Goal: Information Seeking & Learning: Check status

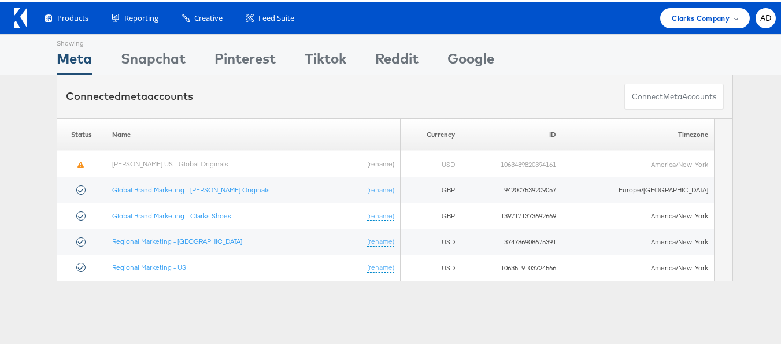
click at [229, 319] on div "Showing Meta Showing [GEOGRAPHIC_DATA] Showing Pinterest Showing Tiktok Showing…" at bounding box center [395, 321] width 790 height 578
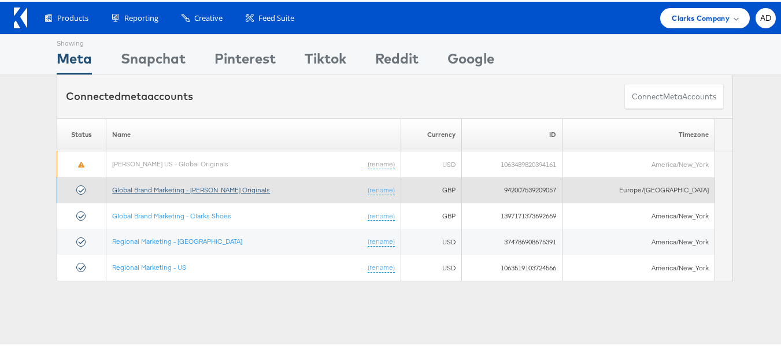
click at [218, 189] on link "Global Brand Marketing - [PERSON_NAME] Originals" at bounding box center [191, 188] width 158 height 9
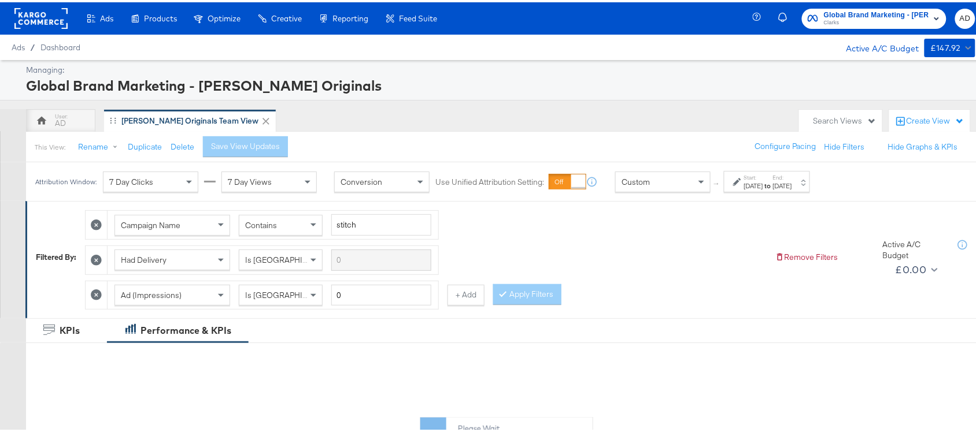
click at [741, 172] on div "Start: Aug 1st 2025 to End: Aug 25th 2025" at bounding box center [762, 180] width 59 height 17
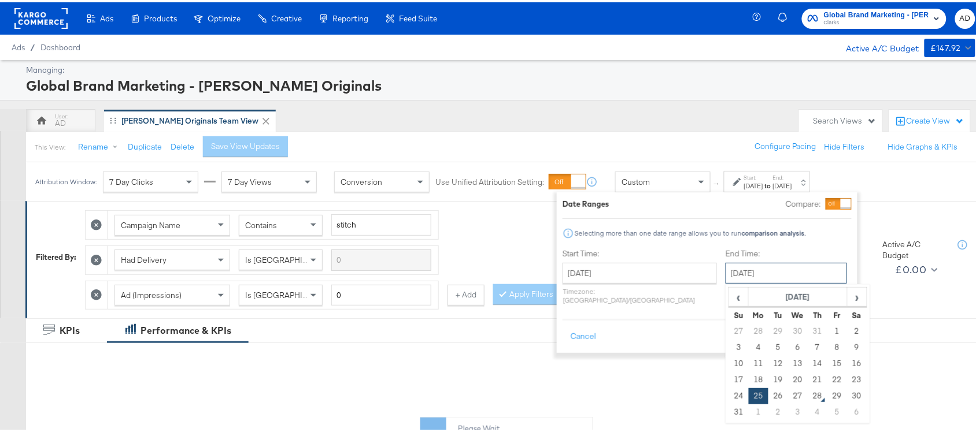
click at [735, 275] on input "[DATE]" at bounding box center [785, 271] width 121 height 21
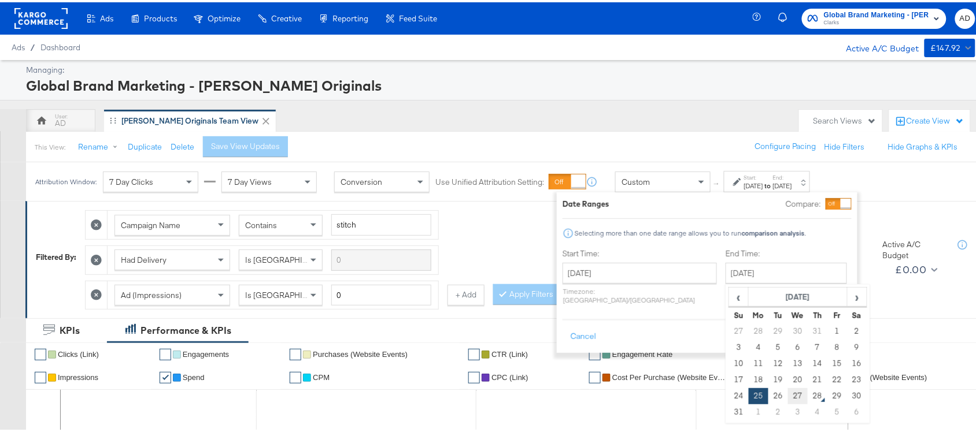
click at [788, 394] on td "27" at bounding box center [798, 394] width 20 height 16
type input "[DATE]"
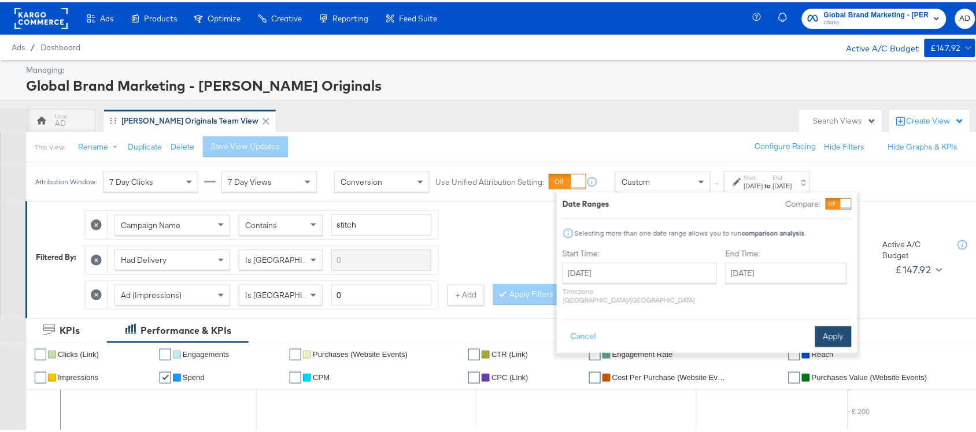
click at [831, 328] on button "Apply" at bounding box center [833, 334] width 36 height 21
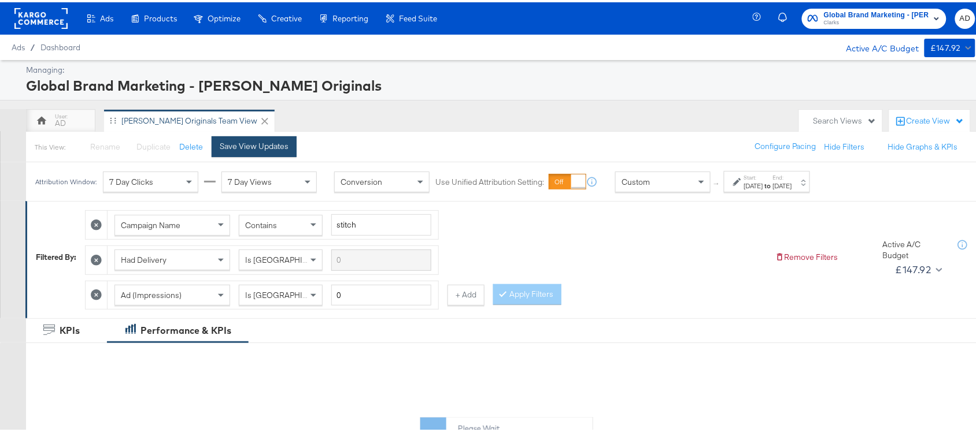
click at [245, 140] on div "Save View Updates" at bounding box center [254, 144] width 69 height 11
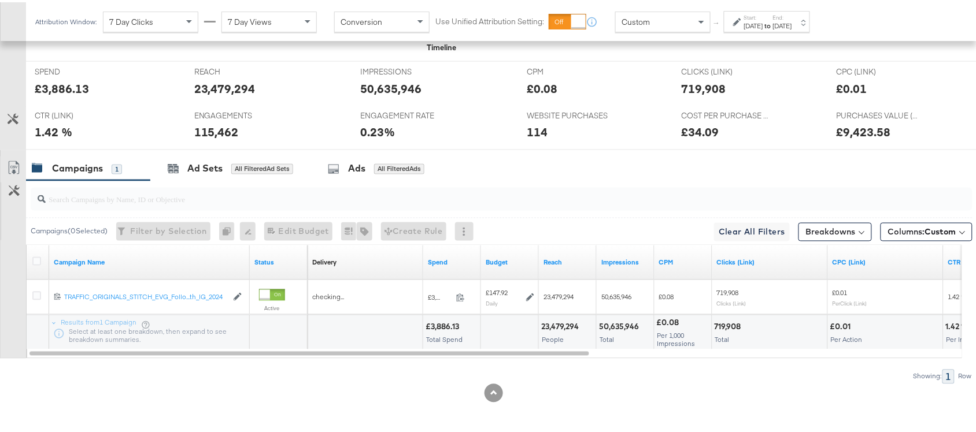
scroll to position [533, 0]
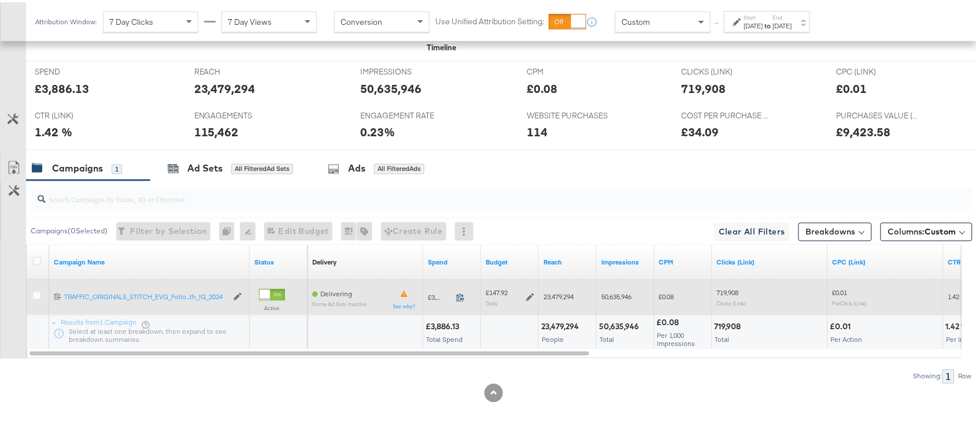
click at [460, 297] on icon at bounding box center [460, 295] width 9 height 9
click at [529, 295] on icon at bounding box center [530, 296] width 8 height 8
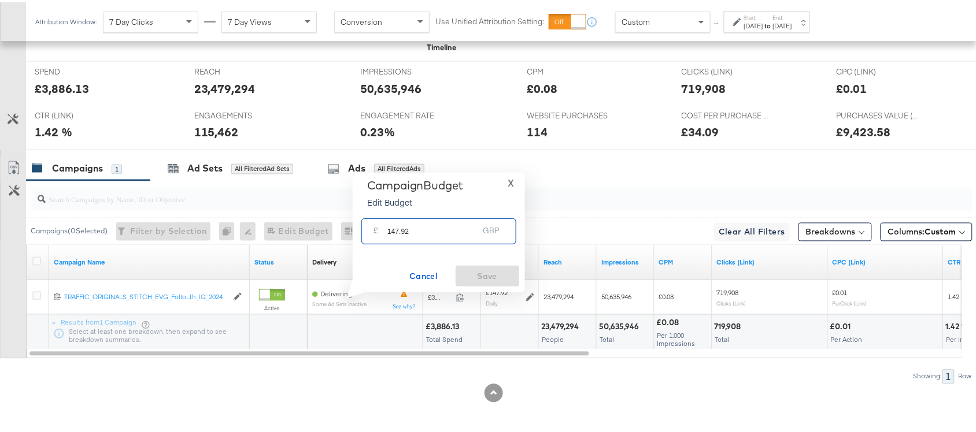
click at [418, 230] on input "147.92" at bounding box center [432, 224] width 91 height 25
paste input "£148.17"
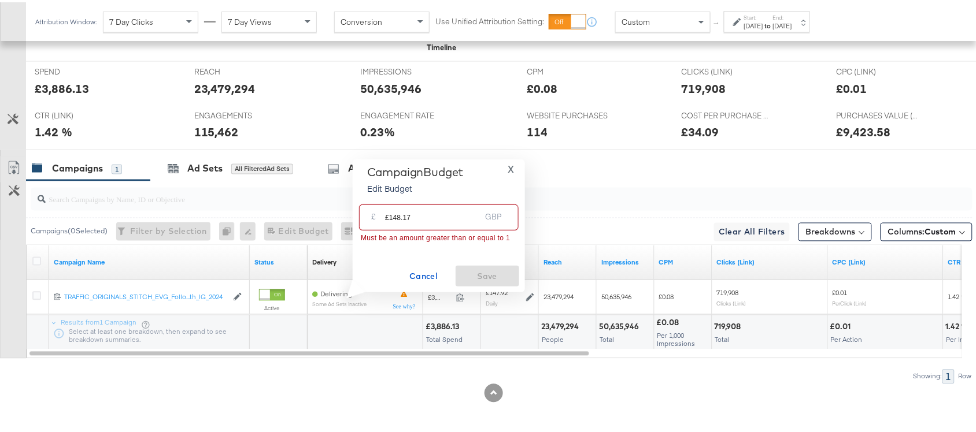
click at [389, 217] on input "£148.17" at bounding box center [432, 210] width 95 height 25
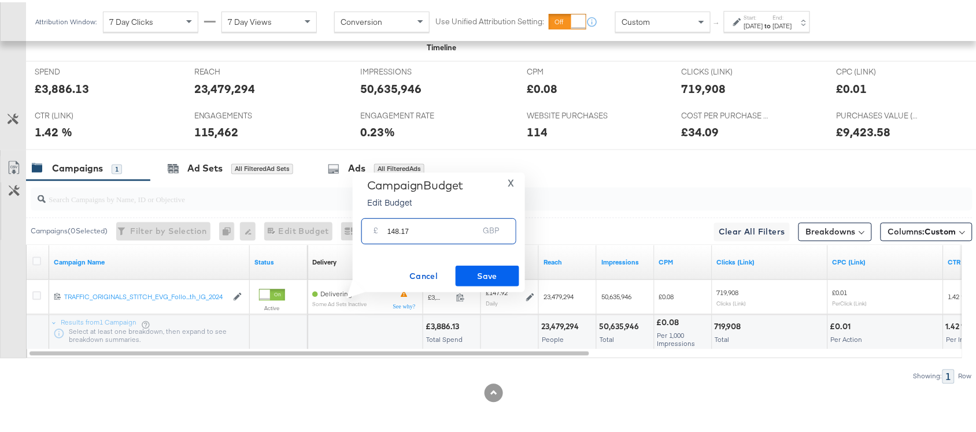
type input "148.17"
click at [477, 269] on span "Save" at bounding box center [487, 274] width 54 height 14
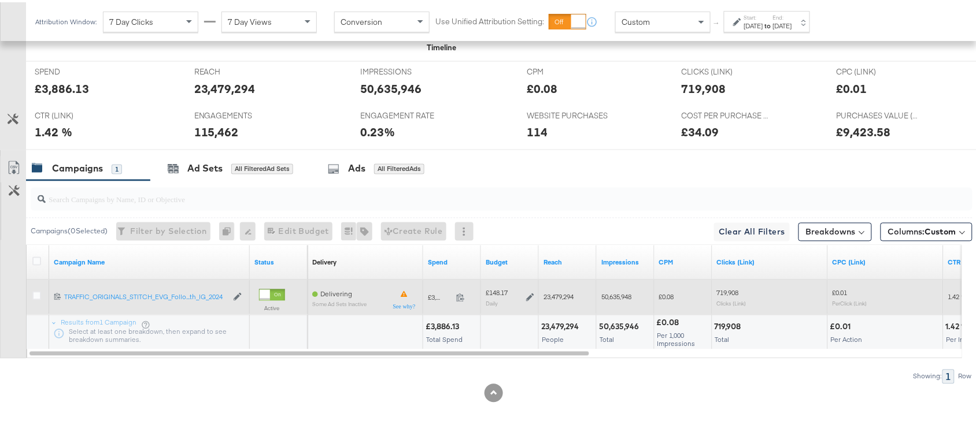
click at [529, 295] on icon at bounding box center [530, 295] width 8 height 8
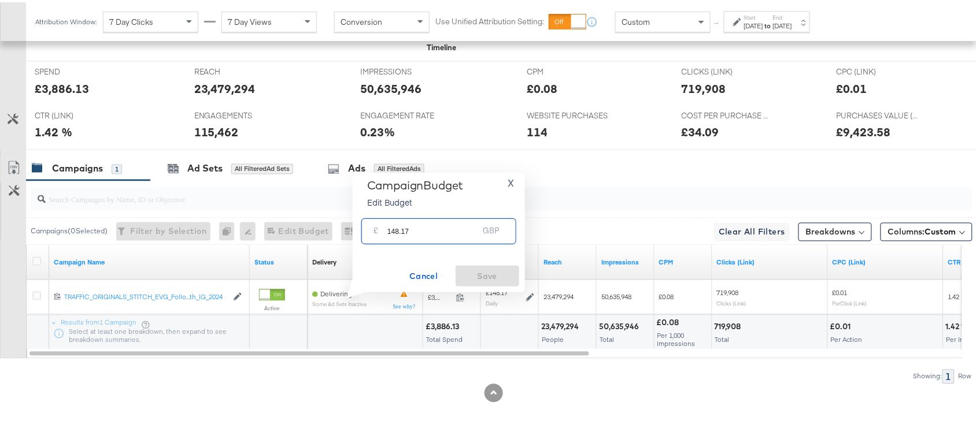
click at [429, 228] on input "148.17" at bounding box center [432, 224] width 91 height 25
paste input "£"
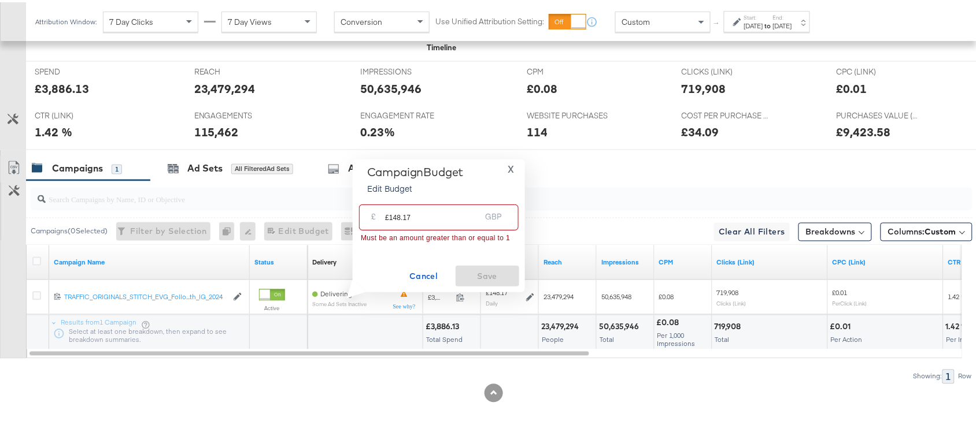
click at [388, 217] on input "£148.17" at bounding box center [432, 210] width 95 height 25
type input "148.17"
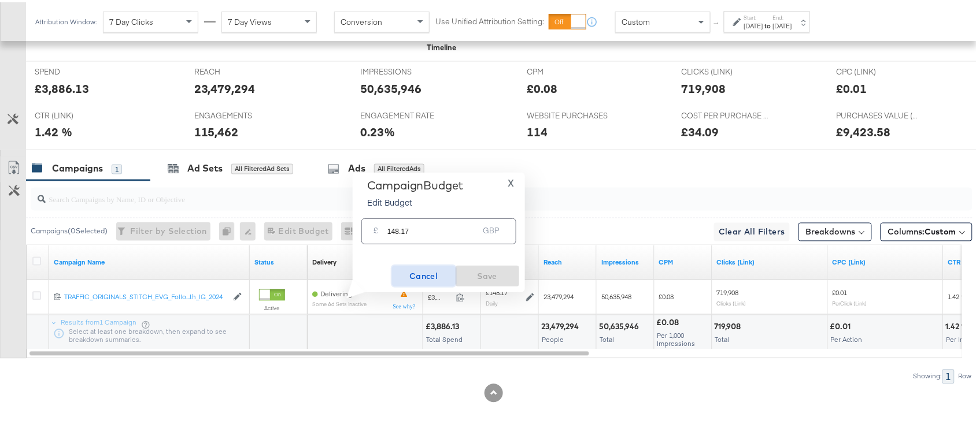
click at [428, 276] on span "Cancel" at bounding box center [424, 274] width 54 height 14
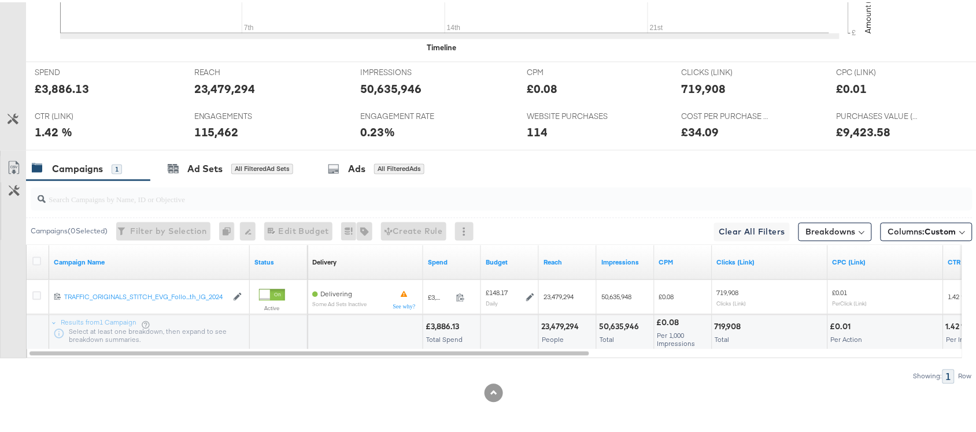
scroll to position [0, 0]
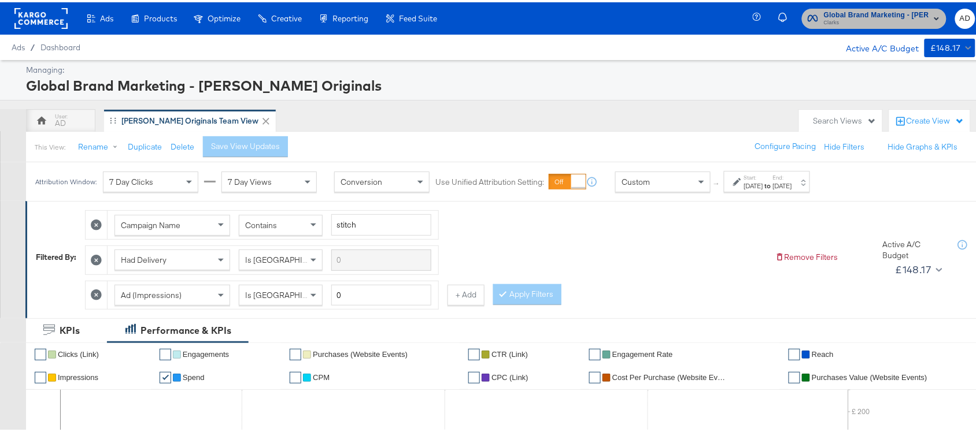
click at [833, 18] on span "Clarks" at bounding box center [876, 20] width 105 height 9
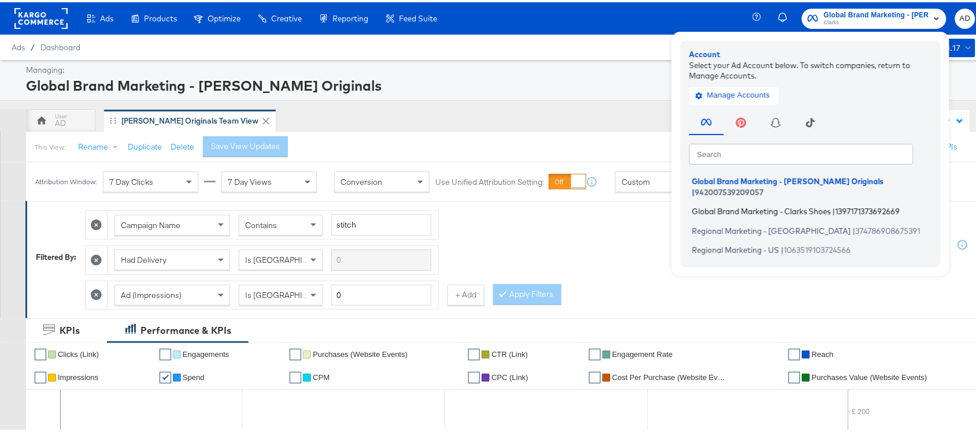
click at [716, 205] on span "Global Brand Marketing - Clarks Shoes" at bounding box center [761, 209] width 139 height 9
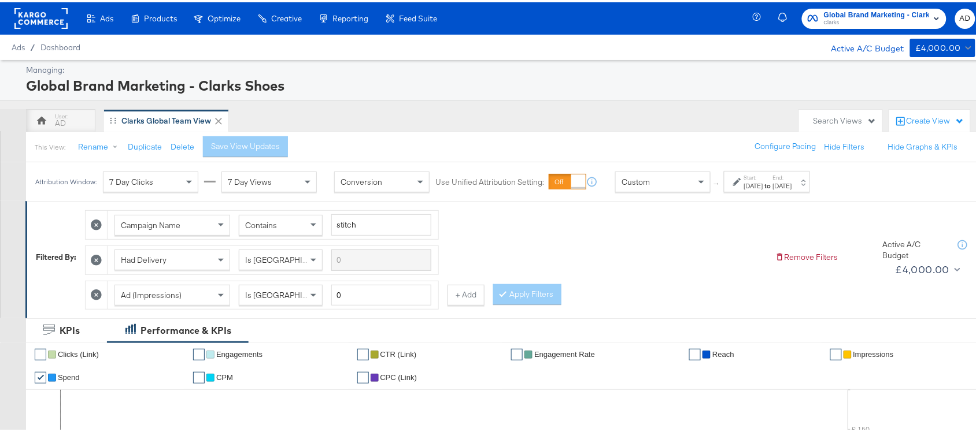
click at [792, 185] on div "Aug 25th 2025" at bounding box center [782, 183] width 19 height 9
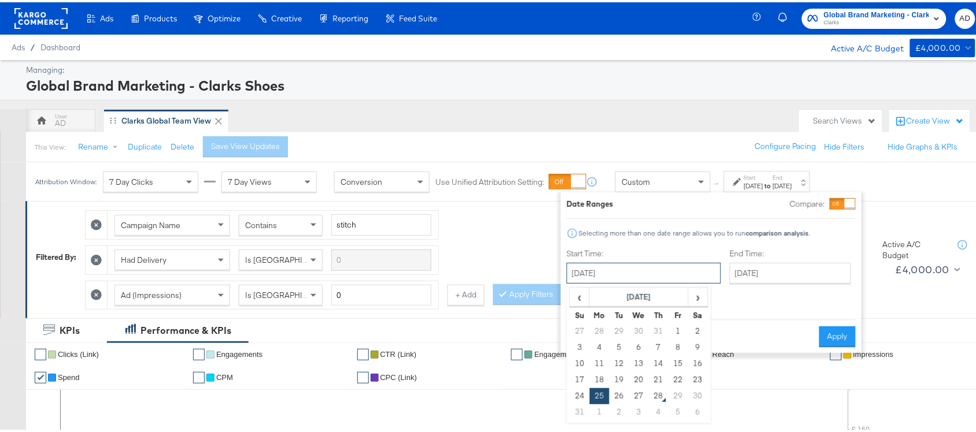
click at [608, 272] on input "August 25th 2025" at bounding box center [643, 271] width 154 height 21
click at [677, 331] on td "1" at bounding box center [678, 329] width 20 height 16
type input "August 1st 2025"
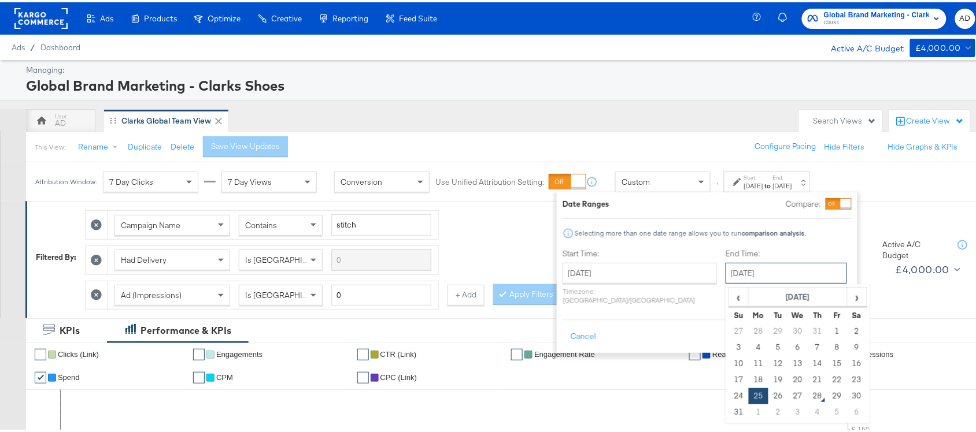
click at [768, 268] on input "[DATE]" at bounding box center [785, 271] width 121 height 21
click at [788, 394] on td "27" at bounding box center [798, 394] width 20 height 16
type input "[DATE]"
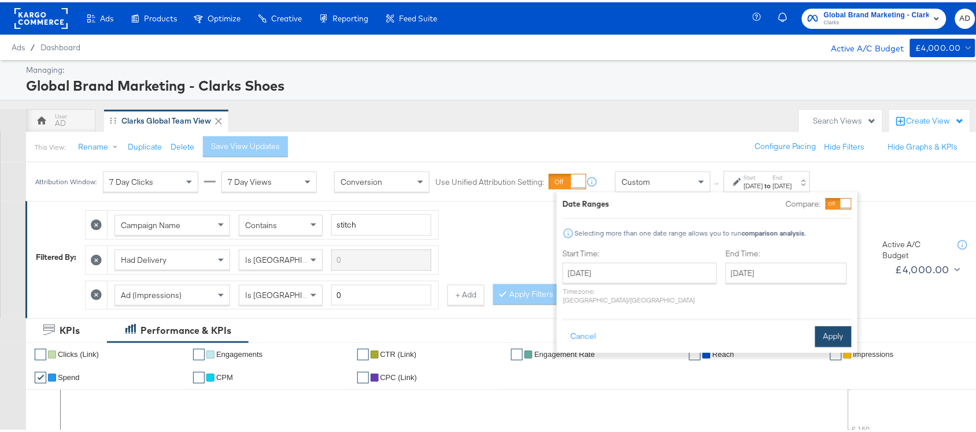
click at [836, 327] on button "Apply" at bounding box center [833, 334] width 36 height 21
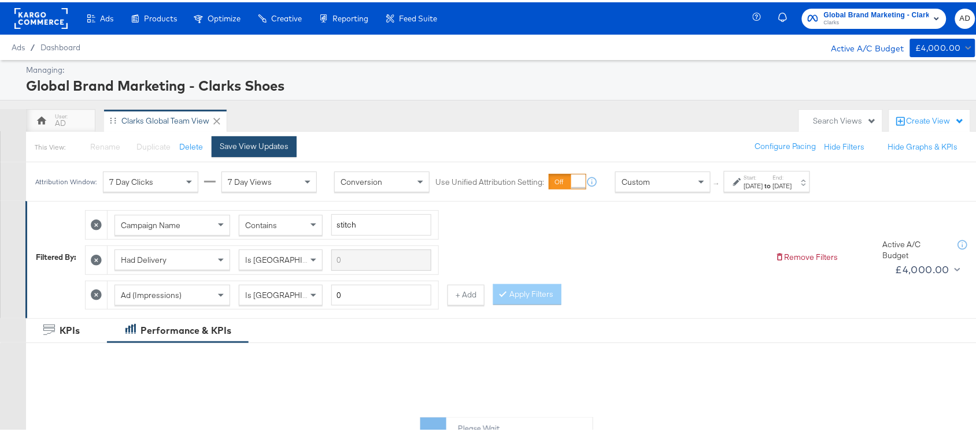
click at [246, 140] on div "Save View Updates" at bounding box center [254, 144] width 69 height 11
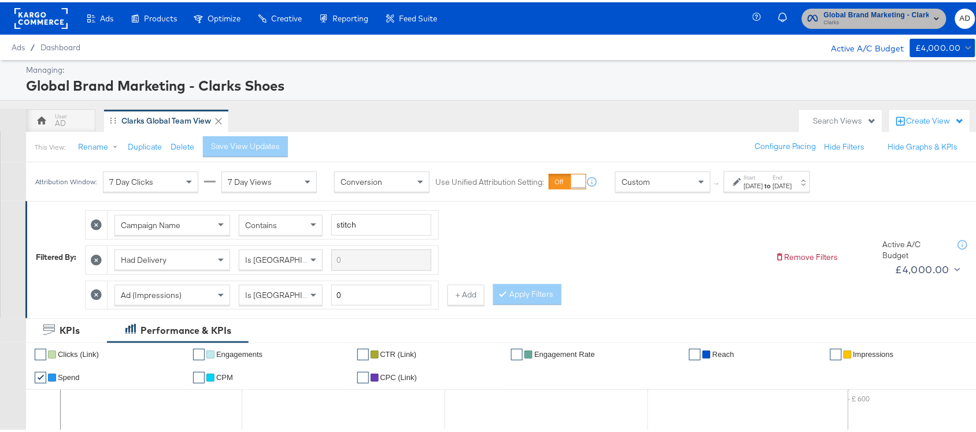
click at [889, 19] on span "Clarks" at bounding box center [876, 20] width 105 height 9
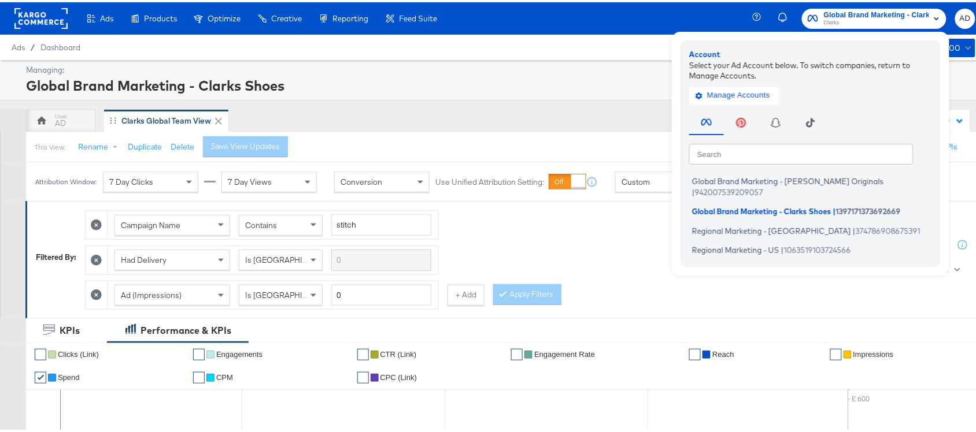
click at [616, 87] on div "Global Brand Marketing - Clarks Shoes" at bounding box center [499, 83] width 946 height 20
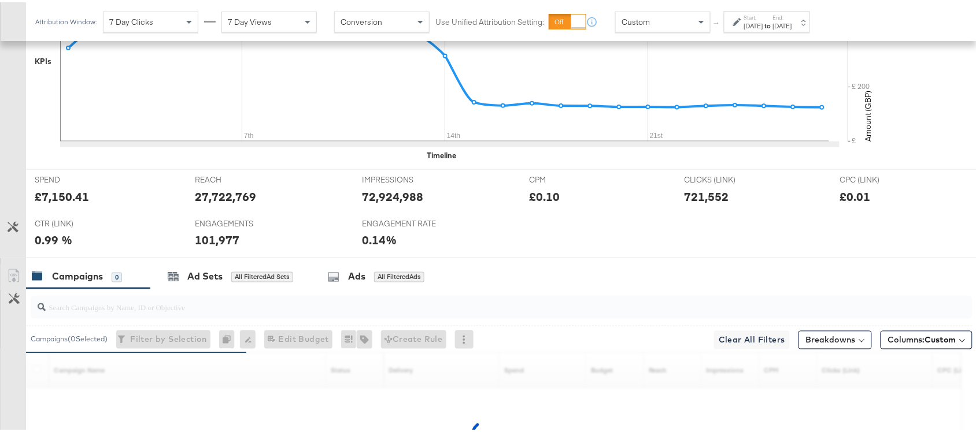
scroll to position [568, 0]
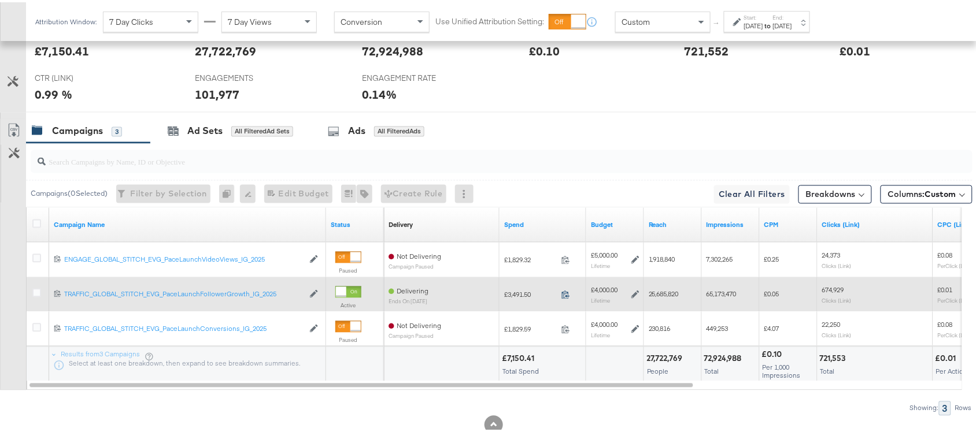
click at [565, 297] on icon at bounding box center [565, 292] width 9 height 9
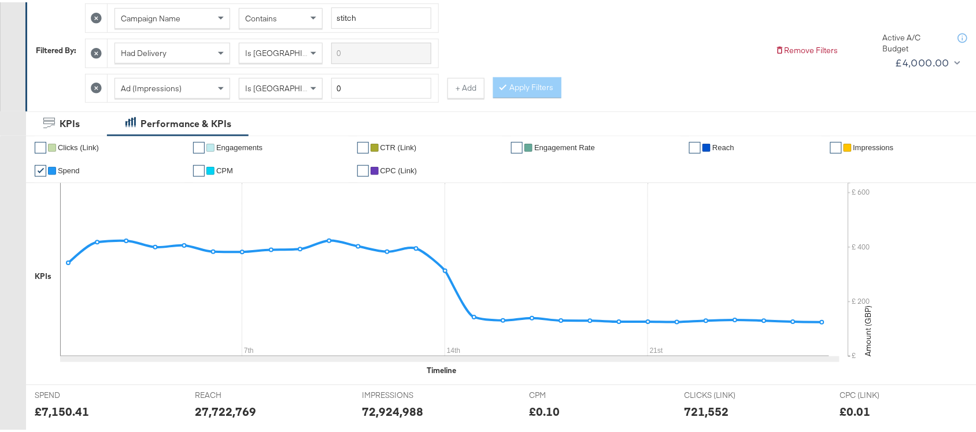
scroll to position [0, 0]
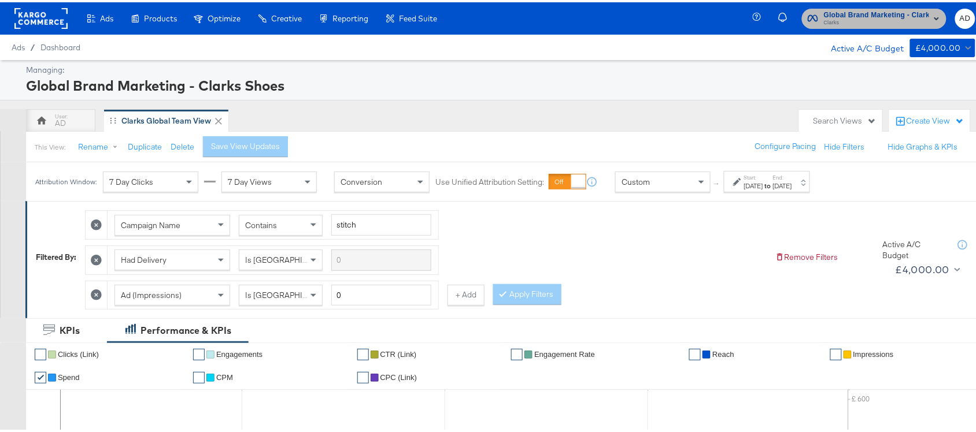
click at [836, 17] on span "Clarks" at bounding box center [876, 20] width 105 height 9
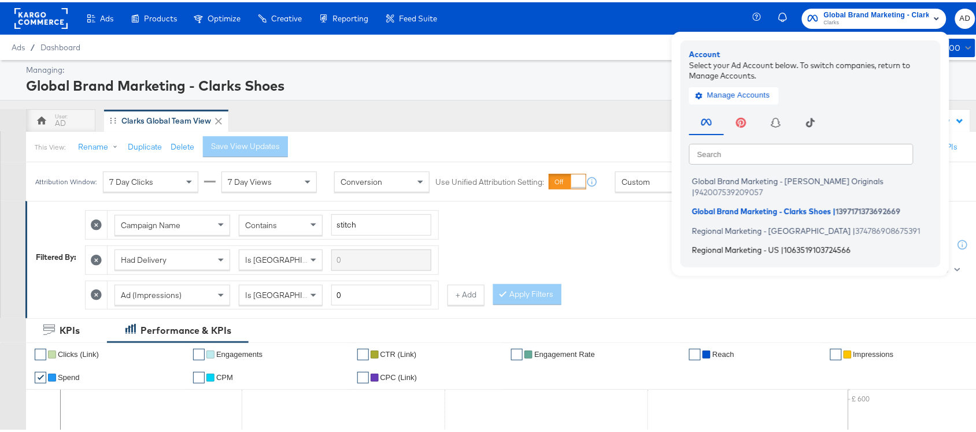
click at [715, 243] on span "Regional Marketing - US" at bounding box center [735, 247] width 87 height 9
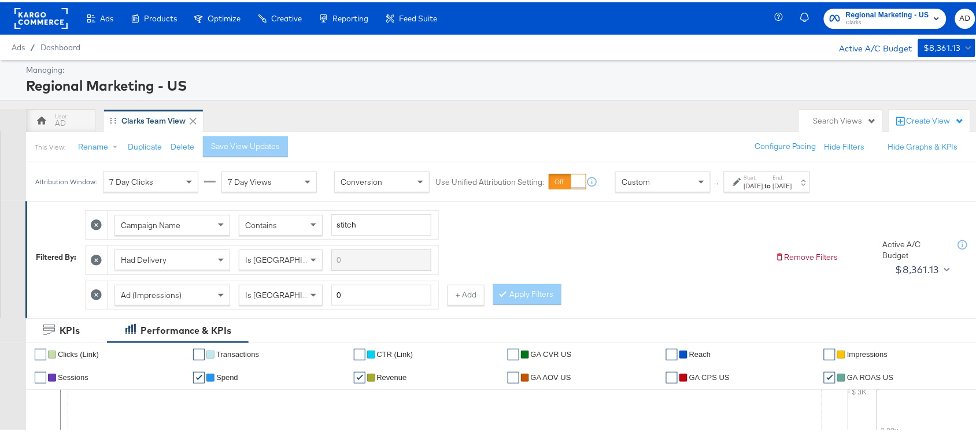
click at [792, 187] on div "[DATE]" at bounding box center [782, 183] width 19 height 9
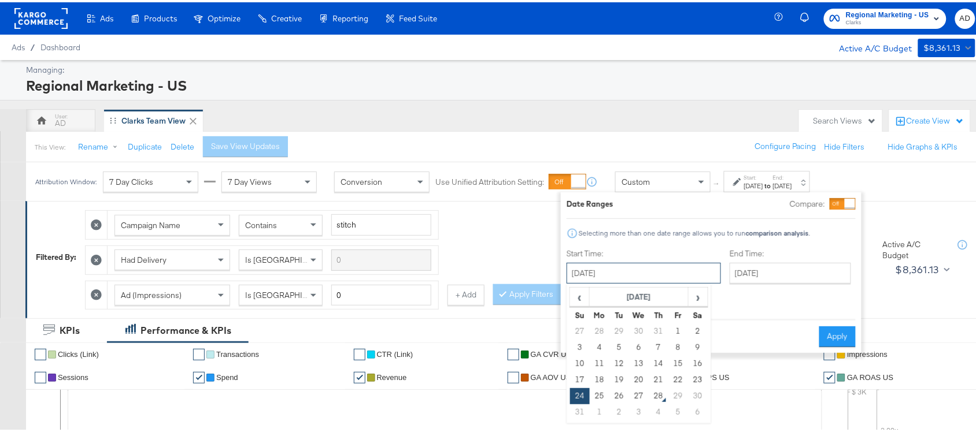
click at [660, 270] on input "August 24th 2025" at bounding box center [643, 271] width 154 height 21
click at [680, 382] on td "22" at bounding box center [678, 378] width 20 height 16
click at [642, 272] on input "August 22nd 2025" at bounding box center [646, 271] width 154 height 21
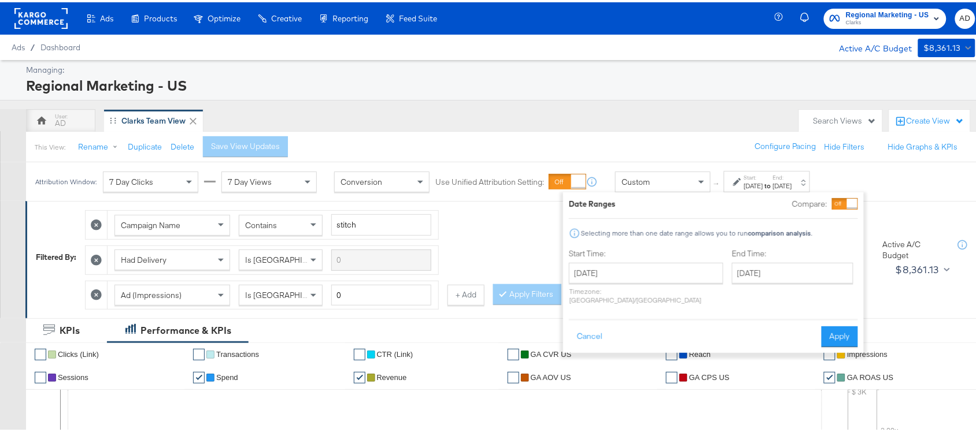
click at [623, 108] on div "AD Clarks Team View" at bounding box center [409, 118] width 767 height 23
click at [654, 280] on input "August 22nd 2025" at bounding box center [646, 271] width 154 height 21
click at [598, 394] on td "25" at bounding box center [602, 394] width 20 height 16
type input "August 25th 2025"
click at [834, 333] on button "Apply" at bounding box center [837, 334] width 36 height 21
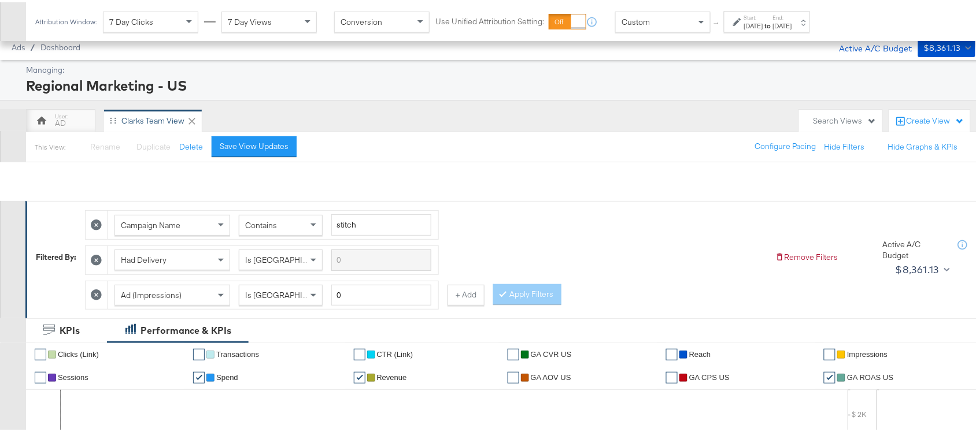
scroll to position [602, 0]
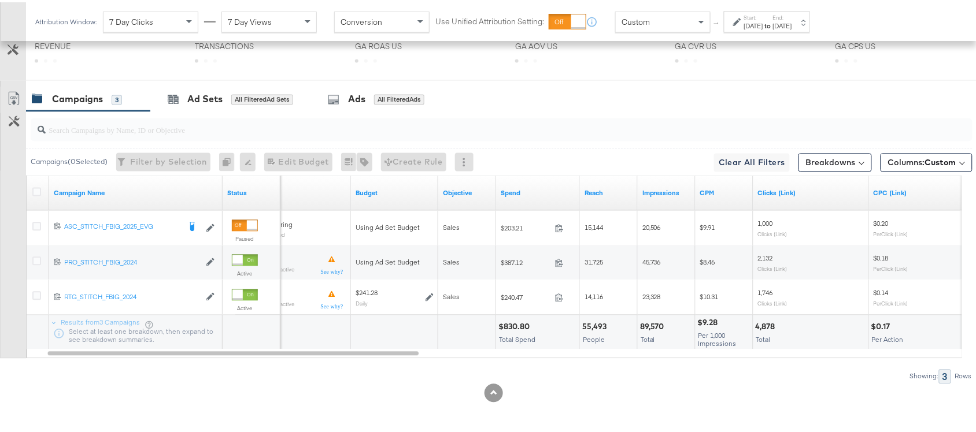
click at [503, 325] on div "$830.80" at bounding box center [515, 325] width 35 height 11
copy div "830.80"
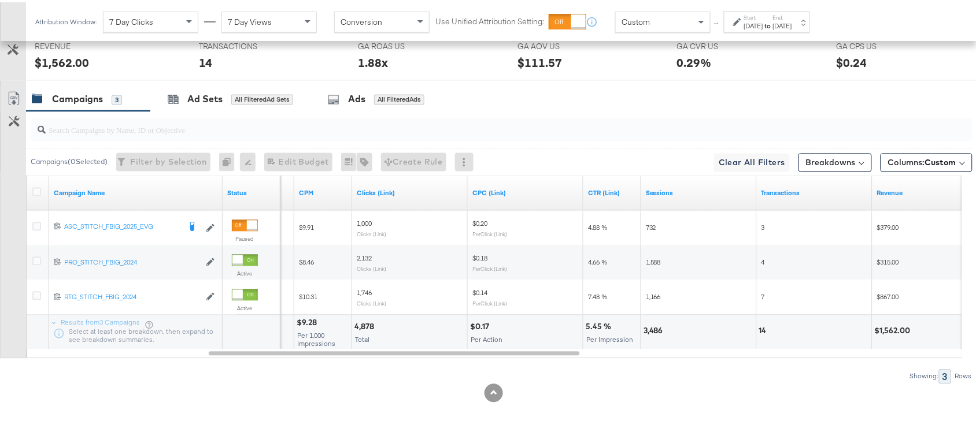
click at [369, 323] on div "4,878" at bounding box center [365, 325] width 23 height 11
copy div "4,878"
click at [369, 323] on div "4,878" at bounding box center [365, 325] width 23 height 11
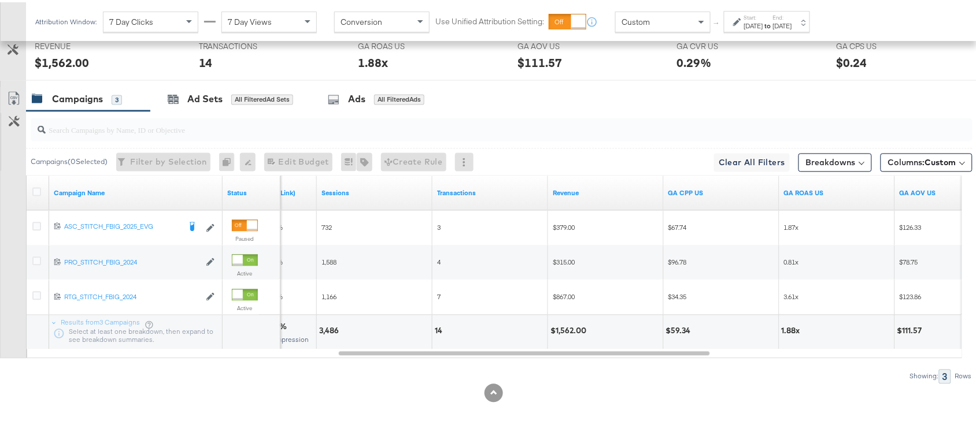
click at [328, 328] on div "3,486" at bounding box center [330, 329] width 23 height 11
copy div "3,486"
click at [328, 328] on div "3,486" at bounding box center [330, 329] width 23 height 11
click at [440, 328] on div "14" at bounding box center [440, 329] width 11 height 11
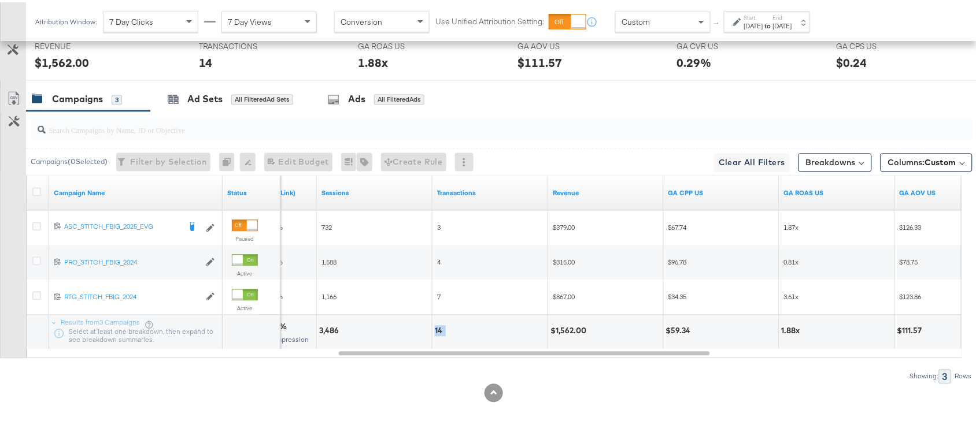
copy div "14"
click at [440, 328] on div "14" at bounding box center [440, 329] width 11 height 11
click at [567, 331] on div "$1,562.00" at bounding box center [569, 329] width 39 height 11
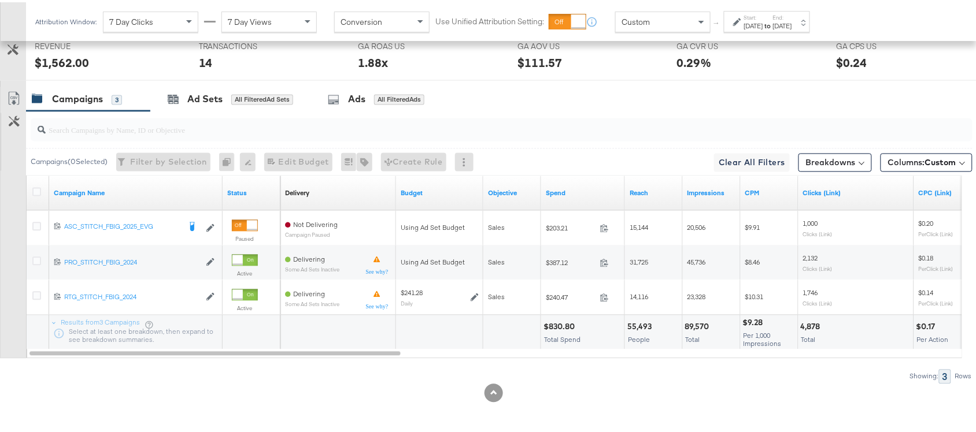
click at [699, 323] on div "89,570" at bounding box center [699, 325] width 28 height 11
copy div "89,570"
click at [699, 323] on div "89,570" at bounding box center [699, 325] width 28 height 11
click at [792, 16] on label "End:" at bounding box center [782, 16] width 19 height 8
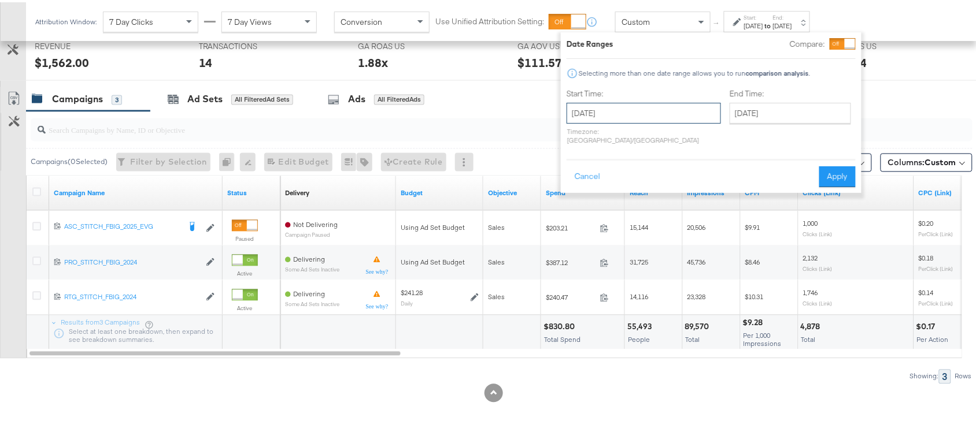
click at [620, 106] on input "[DATE]" at bounding box center [643, 111] width 154 height 21
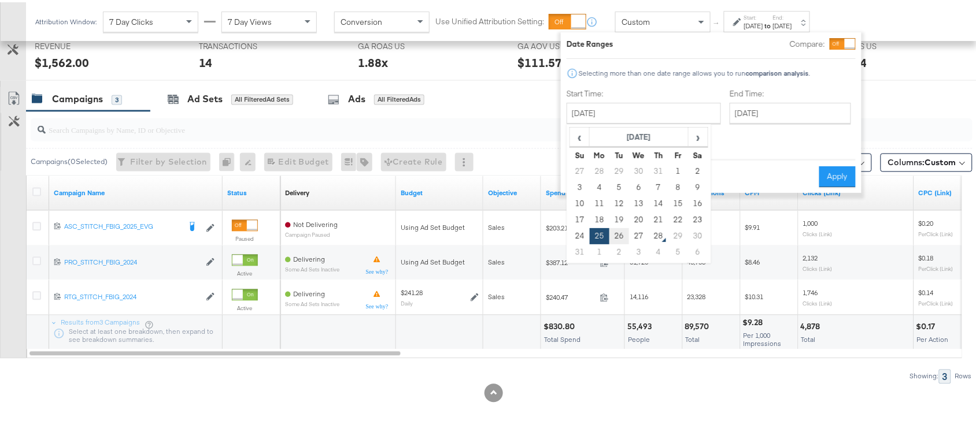
click at [617, 236] on td "26" at bounding box center [619, 234] width 20 height 16
type input "[DATE]"
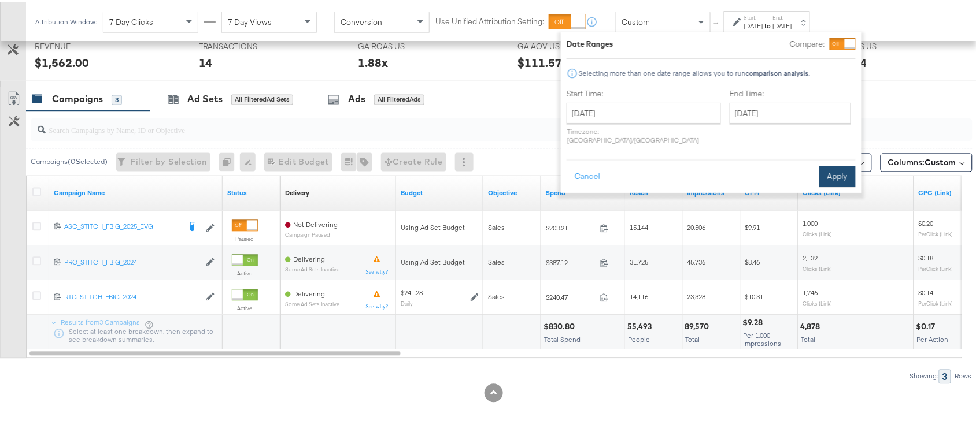
click at [844, 165] on button "Apply" at bounding box center [837, 174] width 36 height 21
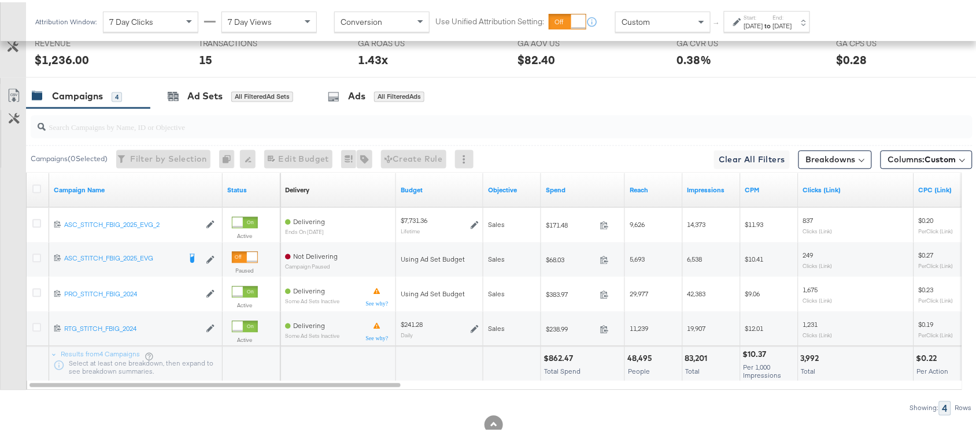
click at [556, 359] on div "$862.47" at bounding box center [559, 356] width 33 height 11
copy div "862.47"
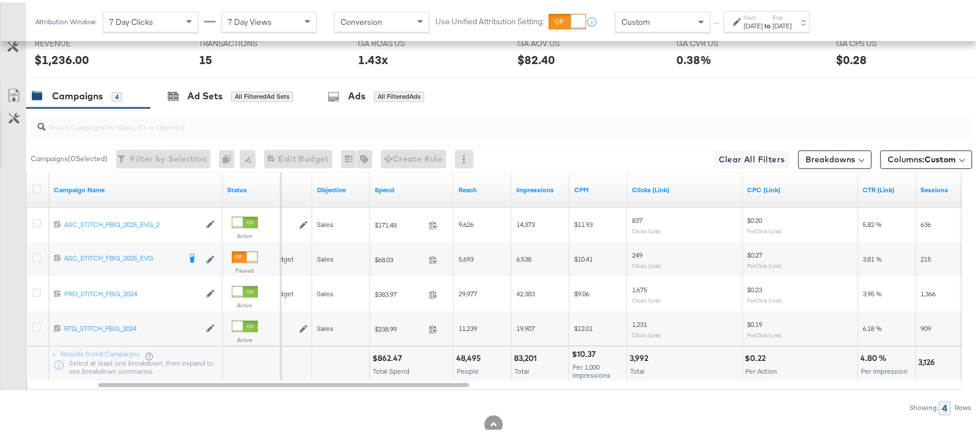
click at [522, 357] on div "83,201" at bounding box center [527, 356] width 26 height 11
copy div "83,201"
click at [522, 357] on div "83,201" at bounding box center [527, 356] width 26 height 11
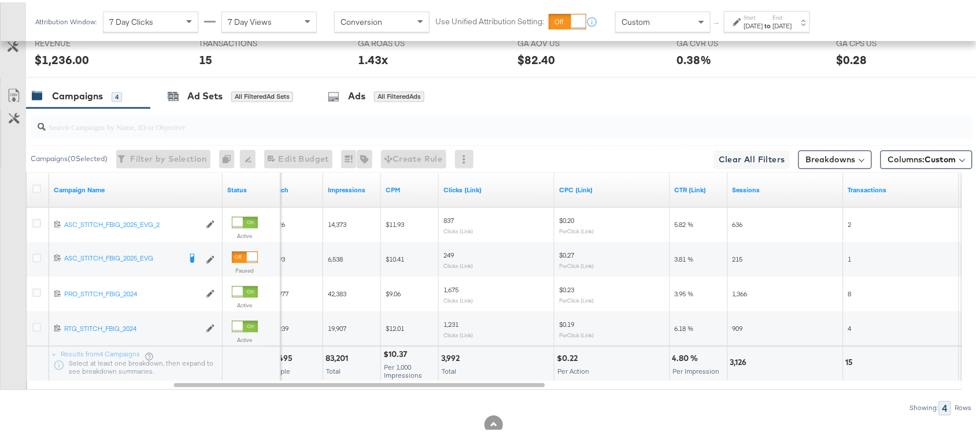
click at [449, 362] on div "3,992" at bounding box center [452, 356] width 22 height 11
copy div "3,992"
click at [449, 362] on div "3,992" at bounding box center [452, 356] width 22 height 11
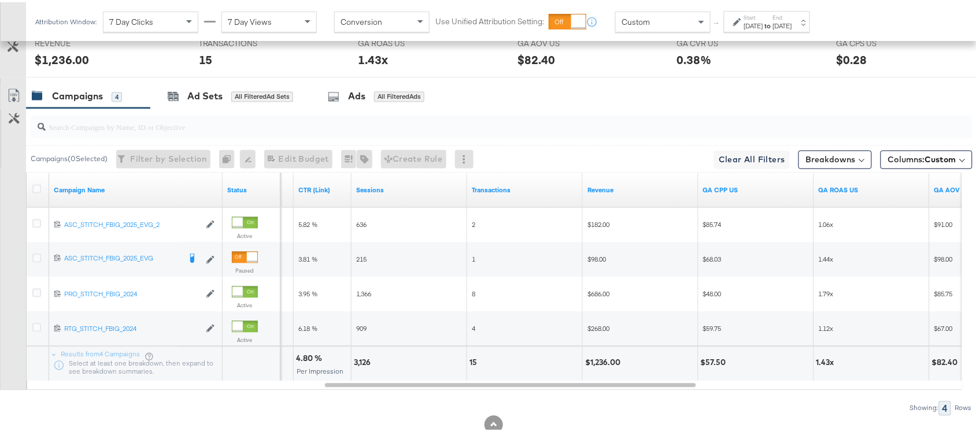
click at [364, 365] on div "3,126" at bounding box center [364, 360] width 20 height 11
copy div "3,126"
click at [364, 365] on div "3,126" at bounding box center [364, 360] width 20 height 11
click at [474, 361] on div "15" at bounding box center [474, 360] width 11 height 11
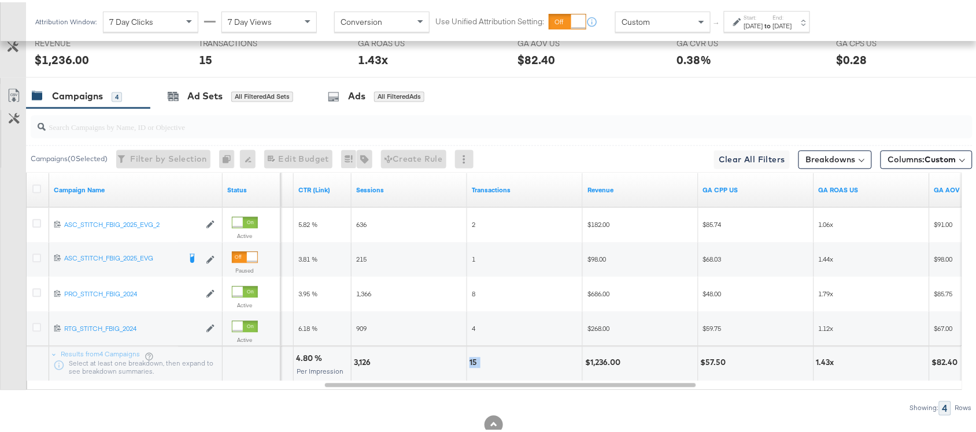
copy div "15"
click at [474, 361] on div "15" at bounding box center [474, 360] width 11 height 11
click at [605, 365] on div "$1,236.00" at bounding box center [604, 360] width 39 height 11
click at [773, 24] on strong "to" at bounding box center [768, 23] width 10 height 9
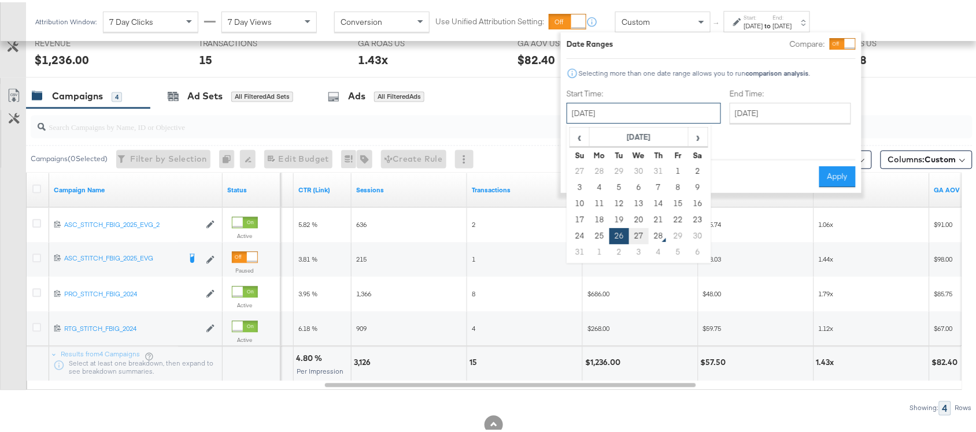
drag, startPoint x: 634, startPoint y: 108, endPoint x: 636, endPoint y: 231, distance: 123.7
click at [636, 121] on div "August 26th 2025 ‹ August 2025 › Su Mo Tu We Th Fr Sa 27 28 29 30 31 1 2 3 4 5 …" at bounding box center [643, 111] width 154 height 21
click at [636, 231] on td "27" at bounding box center [639, 234] width 20 height 16
type input "[DATE]"
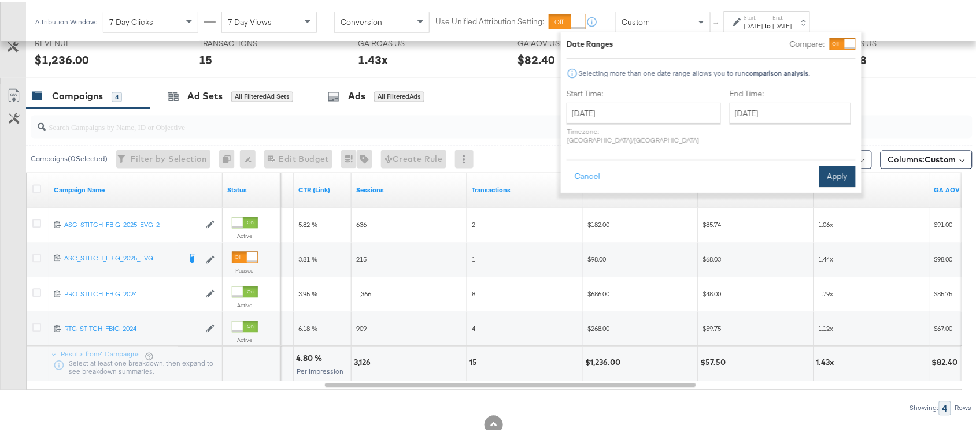
click at [828, 164] on button "Apply" at bounding box center [837, 174] width 36 height 21
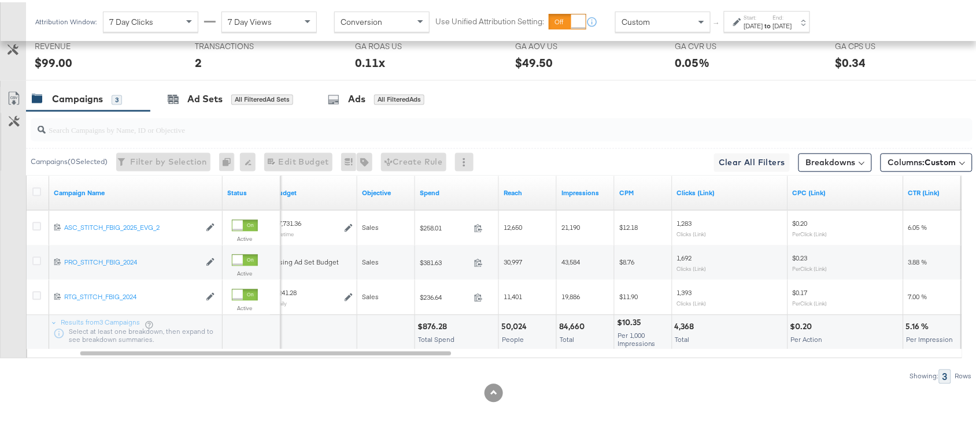
click at [432, 321] on div "$876.28" at bounding box center [433, 325] width 33 height 11
click at [574, 324] on div "84,660" at bounding box center [573, 325] width 29 height 11
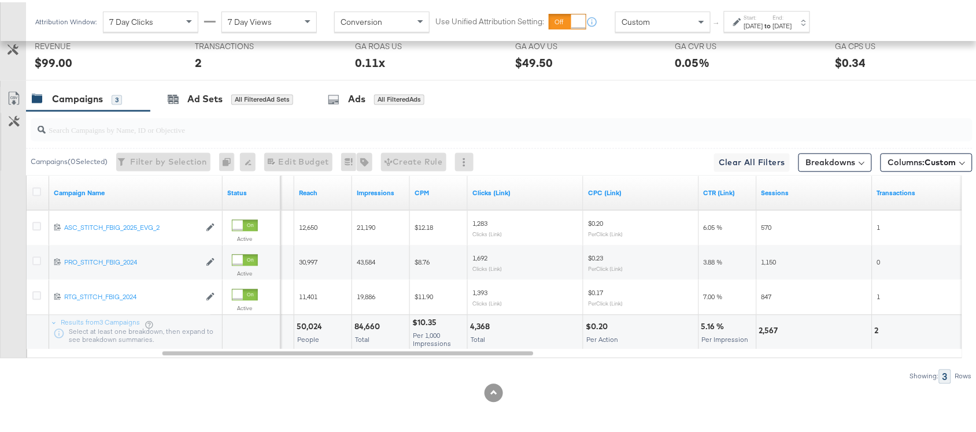
click at [476, 328] on div "4,368" at bounding box center [481, 325] width 23 height 11
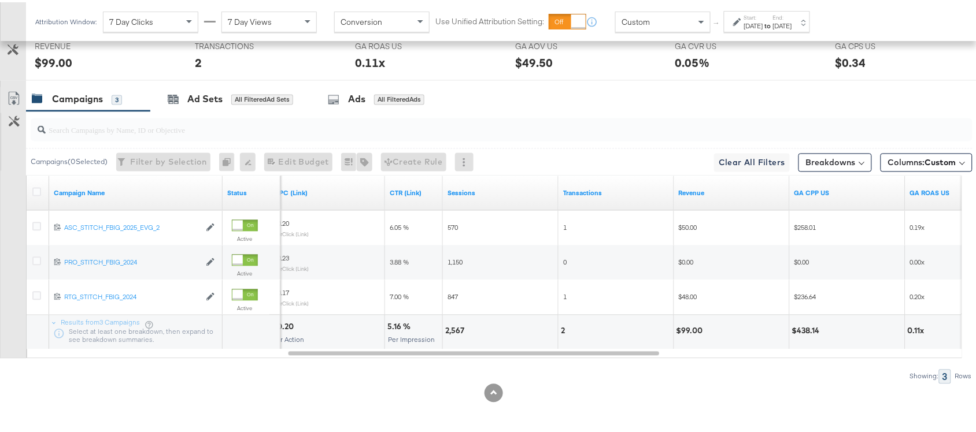
click at [454, 328] on div "2,567" at bounding box center [456, 329] width 23 height 11
click at [564, 330] on div "2" at bounding box center [565, 329] width 8 height 11
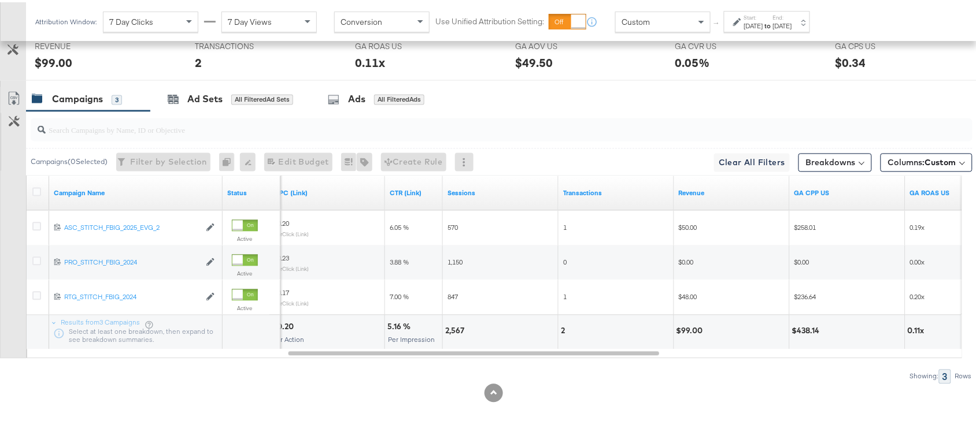
click at [689, 327] on div "$99.00" at bounding box center [691, 329] width 30 height 11
click at [792, 27] on div "[DATE]" at bounding box center [782, 23] width 19 height 9
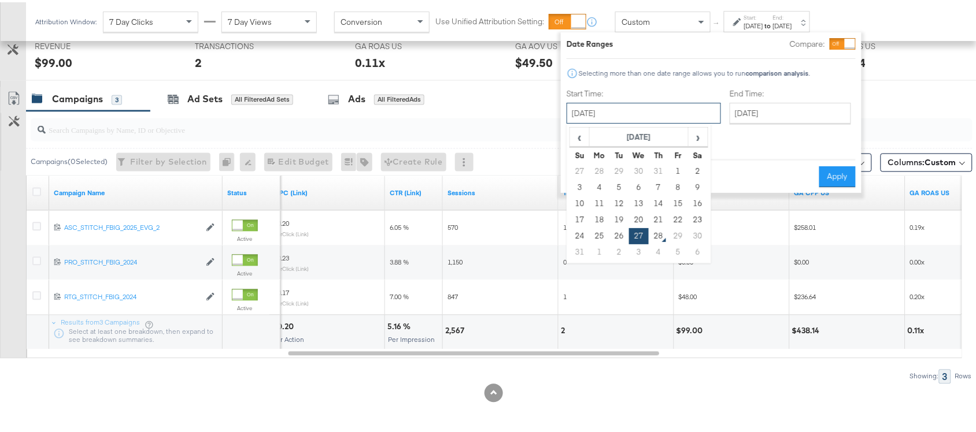
click at [616, 111] on input "[DATE]" at bounding box center [643, 111] width 154 height 21
click at [583, 233] on td "24" at bounding box center [580, 234] width 20 height 16
type input "[DATE]"
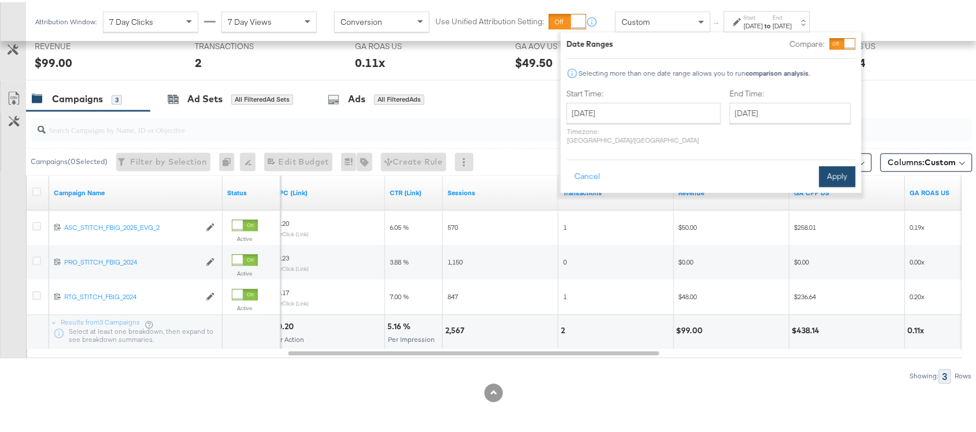
click at [836, 165] on button "Apply" at bounding box center [837, 174] width 36 height 21
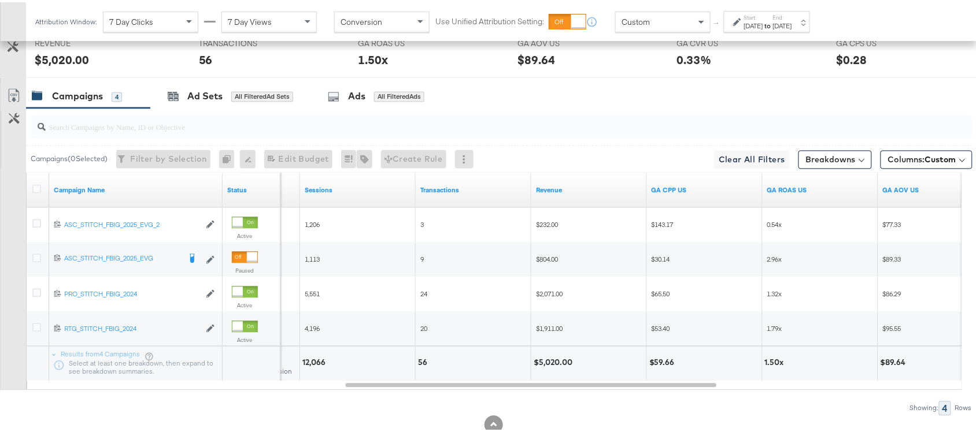
click at [792, 18] on div "Start: Aug 24th 2025 to End: Aug 27th 2025" at bounding box center [768, 20] width 48 height 17
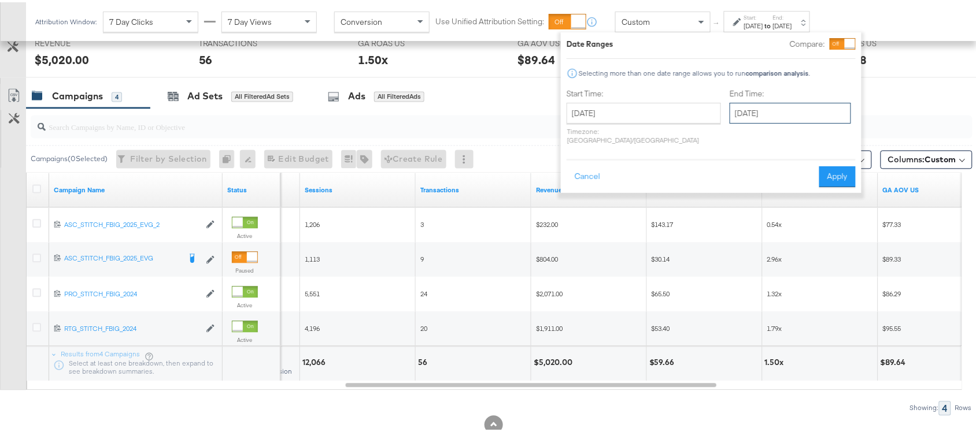
click at [734, 112] on input "[DATE]" at bounding box center [789, 111] width 121 height 21
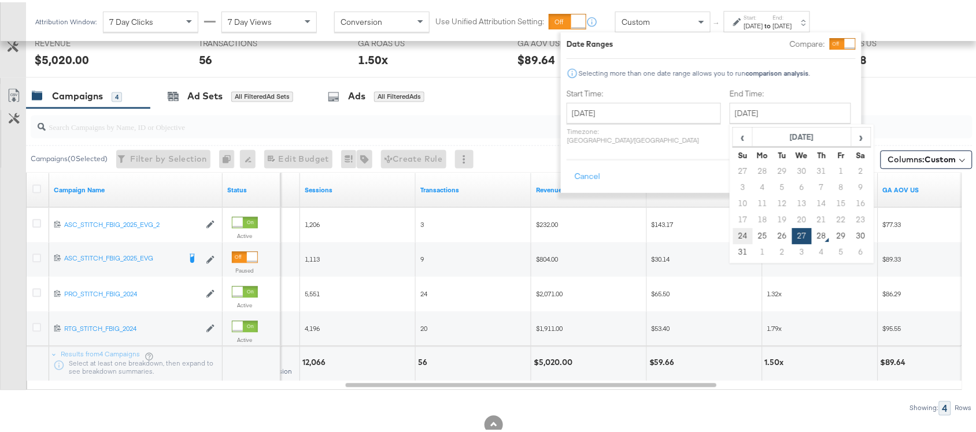
click at [733, 240] on td "24" at bounding box center [743, 234] width 20 height 16
type input "[DATE]"
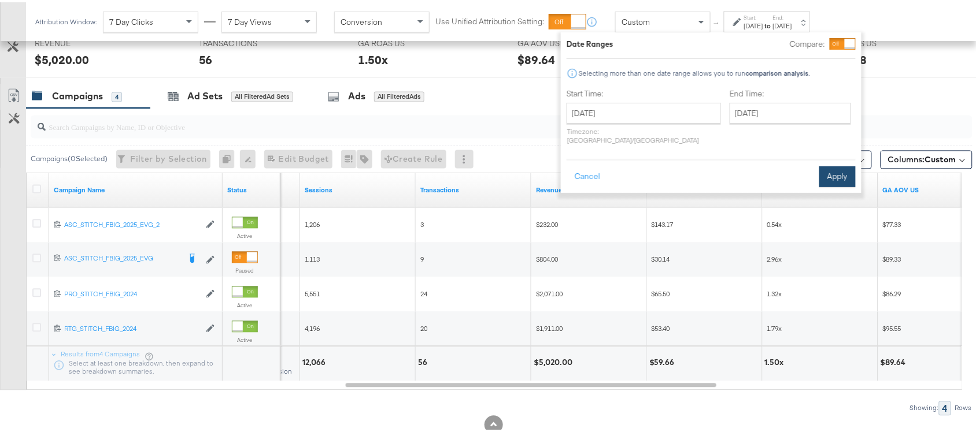
click at [835, 164] on button "Apply" at bounding box center [837, 174] width 36 height 21
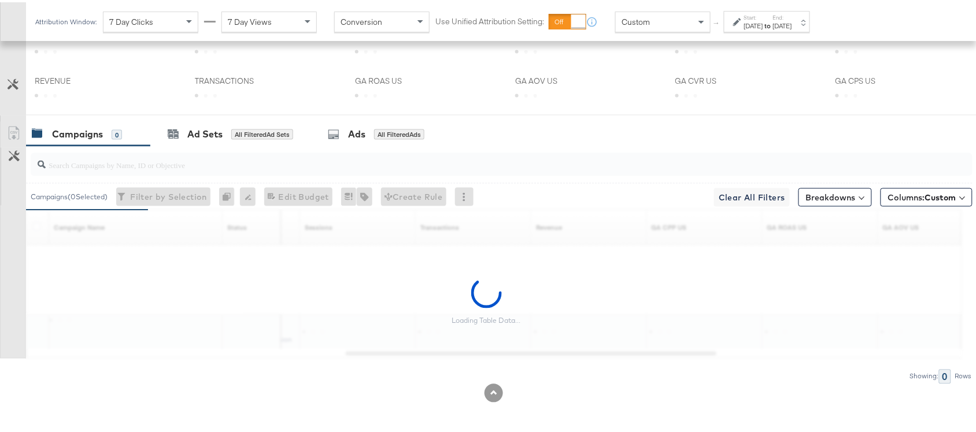
scroll to position [568, 0]
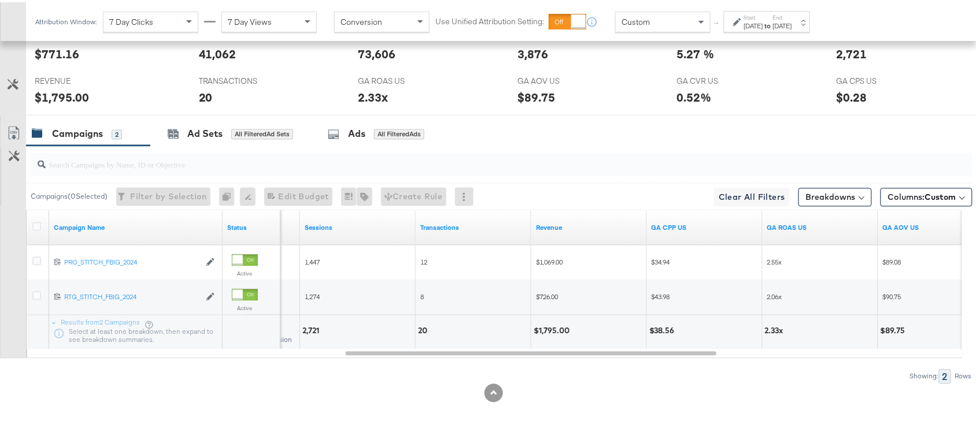
click at [792, 18] on label "End:" at bounding box center [782, 16] width 19 height 8
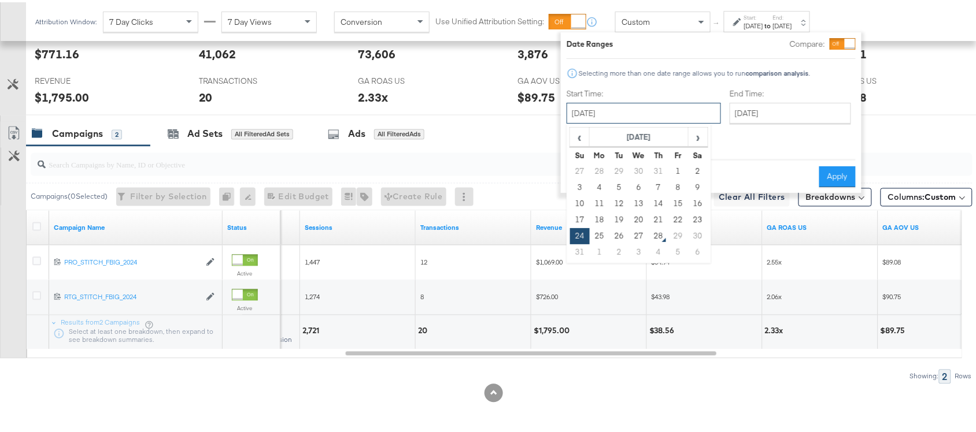
click at [651, 112] on input "[DATE]" at bounding box center [643, 111] width 154 height 21
click at [594, 232] on td "25" at bounding box center [600, 234] width 20 height 16
type input "[DATE]"
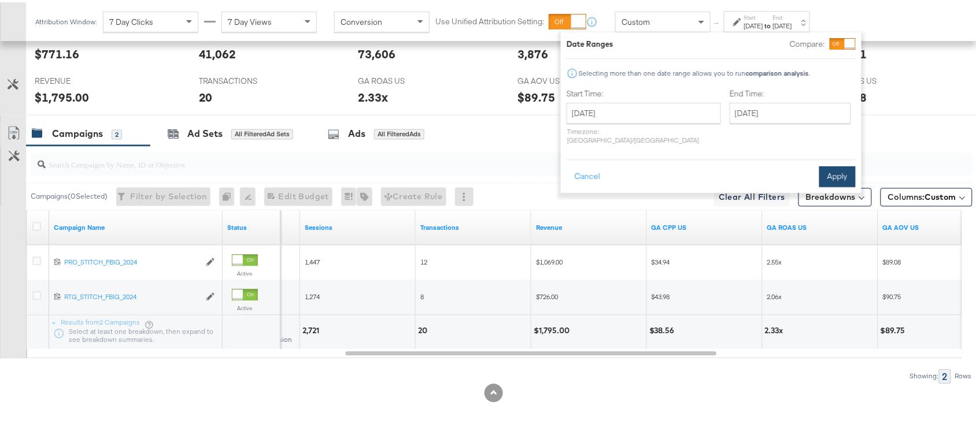
click at [840, 168] on button "Apply" at bounding box center [837, 174] width 36 height 21
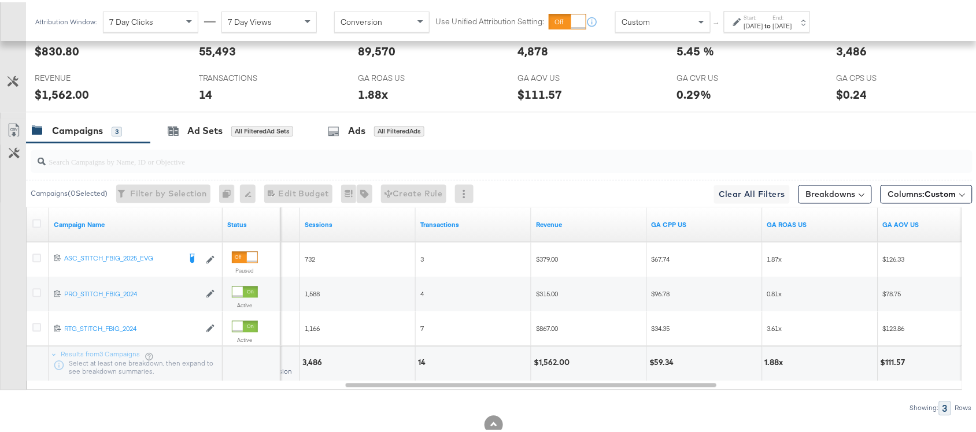
scroll to position [602, 0]
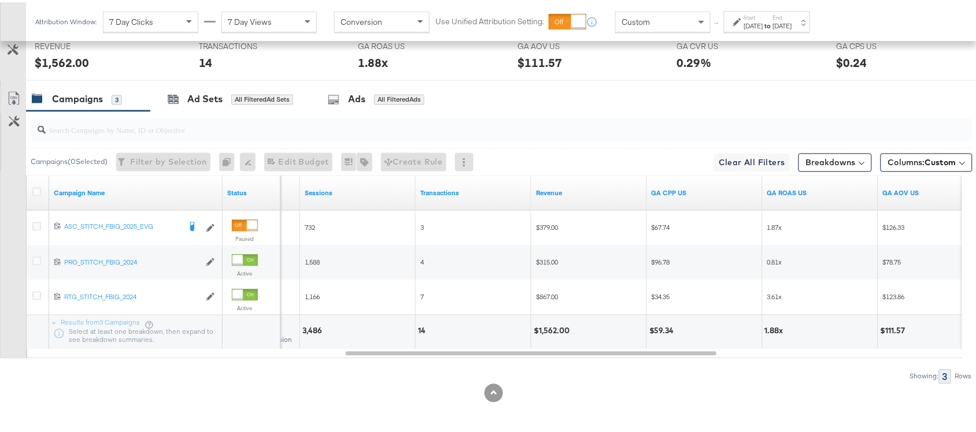
click at [792, 18] on label "End:" at bounding box center [782, 16] width 19 height 8
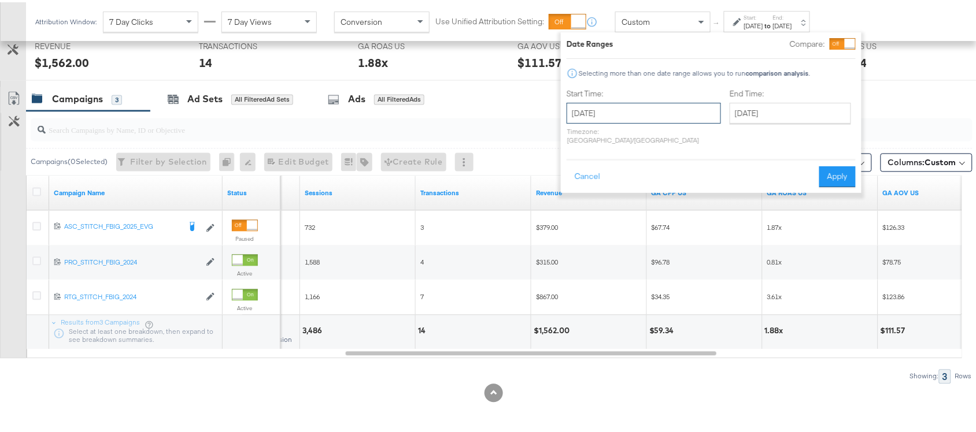
click at [628, 117] on input "[DATE]" at bounding box center [643, 111] width 154 height 21
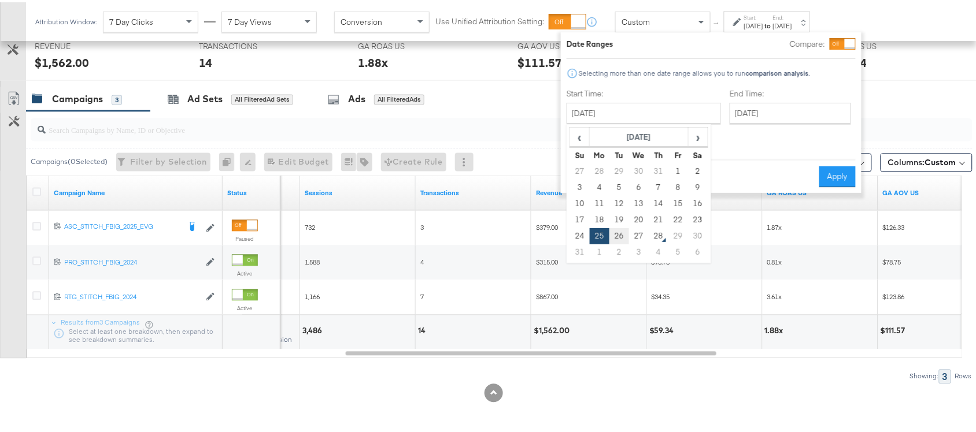
click at [616, 239] on td "26" at bounding box center [619, 234] width 20 height 16
type input "[DATE]"
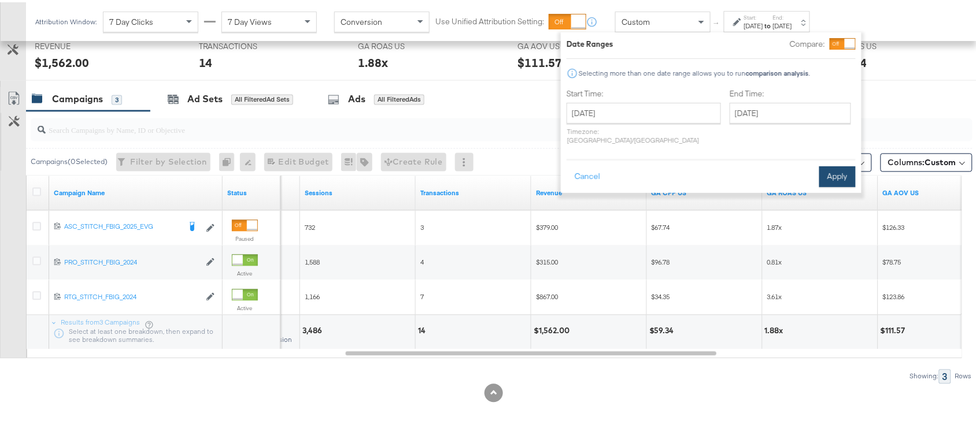
click at [831, 165] on button "Apply" at bounding box center [837, 174] width 36 height 21
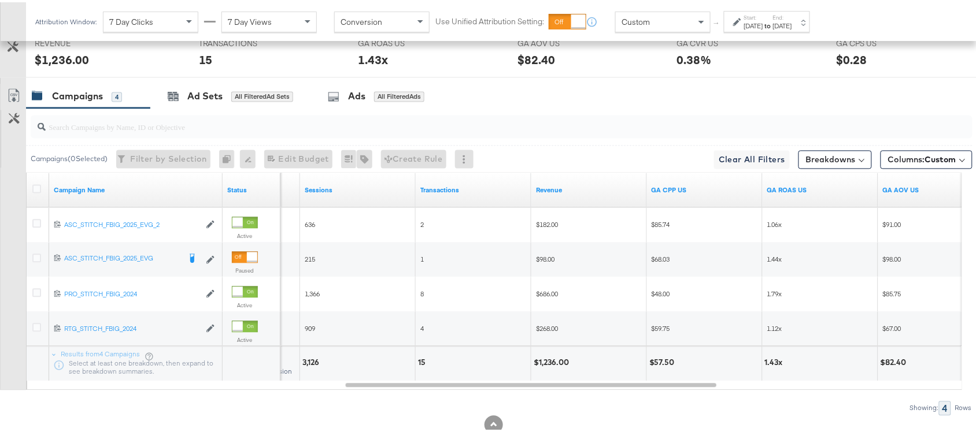
click at [773, 27] on strong "to" at bounding box center [768, 23] width 10 height 9
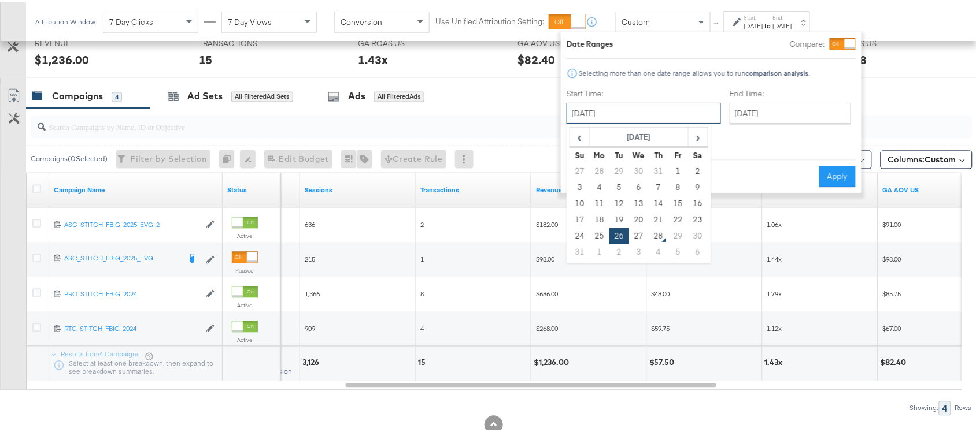
click at [603, 113] on input "[DATE]" at bounding box center [643, 111] width 154 height 21
click at [637, 242] on td "3" at bounding box center [639, 250] width 20 height 16
click at [640, 234] on td "27" at bounding box center [639, 234] width 20 height 16
type input "[DATE]"
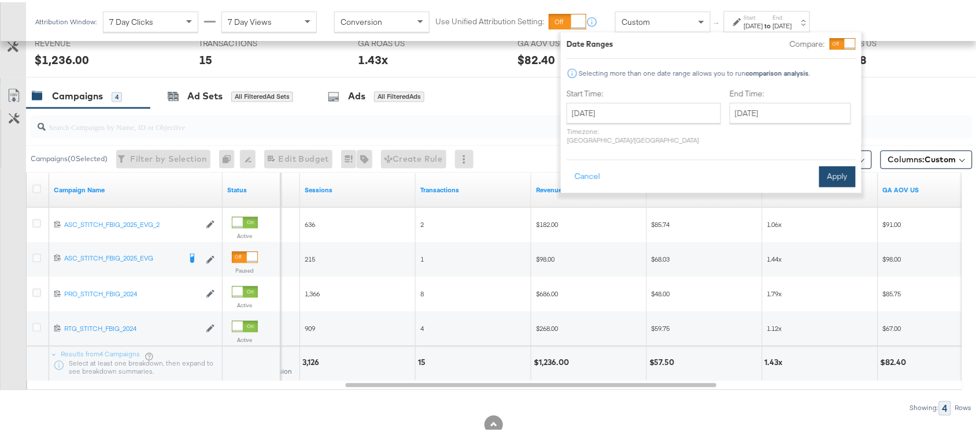
click at [829, 166] on button "Apply" at bounding box center [837, 174] width 36 height 21
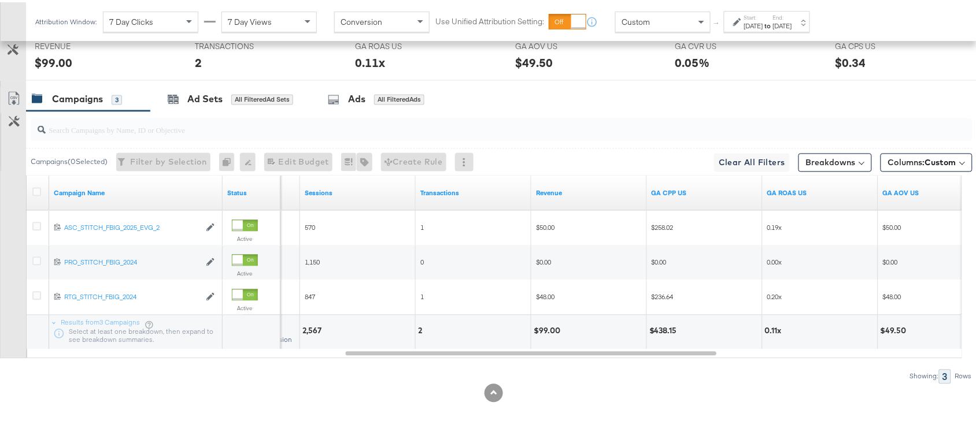
click at [632, 138] on div at bounding box center [502, 127] width 942 height 23
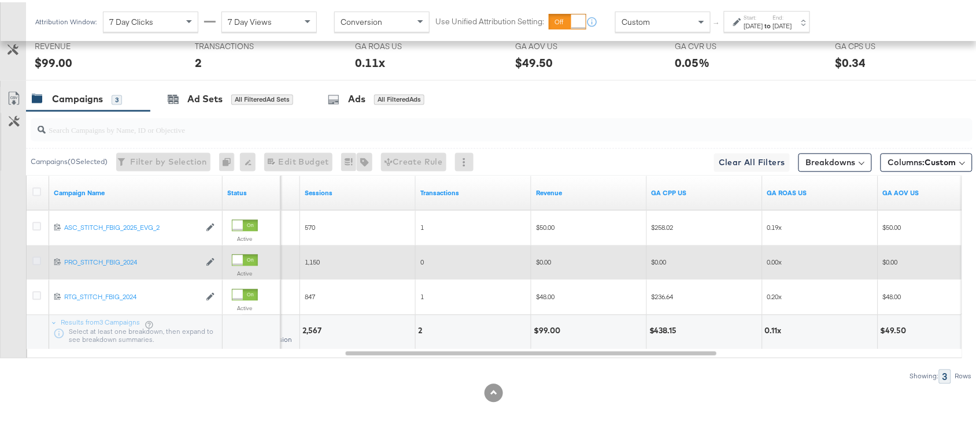
click at [35, 261] on icon at bounding box center [36, 259] width 9 height 9
click at [0, 0] on input "checkbox" at bounding box center [0, 0] width 0 height 0
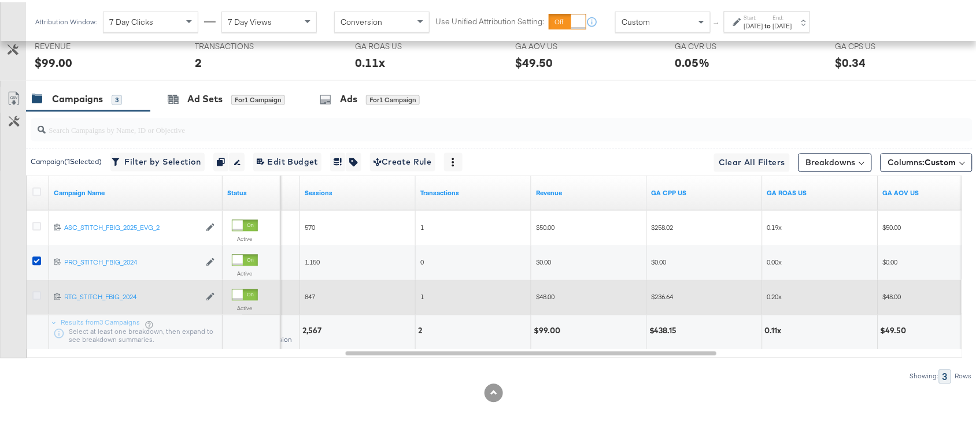
click at [36, 296] on icon at bounding box center [36, 294] width 9 height 9
click at [0, 0] on input "checkbox" at bounding box center [0, 0] width 0 height 0
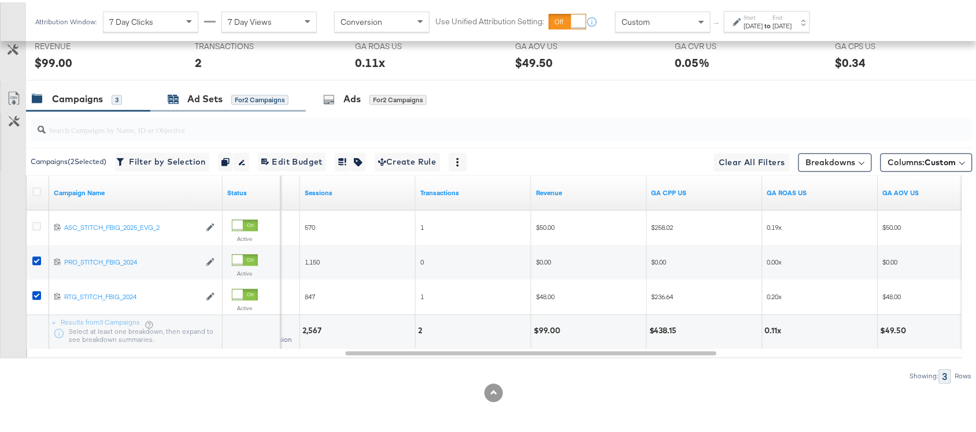
click at [204, 97] on div "Ad Sets" at bounding box center [204, 97] width 35 height 13
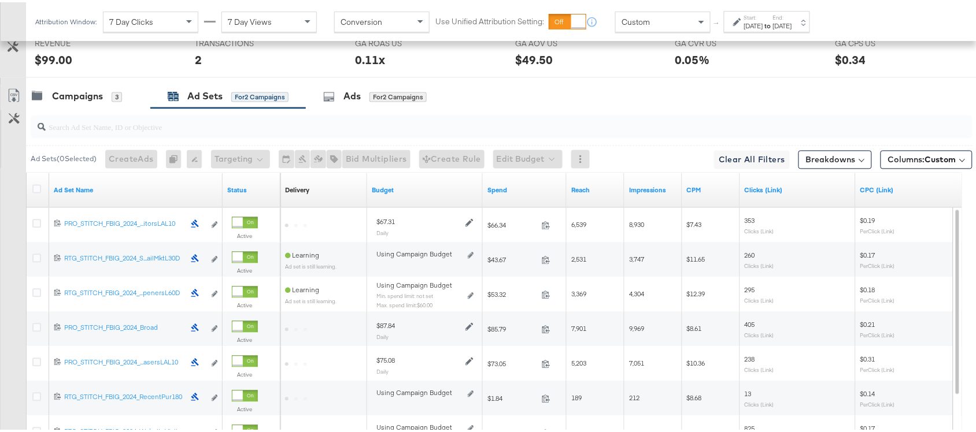
click at [763, 12] on label "Start:" at bounding box center [753, 16] width 19 height 8
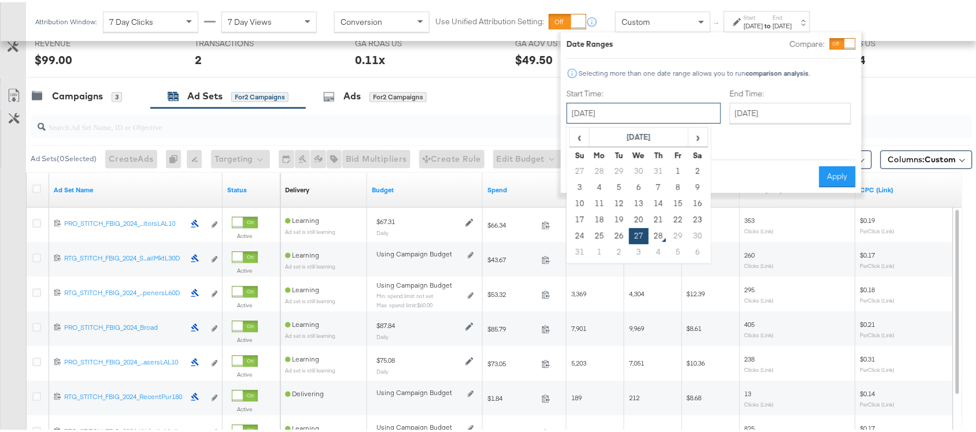
click at [643, 110] on input "[DATE]" at bounding box center [643, 111] width 154 height 21
click at [599, 237] on td "25" at bounding box center [600, 234] width 20 height 16
type input "[DATE]"
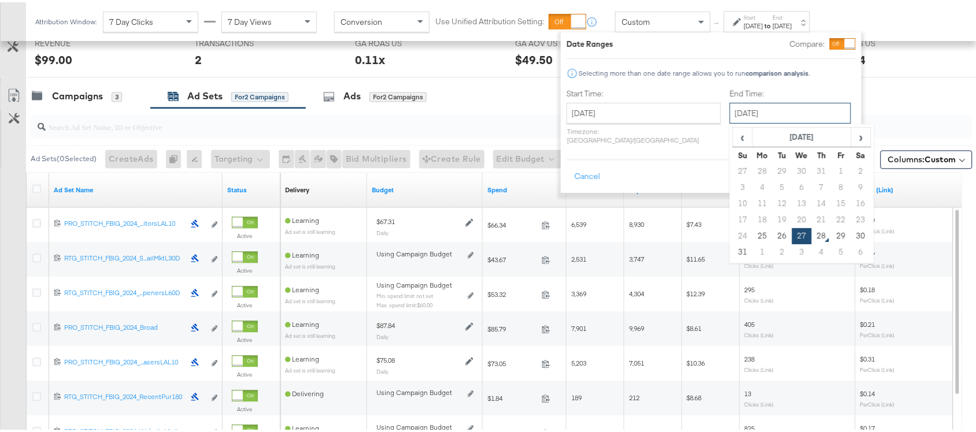
click at [745, 113] on input "[DATE]" at bounding box center [789, 111] width 121 height 21
click at [753, 235] on td "25" at bounding box center [763, 234] width 20 height 16
type input "[DATE]"
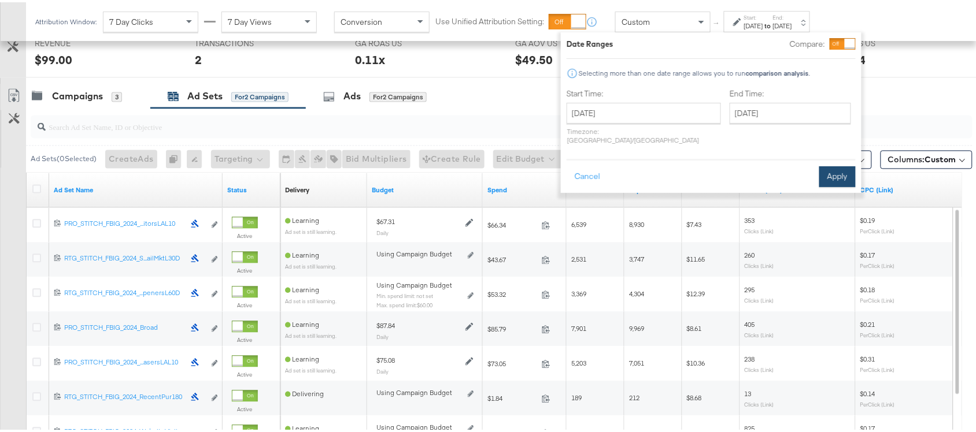
click at [831, 164] on button "Apply" at bounding box center [837, 174] width 36 height 21
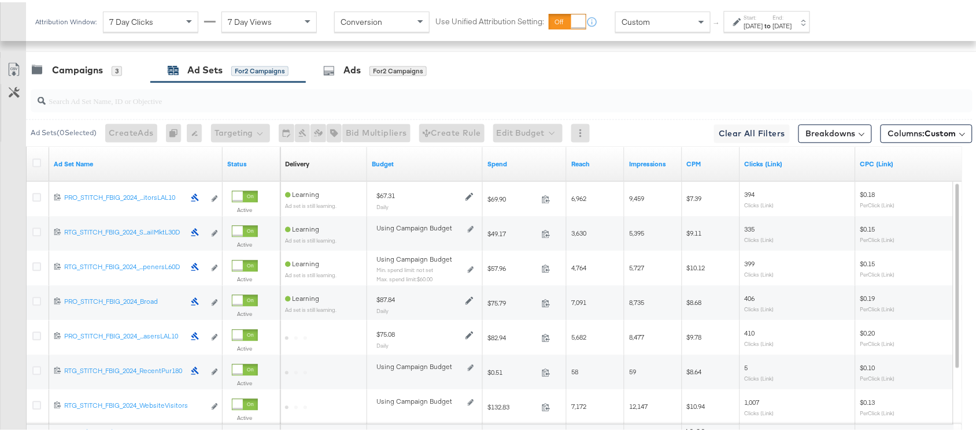
scroll to position [741, 0]
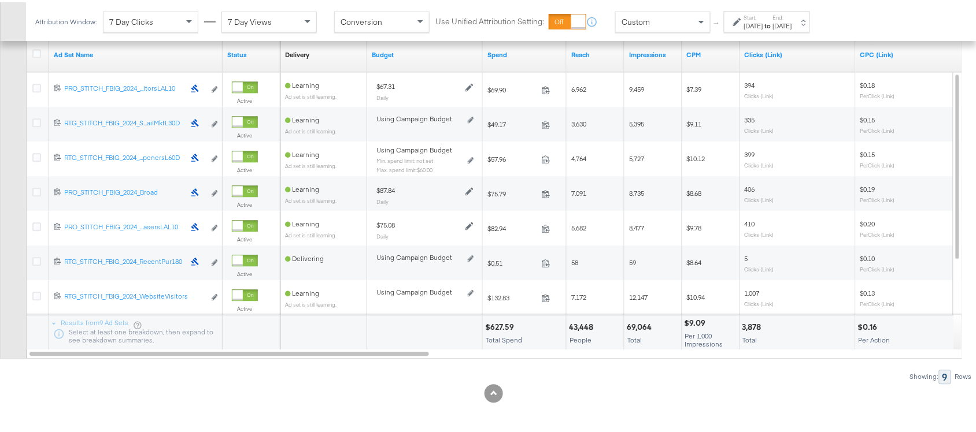
click at [497, 325] on div "$627.59" at bounding box center [501, 325] width 32 height 11
click at [636, 325] on div "69,064" at bounding box center [641, 325] width 28 height 11
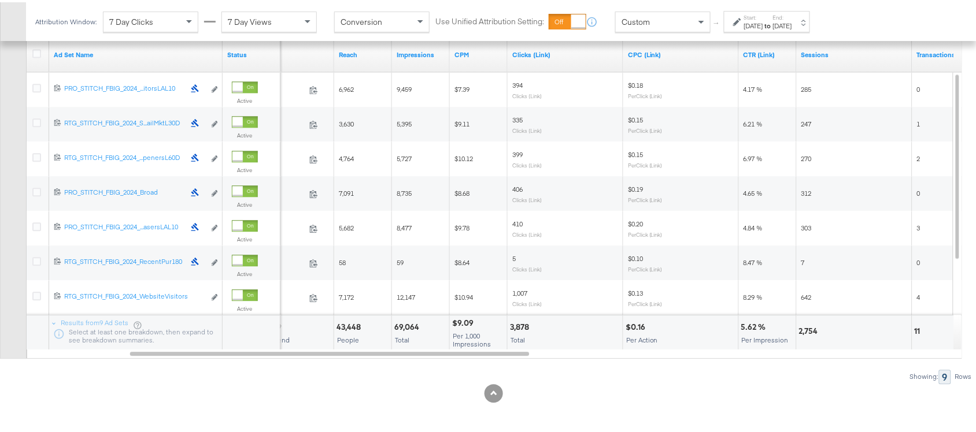
click at [513, 324] on div "3,878" at bounding box center [521, 325] width 23 height 11
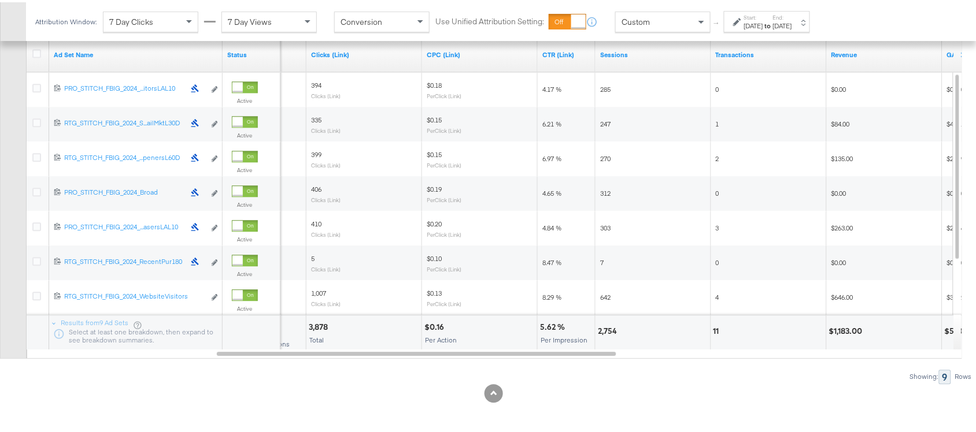
click at [611, 331] on div "2,754" at bounding box center [609, 329] width 23 height 11
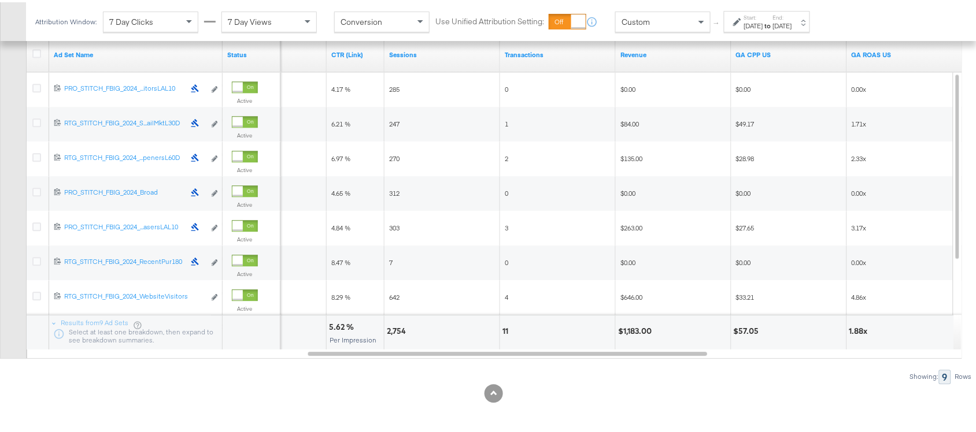
click at [504, 331] on div "11" at bounding box center [506, 329] width 9 height 11
click at [635, 327] on div "$1,183.00" at bounding box center [636, 329] width 37 height 11
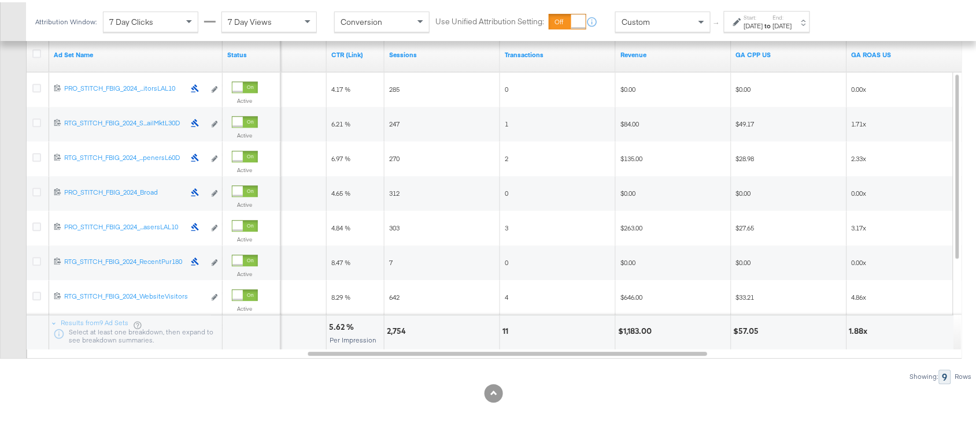
click at [756, 36] on div "Attribution Window: 7 Day Clicks 7 Day Views Conversion Use Unified Attribution…" at bounding box center [425, 19] width 798 height 39
click at [792, 22] on div "[DATE]" at bounding box center [782, 23] width 19 height 9
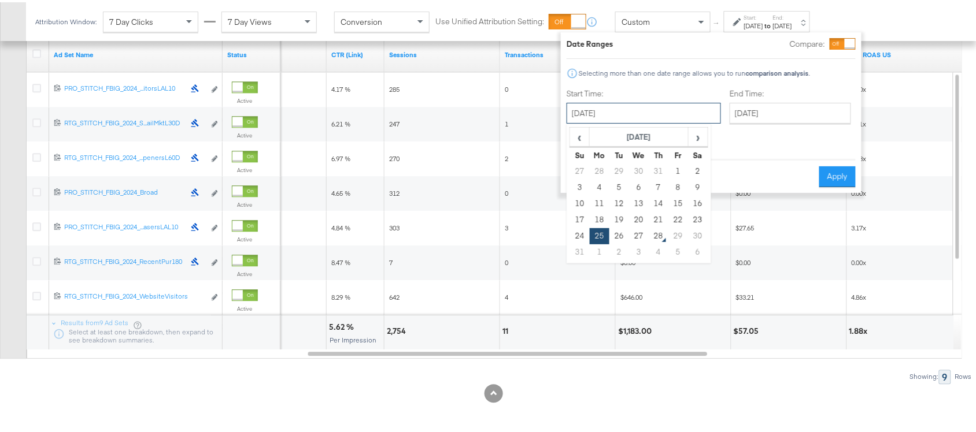
click at [634, 108] on input "[DATE]" at bounding box center [643, 111] width 154 height 21
click at [619, 240] on td "26" at bounding box center [619, 234] width 20 height 16
type input "[DATE]"
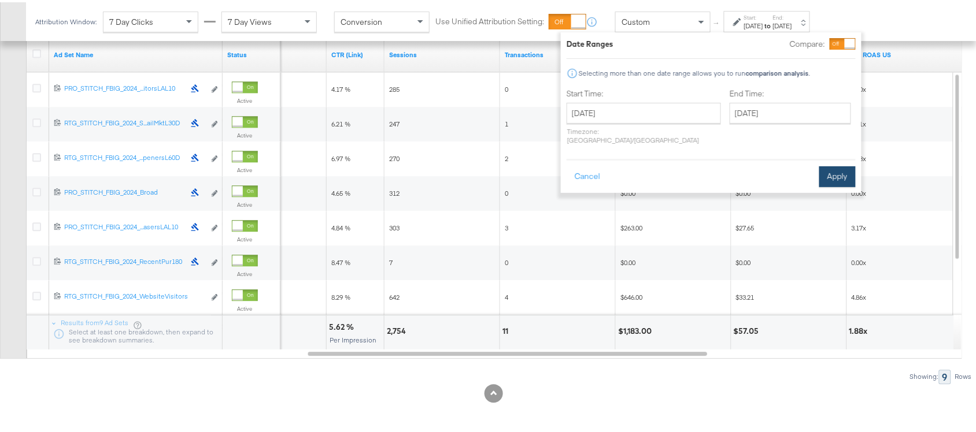
click at [833, 164] on button "Apply" at bounding box center [837, 174] width 36 height 21
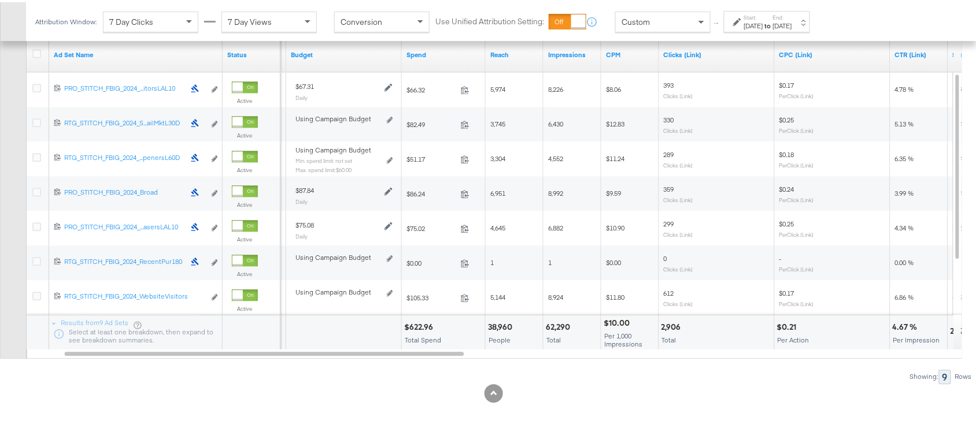
click at [411, 328] on div "$622.96" at bounding box center [420, 325] width 32 height 11
click at [554, 327] on div "62,290" at bounding box center [560, 325] width 28 height 11
click at [664, 324] on div "2,906" at bounding box center [672, 325] width 23 height 11
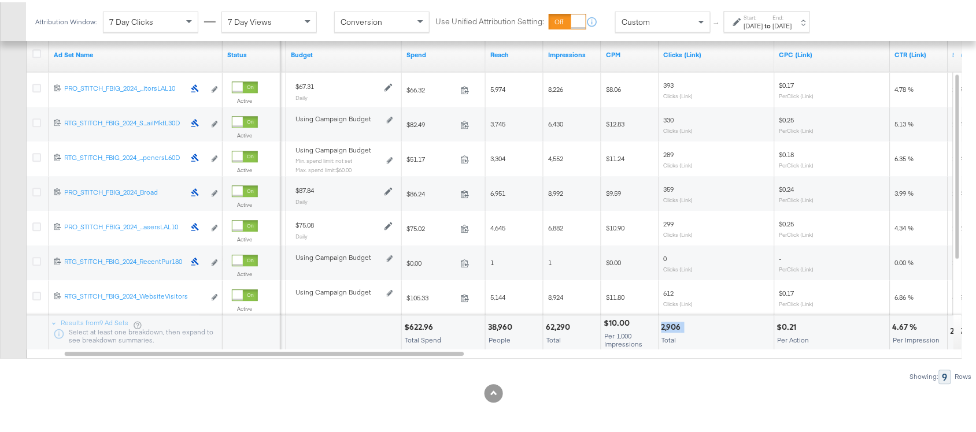
click at [664, 324] on div "2,906" at bounding box center [672, 325] width 23 height 11
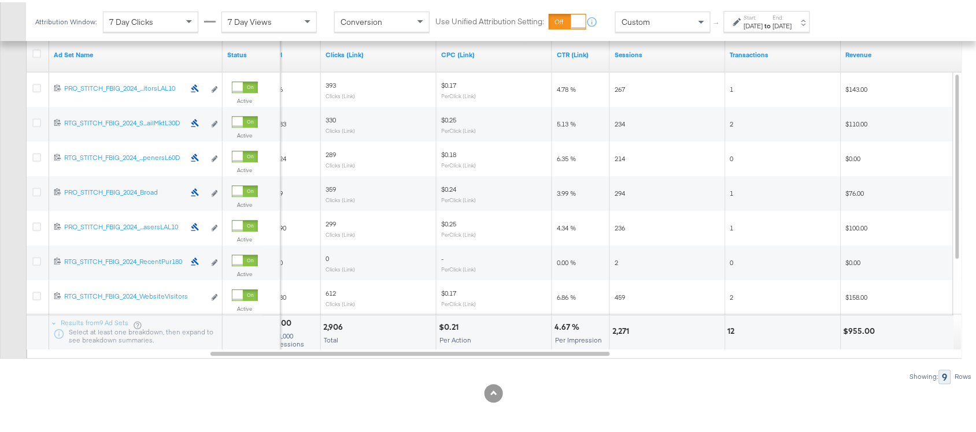
click at [620, 328] on div "2,271" at bounding box center [622, 329] width 20 height 11
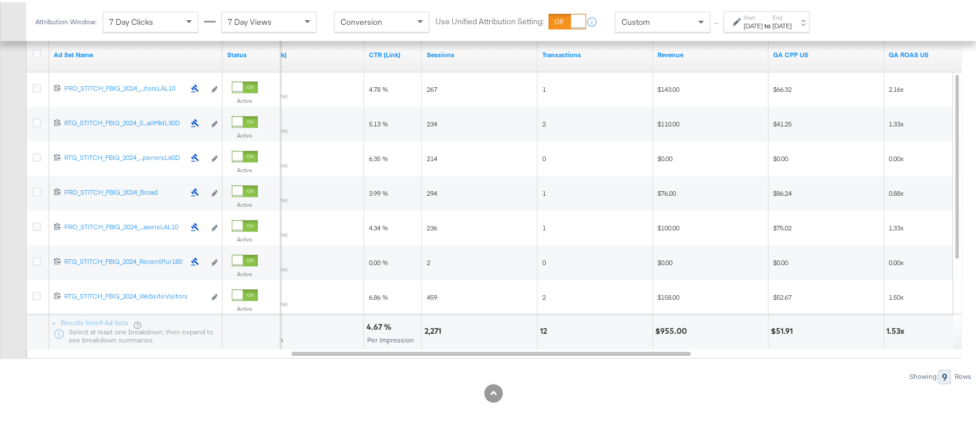
click at [543, 325] on div "12" at bounding box center [545, 329] width 10 height 11
click at [669, 331] on div "$955.00" at bounding box center [673, 329] width 35 height 11
click at [763, 28] on div "[DATE]" at bounding box center [753, 23] width 19 height 9
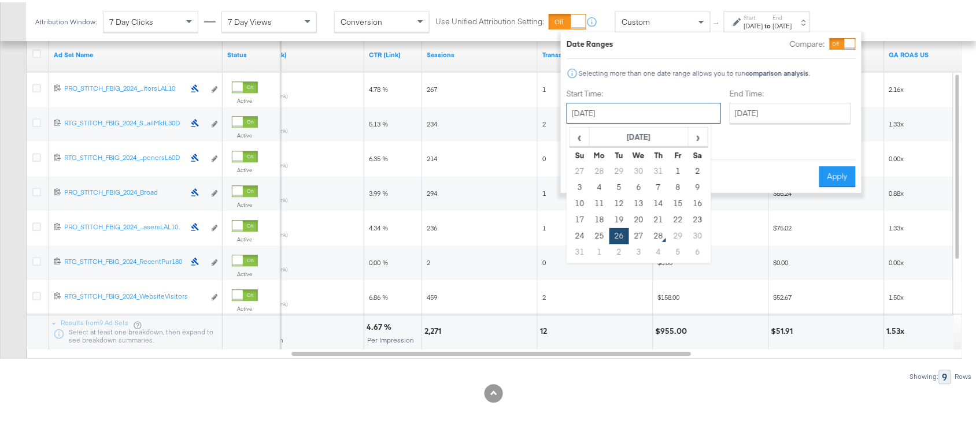
click at [612, 116] on input "[DATE]" at bounding box center [643, 111] width 154 height 21
click at [592, 240] on td "25" at bounding box center [600, 234] width 20 height 16
type input "[DATE]"
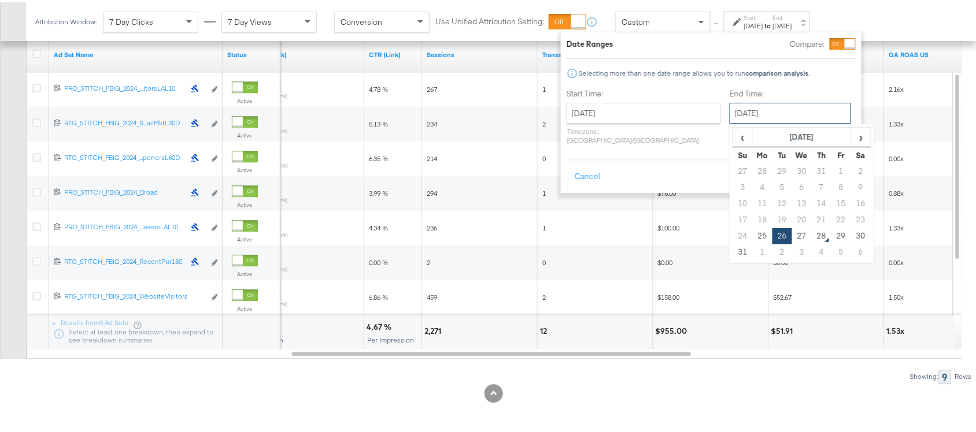
click at [767, 110] on input "[DATE]" at bounding box center [789, 111] width 121 height 21
click at [753, 232] on td "25" at bounding box center [763, 234] width 20 height 16
type input "[DATE]"
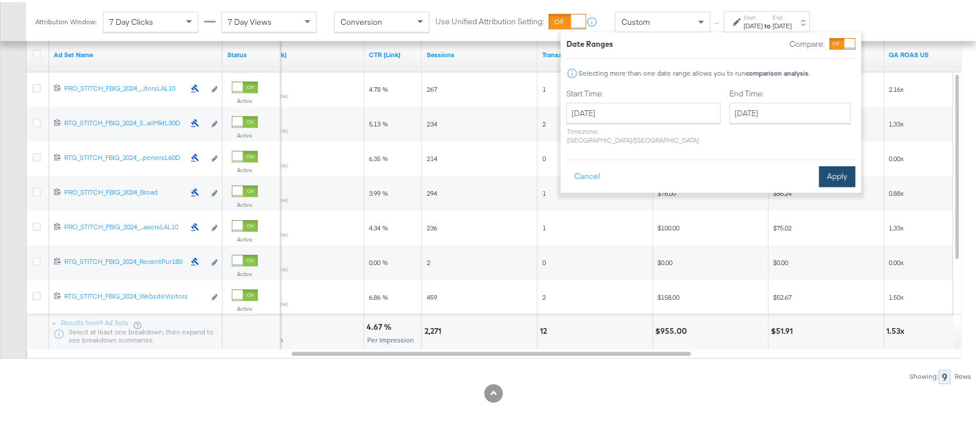
click at [819, 172] on button "Apply" at bounding box center [837, 174] width 36 height 21
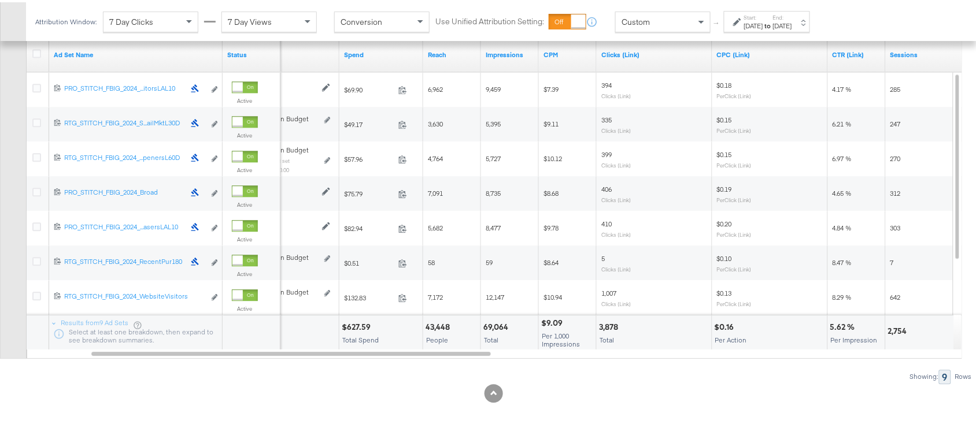
click at [358, 322] on div "$627.59" at bounding box center [358, 325] width 32 height 11
click at [495, 324] on div "69,064" at bounding box center [497, 325] width 28 height 11
click at [602, 324] on div "3,878" at bounding box center [610, 325] width 23 height 11
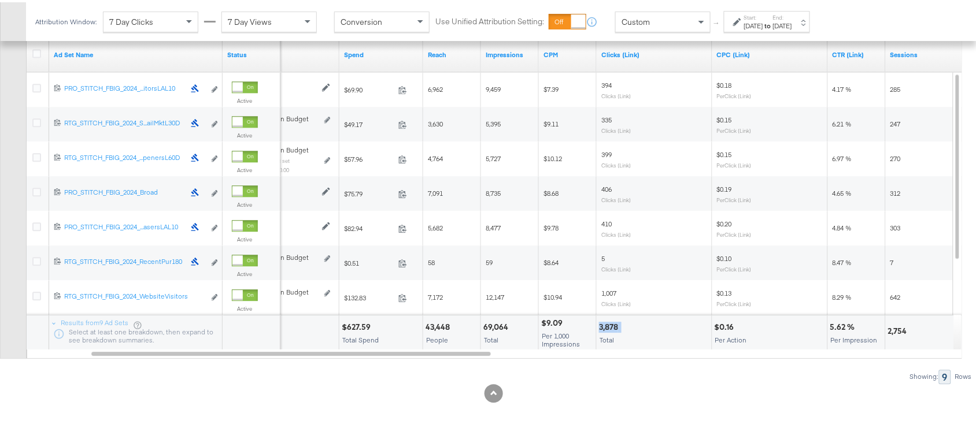
click at [602, 324] on div "3,878" at bounding box center [610, 325] width 23 height 11
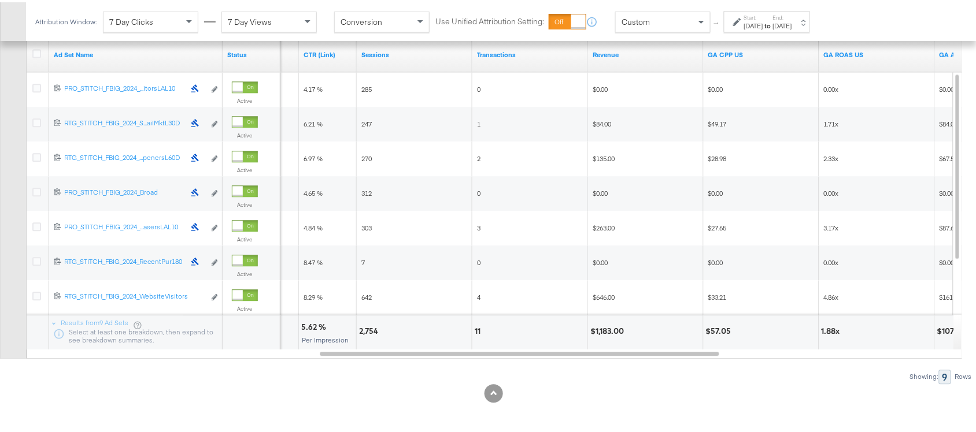
click at [763, 22] on div "[DATE]" at bounding box center [753, 23] width 19 height 9
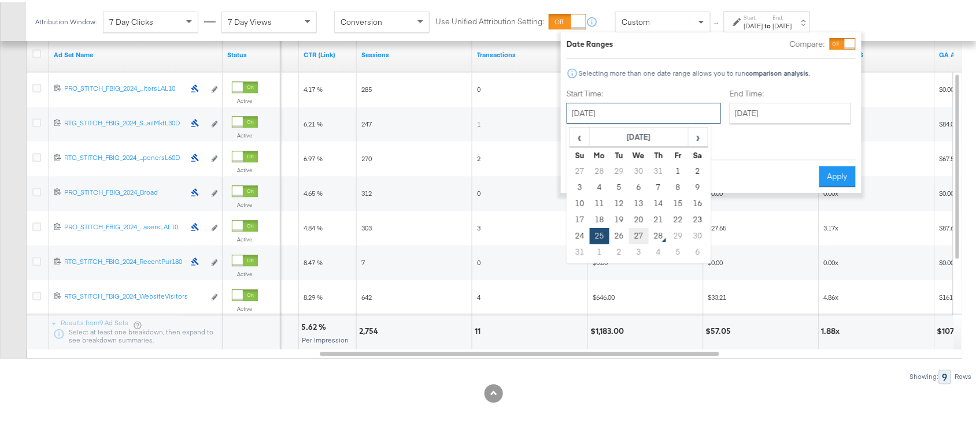
drag, startPoint x: 621, startPoint y: 111, endPoint x: 636, endPoint y: 233, distance: 122.9
click at [636, 121] on div "August 25th 2025 ‹ August 2025 › Su Mo Tu We Th Fr Sa 27 28 29 30 31 1 2 3 4 5 …" at bounding box center [643, 111] width 154 height 21
click at [636, 233] on td "27" at bounding box center [639, 234] width 20 height 16
type input "[DATE]"
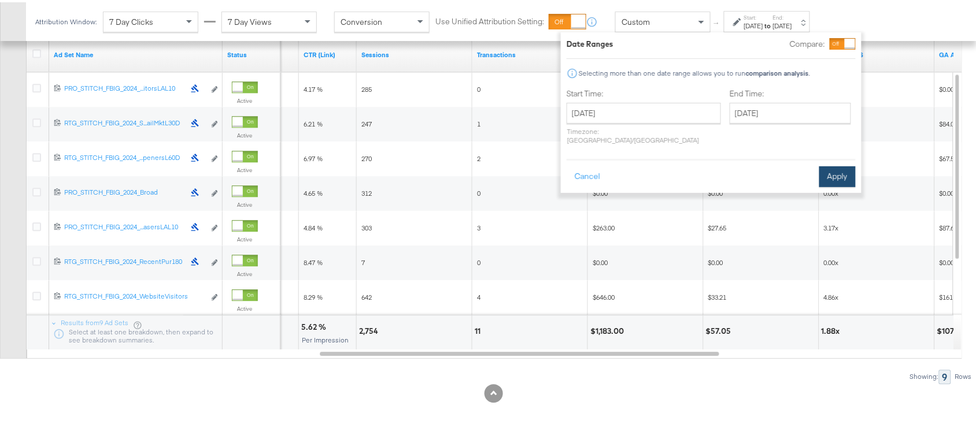
click at [836, 164] on button "Apply" at bounding box center [837, 174] width 36 height 21
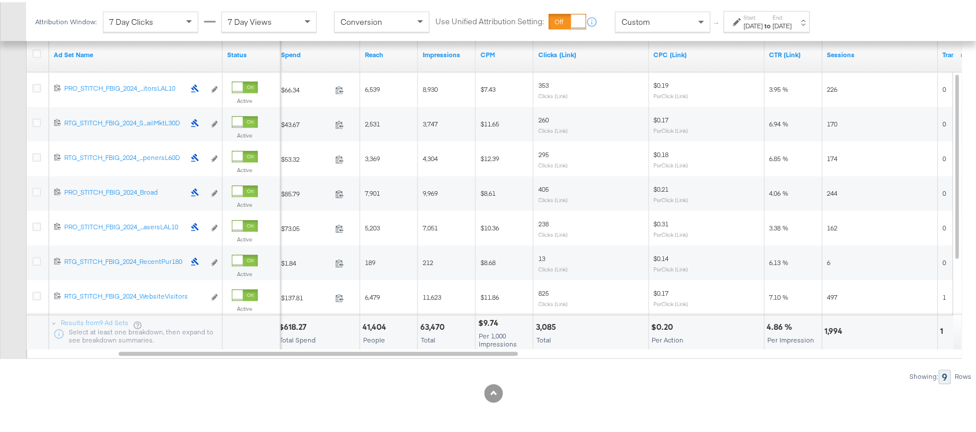
click at [296, 321] on div "$618.27" at bounding box center [294, 325] width 31 height 11
click at [429, 325] on div "63,470" at bounding box center [434, 325] width 28 height 11
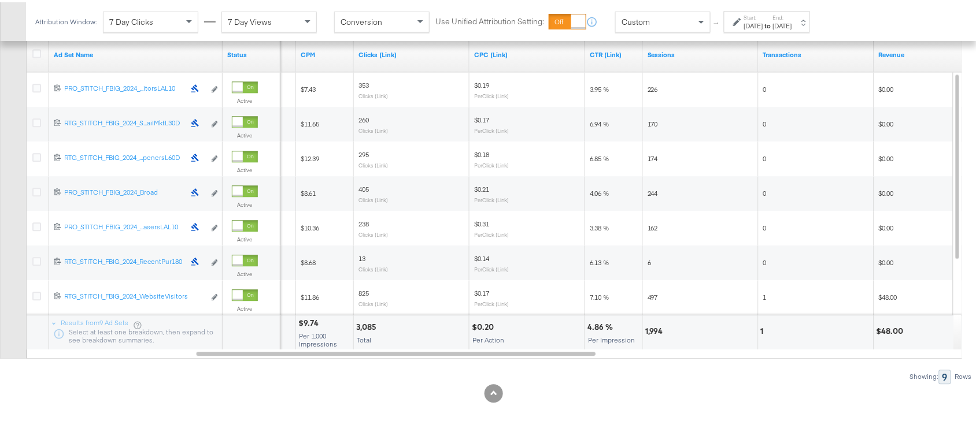
click at [366, 321] on div "3,085" at bounding box center [368, 325] width 24 height 11
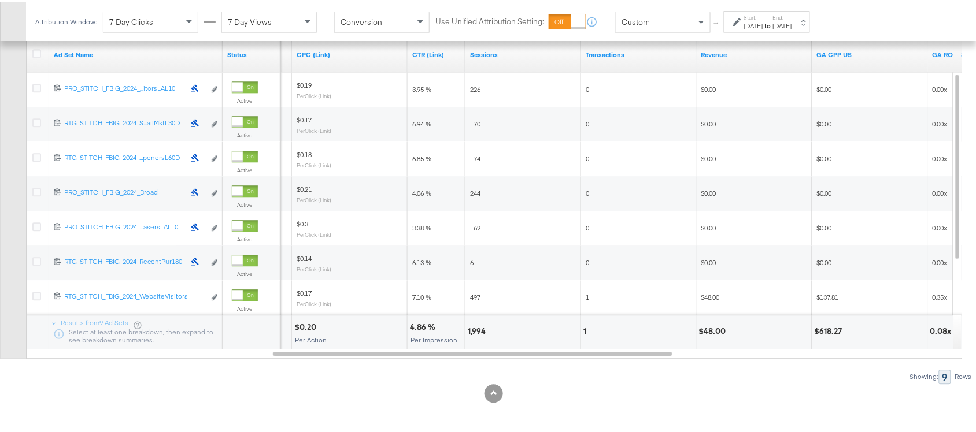
click at [469, 330] on div "1,994" at bounding box center [478, 329] width 21 height 11
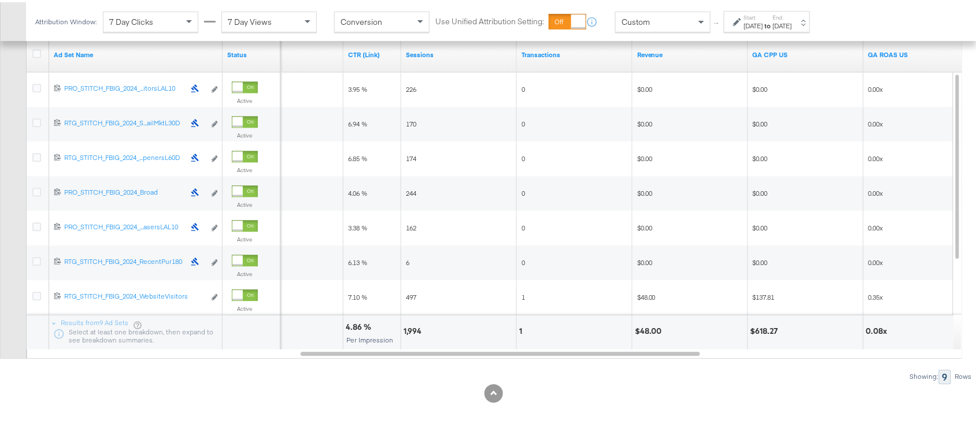
click at [517, 327] on div "1" at bounding box center [574, 330] width 115 height 35
click at [660, 327] on div "$48.00" at bounding box center [650, 329] width 31 height 11
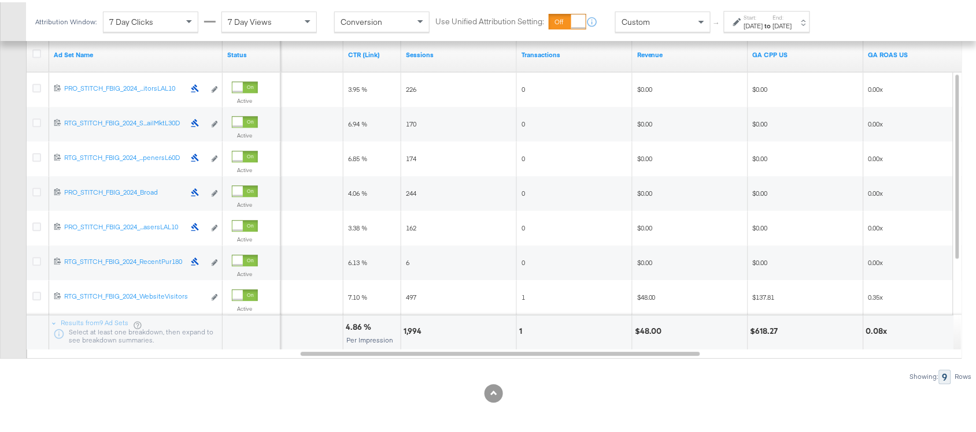
click at [640, 331] on div "$48.00" at bounding box center [650, 329] width 31 height 11
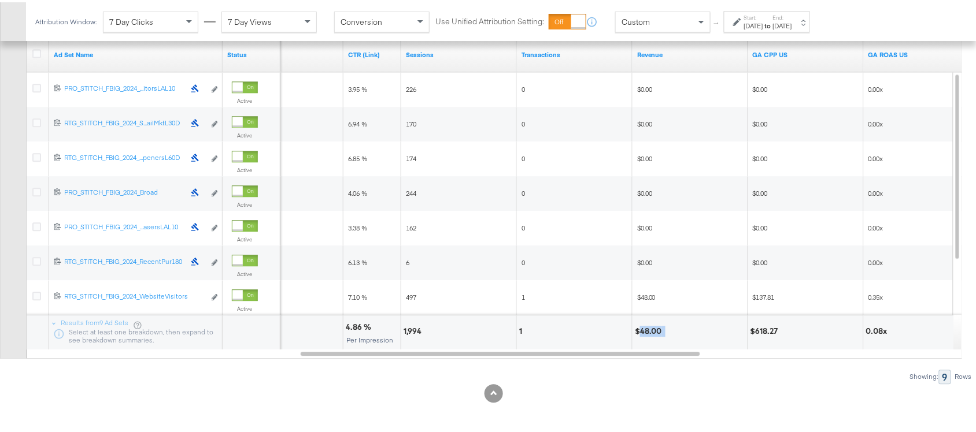
click at [640, 331] on div "$48.00" at bounding box center [650, 329] width 31 height 11
click at [763, 24] on div "[DATE]" at bounding box center [753, 23] width 19 height 9
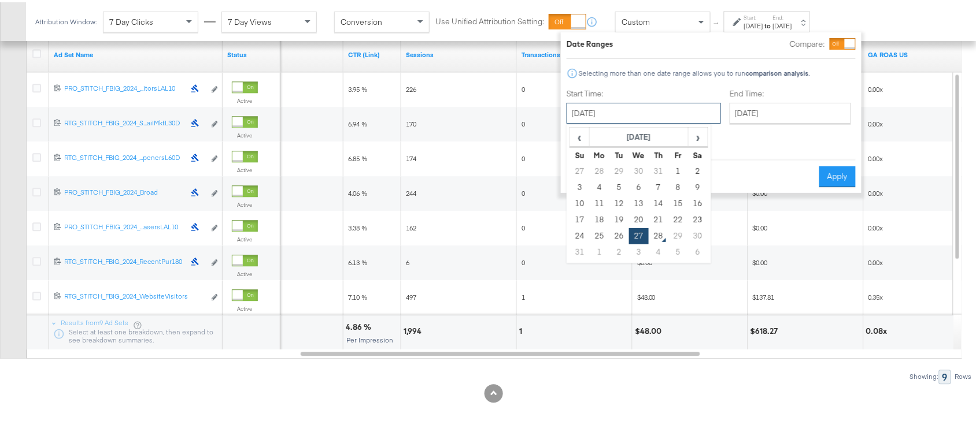
click at [622, 116] on input "[DATE]" at bounding box center [643, 111] width 154 height 21
click at [577, 231] on td "24" at bounding box center [580, 234] width 20 height 16
type input "August 24th 2025"
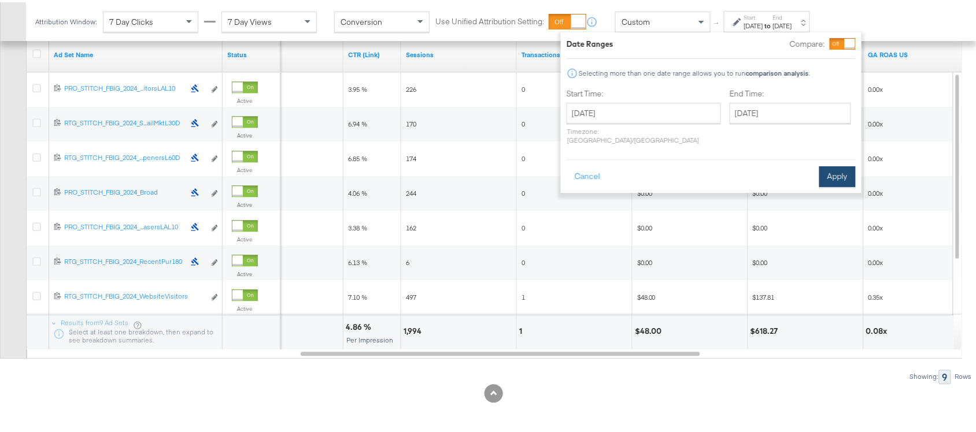
click at [834, 164] on button "Apply" at bounding box center [837, 174] width 36 height 21
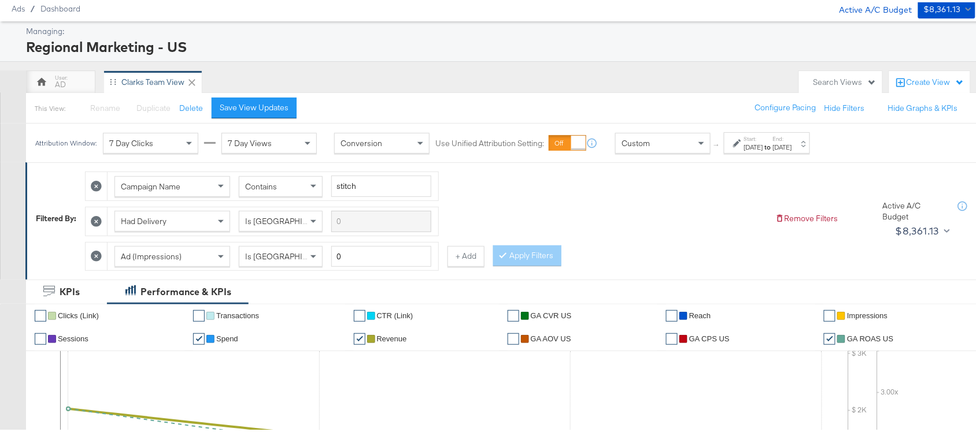
scroll to position [0, 0]
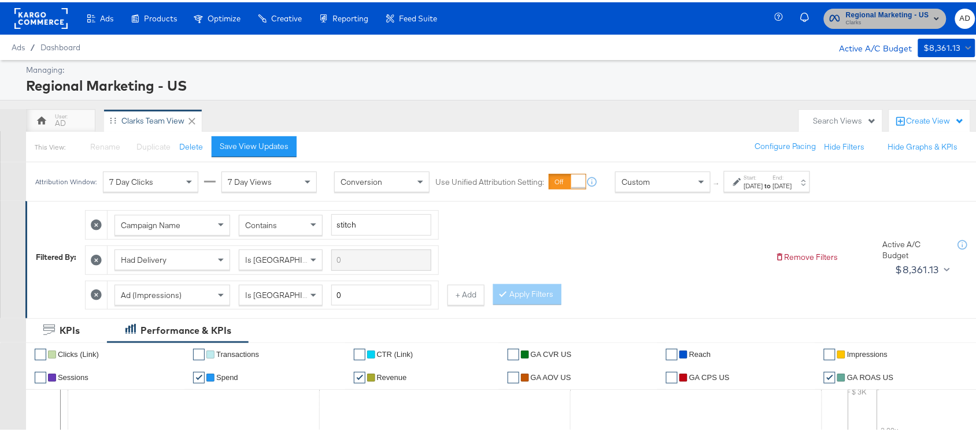
click at [892, 18] on span "Clarks" at bounding box center [887, 20] width 83 height 9
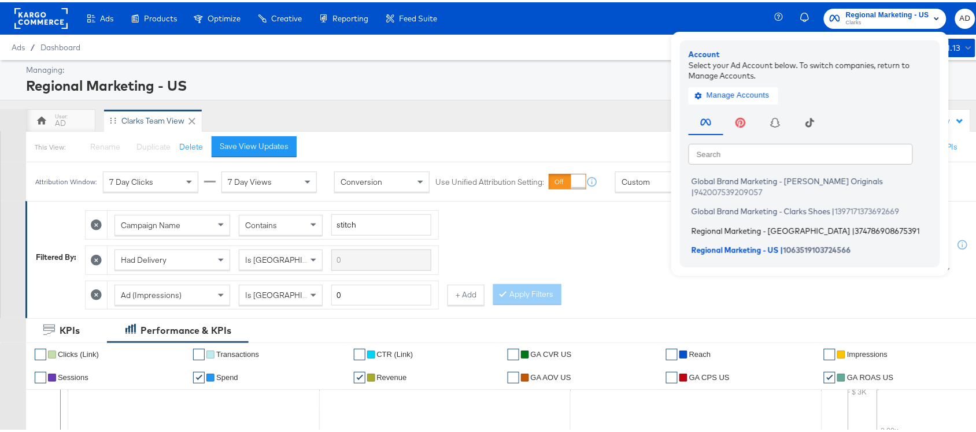
click at [711, 224] on span "Regional Marketing - CA" at bounding box center [770, 228] width 159 height 9
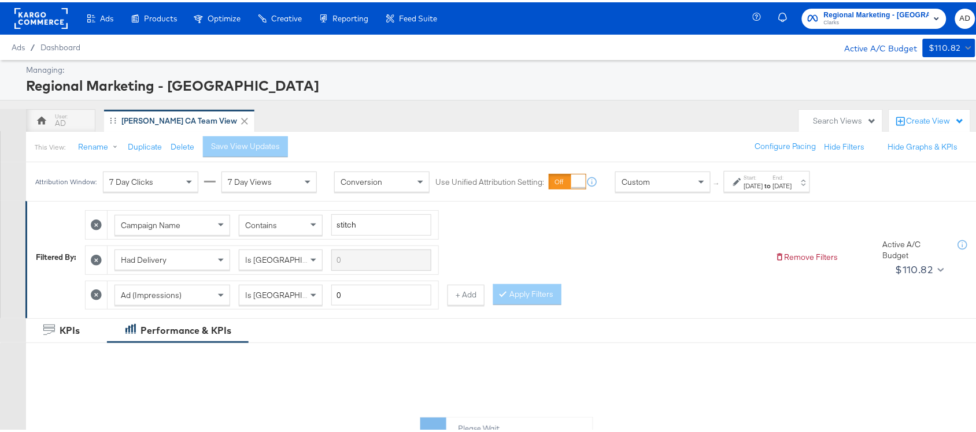
click at [763, 182] on div "[DATE]" at bounding box center [753, 183] width 19 height 9
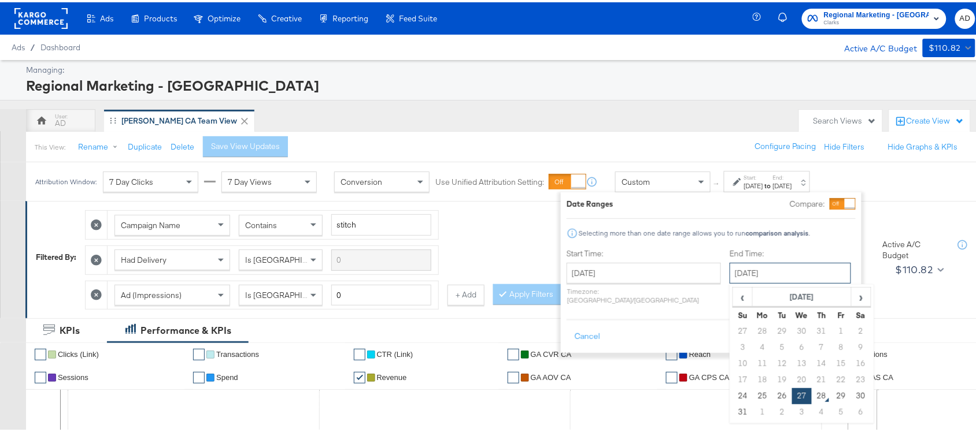
click at [747, 268] on input "[DATE]" at bounding box center [789, 271] width 121 height 21
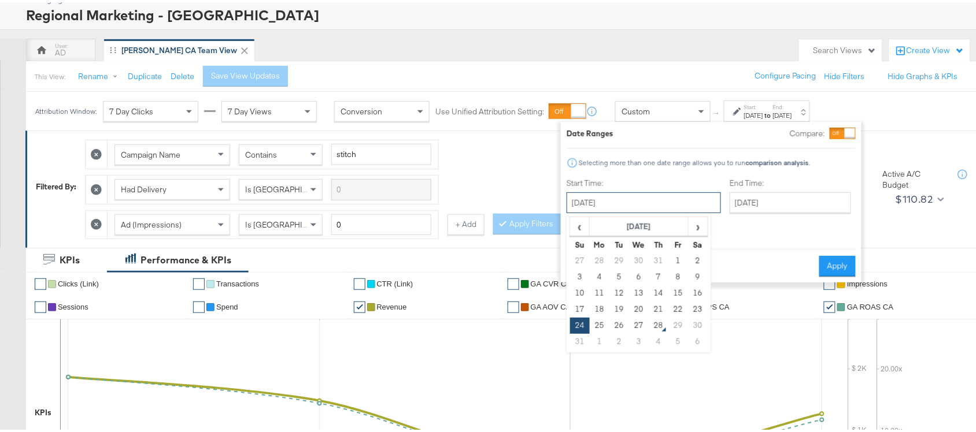
scroll to position [117, 0]
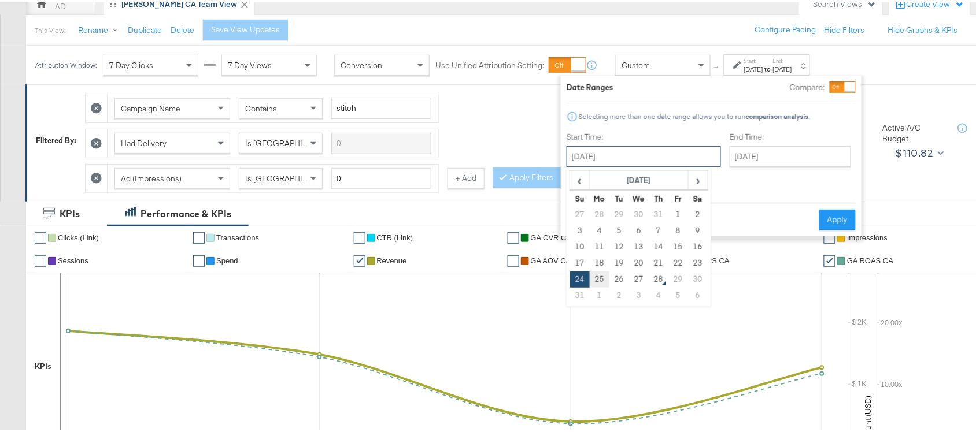
drag, startPoint x: 622, startPoint y: 276, endPoint x: 597, endPoint y: 280, distance: 25.3
click at [597, 165] on div "[DATE] ‹ [DATE] › Su Mo Tu We Th Fr Sa 27 28 29 30 31 1 2 3 4 5 6 7 8 9 10 11 1…" at bounding box center [643, 154] width 154 height 21
click at [597, 280] on td "25" at bounding box center [600, 277] width 20 height 16
type input "[DATE]"
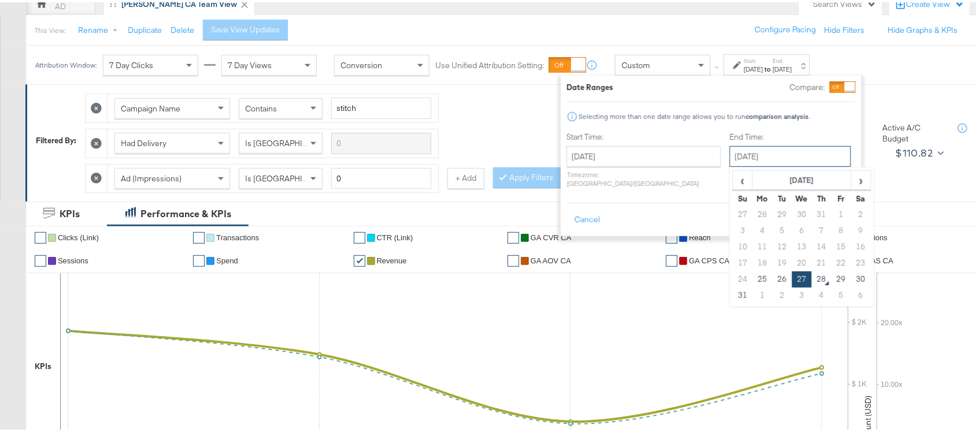
click at [753, 158] on input "[DATE]" at bounding box center [789, 154] width 121 height 21
click at [753, 275] on td "25" at bounding box center [763, 277] width 20 height 16
type input "[DATE]"
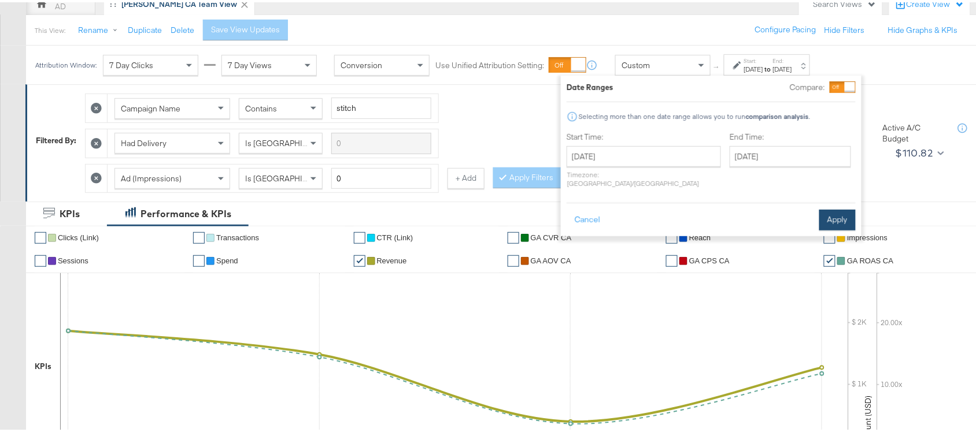
click at [838, 208] on button "Apply" at bounding box center [837, 218] width 36 height 21
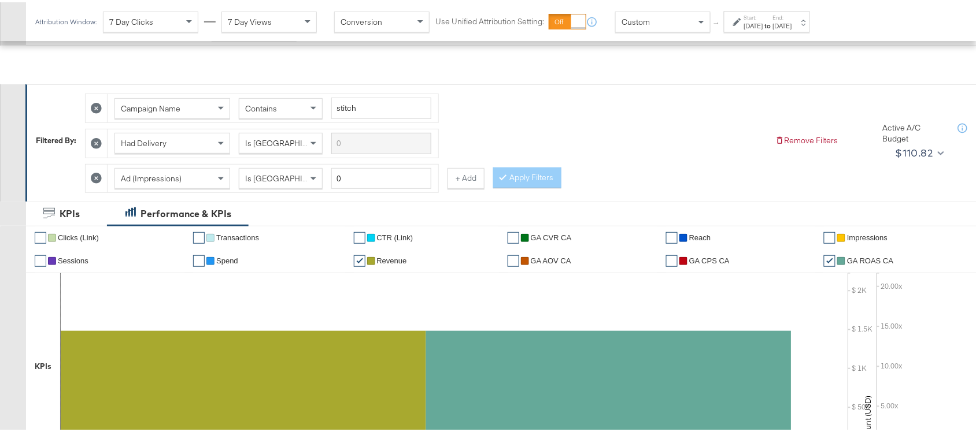
scroll to position [568, 0]
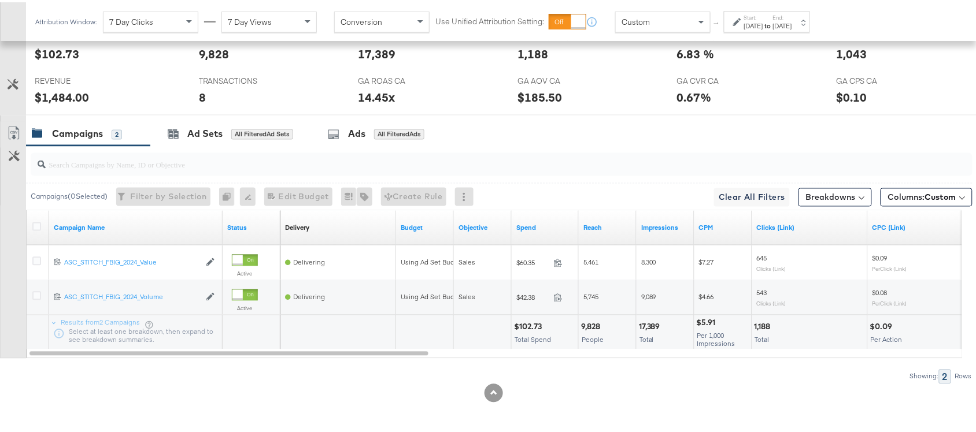
click at [521, 321] on div "$102.73" at bounding box center [529, 325] width 31 height 11
copy div "102.73"
click at [652, 327] on div "17,389" at bounding box center [651, 325] width 25 height 11
copy div "17,389"
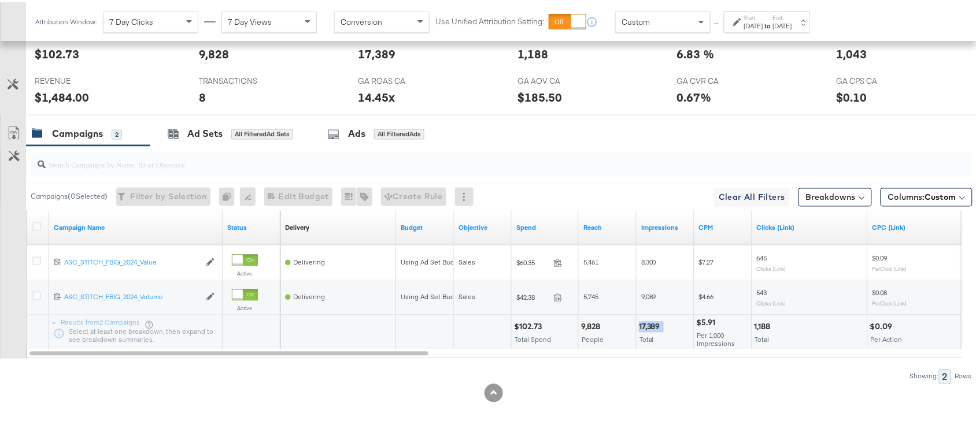
click at [652, 327] on div "17,389" at bounding box center [651, 325] width 25 height 11
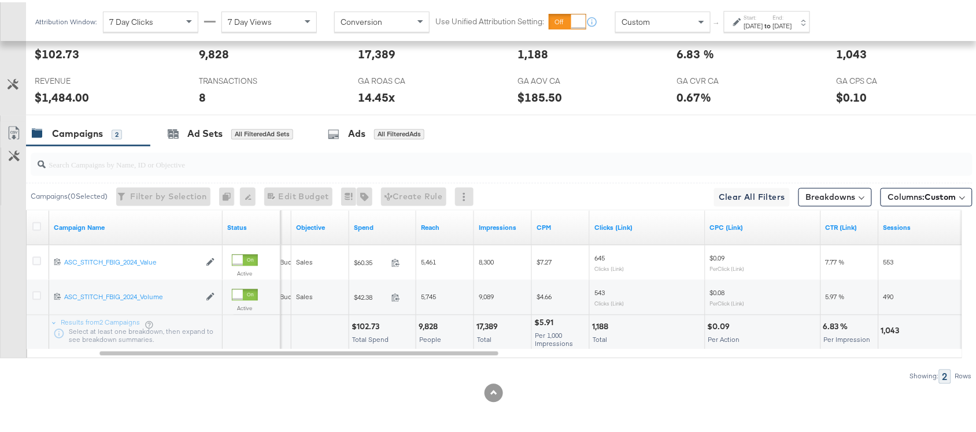
click at [598, 318] on div "1,188 Total" at bounding box center [647, 330] width 115 height 35
copy div "1,188"
click at [598, 318] on div "1,188 Total" at bounding box center [647, 330] width 115 height 35
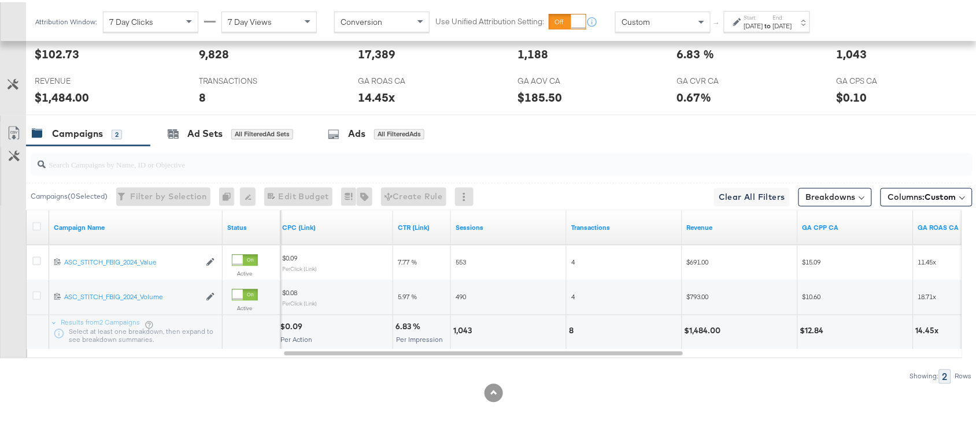
click at [456, 333] on div "1,043" at bounding box center [464, 329] width 22 height 11
copy div "1,043"
click at [568, 325] on div "8" at bounding box center [623, 330] width 115 height 35
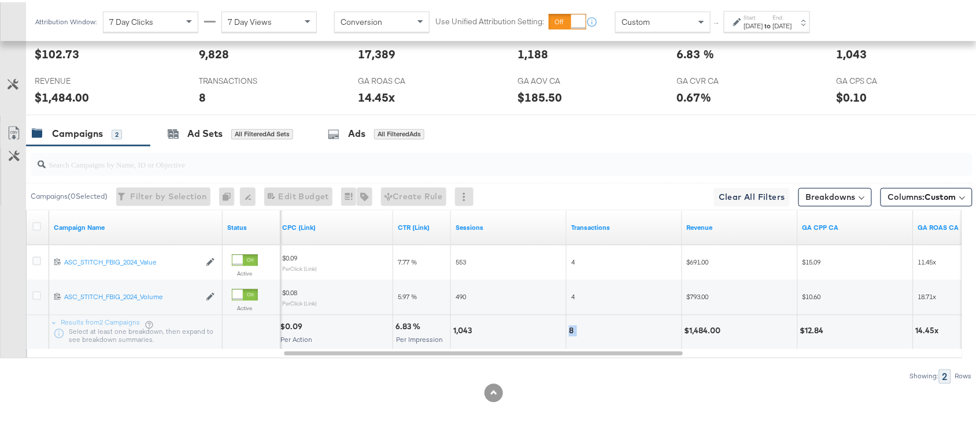
copy div "8"
click at [568, 325] on div "8" at bounding box center [623, 330] width 115 height 35
click at [710, 333] on div "$1,484.00" at bounding box center [704, 329] width 40 height 11
copy div "1,484.00"
click at [710, 333] on div "$1,484.00" at bounding box center [704, 329] width 40 height 11
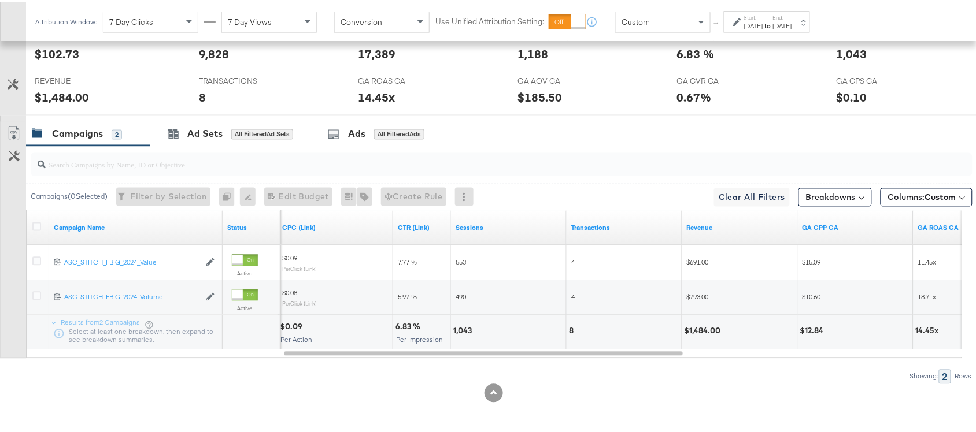
click at [763, 17] on label "Start:" at bounding box center [753, 16] width 19 height 8
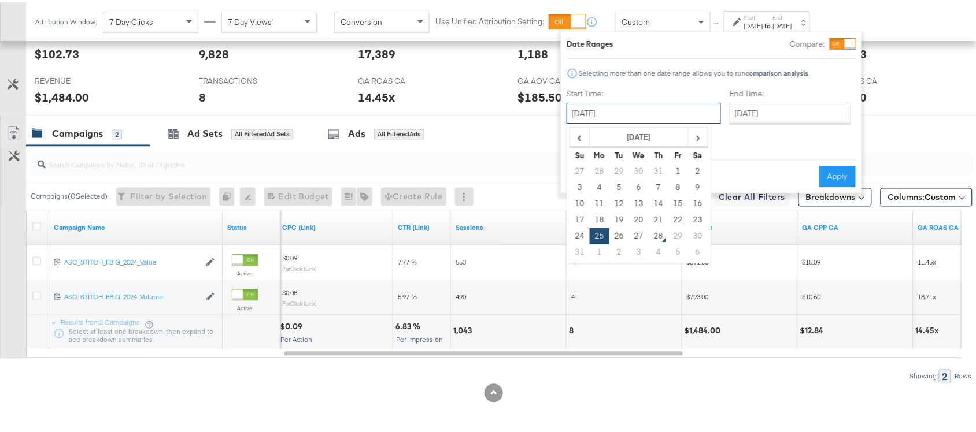
click at [608, 108] on input "[DATE]" at bounding box center [643, 111] width 154 height 21
click at [617, 234] on td "26" at bounding box center [619, 234] width 20 height 16
type input "[DATE]"
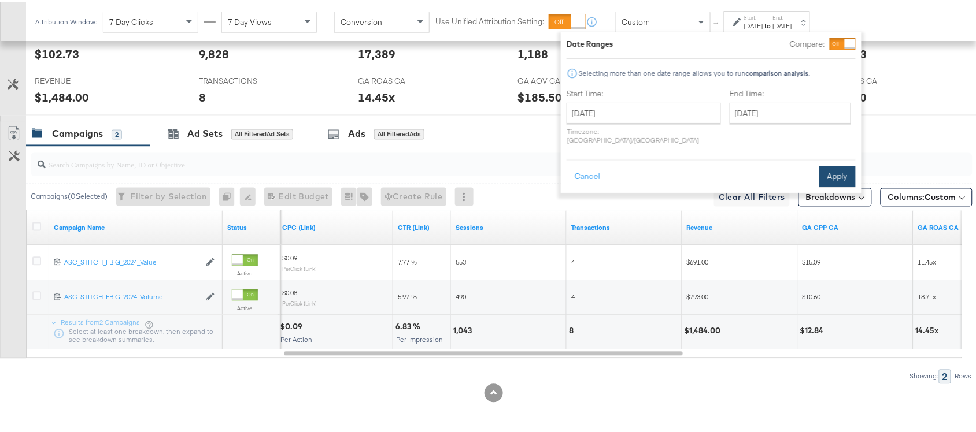
click at [838, 166] on button "Apply" at bounding box center [837, 174] width 36 height 21
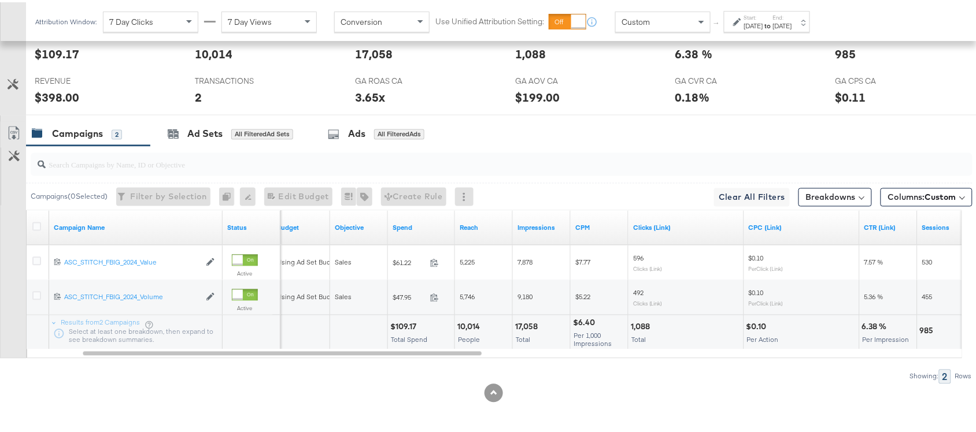
click at [403, 325] on div "$109.17" at bounding box center [404, 325] width 29 height 11
click at [524, 324] on div "17,058" at bounding box center [528, 325] width 26 height 11
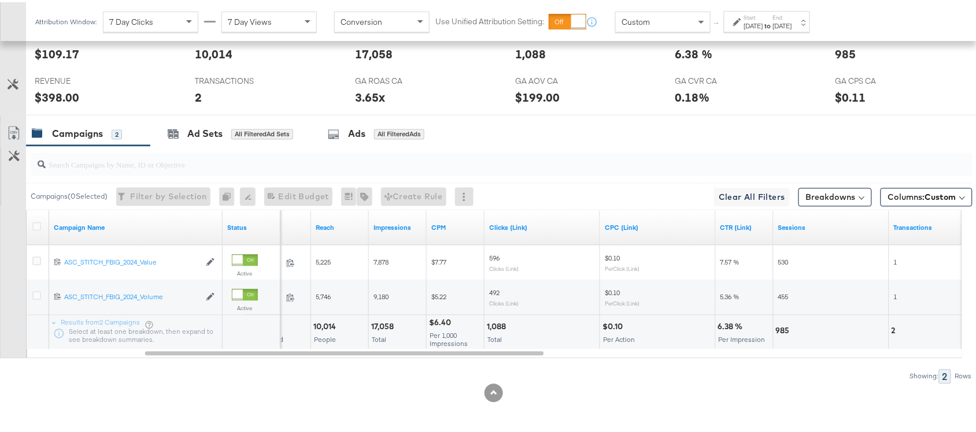
click at [503, 324] on div "1,088" at bounding box center [498, 325] width 23 height 11
copy div "1,088"
click at [503, 324] on div "1,088" at bounding box center [498, 325] width 23 height 11
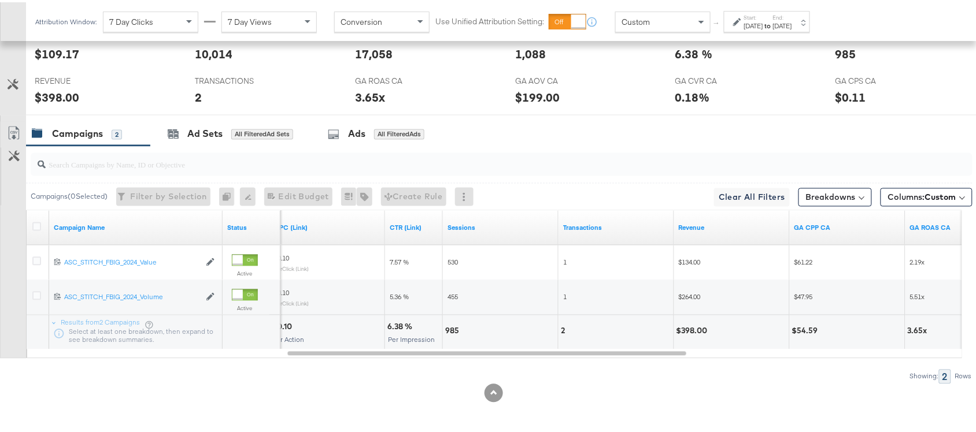
click at [451, 325] on div "985" at bounding box center [453, 329] width 17 height 11
click at [561, 331] on div "2" at bounding box center [565, 329] width 8 height 11
copy div "2"
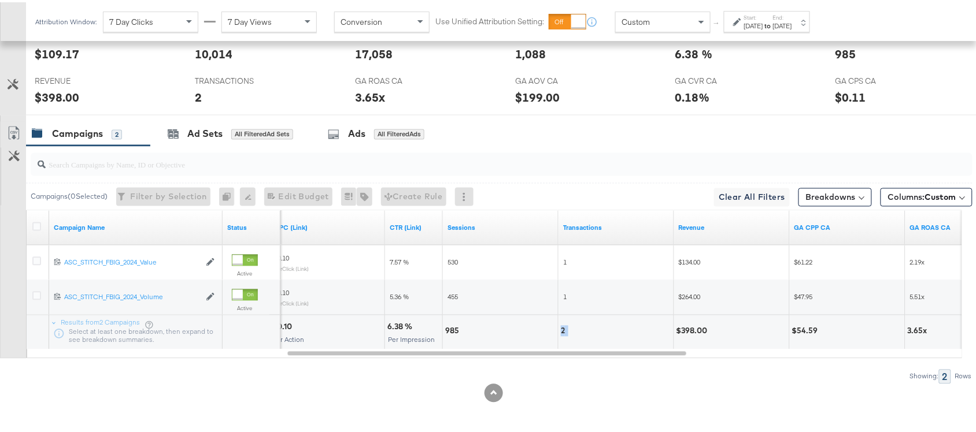
click at [561, 331] on div "2" at bounding box center [565, 329] width 8 height 11
click at [698, 325] on div "$398.00" at bounding box center [693, 329] width 35 height 11
click at [763, 15] on label "Start:" at bounding box center [753, 16] width 19 height 8
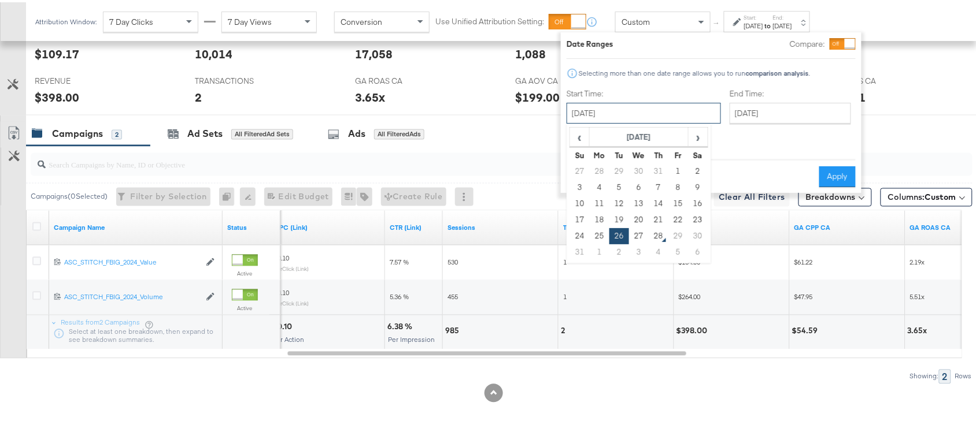
click at [628, 117] on input "[DATE]" at bounding box center [643, 111] width 154 height 21
click at [638, 234] on td "27" at bounding box center [639, 234] width 20 height 16
type input "[DATE]"
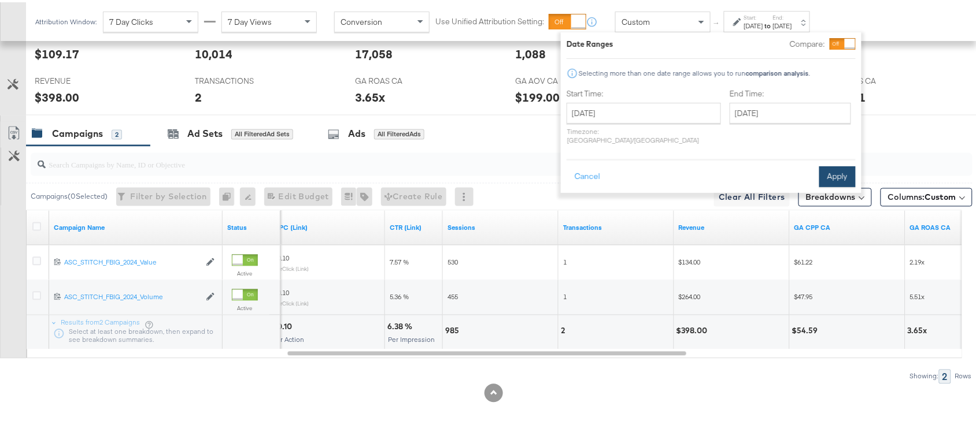
click at [831, 166] on button "Apply" at bounding box center [837, 174] width 36 height 21
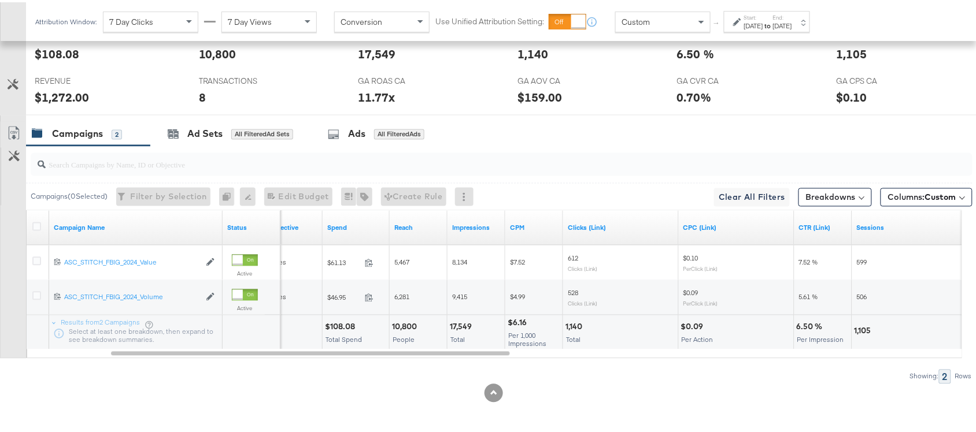
click at [346, 323] on div "$108.08" at bounding box center [342, 325] width 34 height 11
copy div "108.08"
click at [346, 323] on div "$108.08" at bounding box center [342, 325] width 34 height 11
click at [458, 328] on div "17,549" at bounding box center [462, 325] width 25 height 11
copy div "17,549"
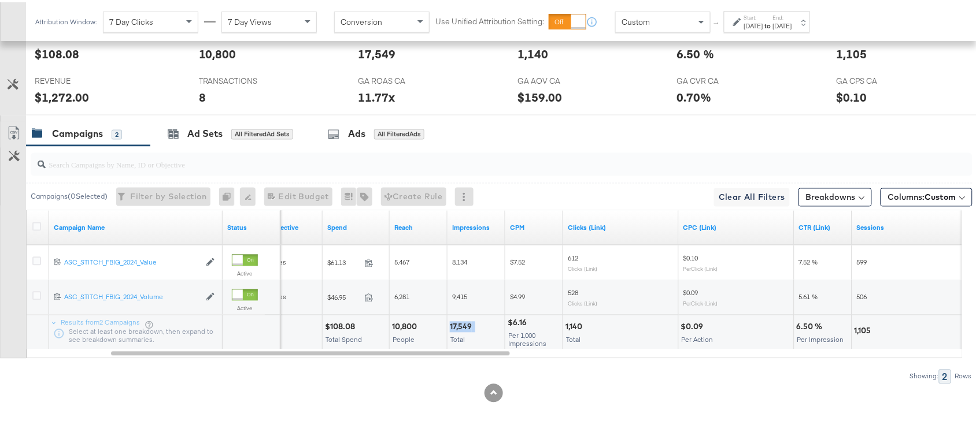
click at [458, 328] on div "17,549" at bounding box center [462, 325] width 25 height 11
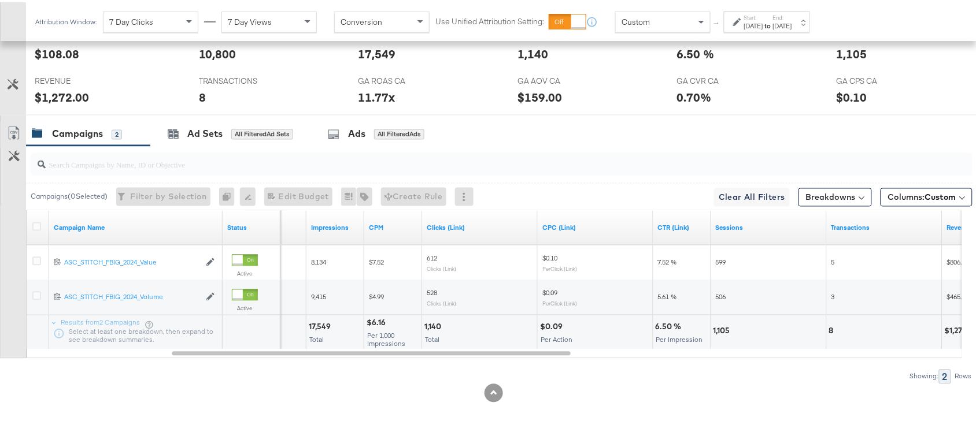
click at [427, 321] on div "1,140" at bounding box center [434, 325] width 20 height 11
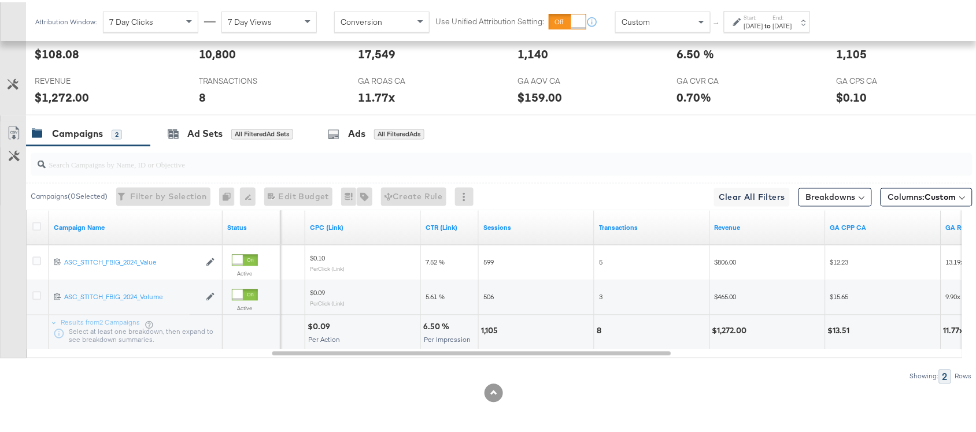
click at [487, 328] on div "1,105" at bounding box center [491, 329] width 20 height 11
click at [598, 332] on div "8" at bounding box center [601, 329] width 8 height 11
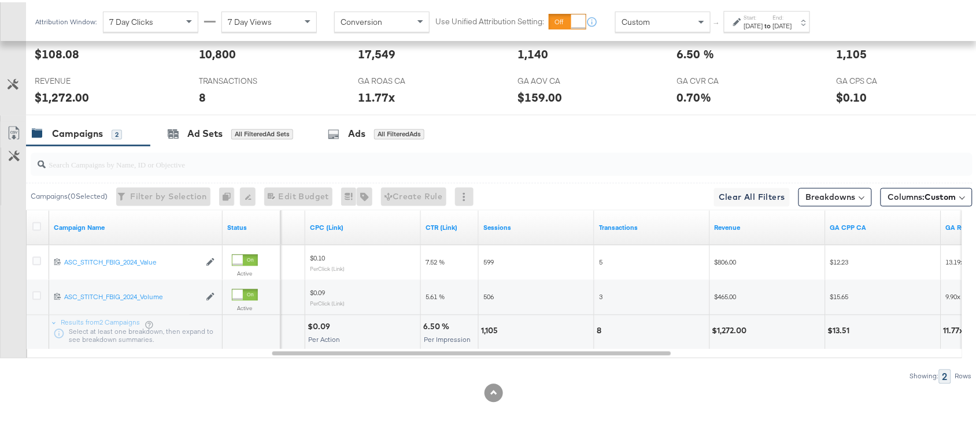
click at [743, 331] on div "$1,272.00" at bounding box center [731, 329] width 38 height 11
click at [773, 26] on strong "to" at bounding box center [768, 23] width 10 height 9
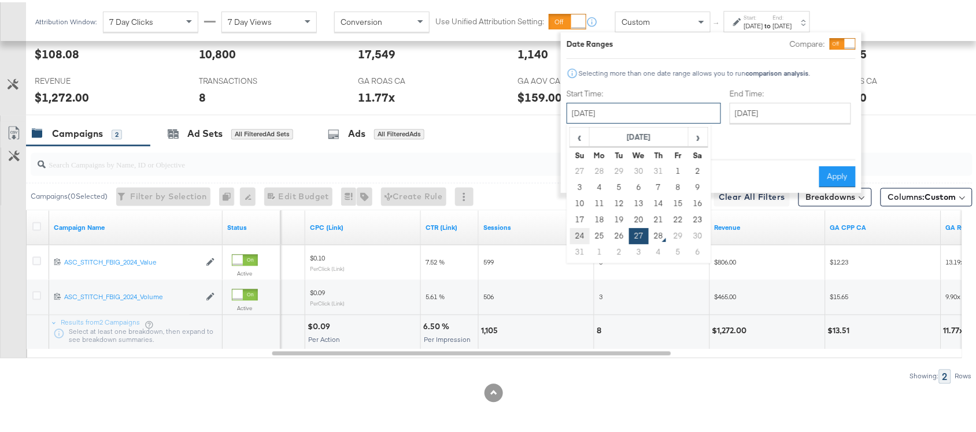
drag, startPoint x: 628, startPoint y: 111, endPoint x: 579, endPoint y: 227, distance: 125.8
click at [579, 121] on div "[DATE] ‹ [DATE] › Su Mo Tu We Th Fr Sa 27 28 29 30 31 1 2 3 4 5 6 7 8 9 10 11 1…" at bounding box center [643, 111] width 154 height 21
click at [579, 227] on td "24" at bounding box center [580, 234] width 20 height 16
type input "[DATE]"
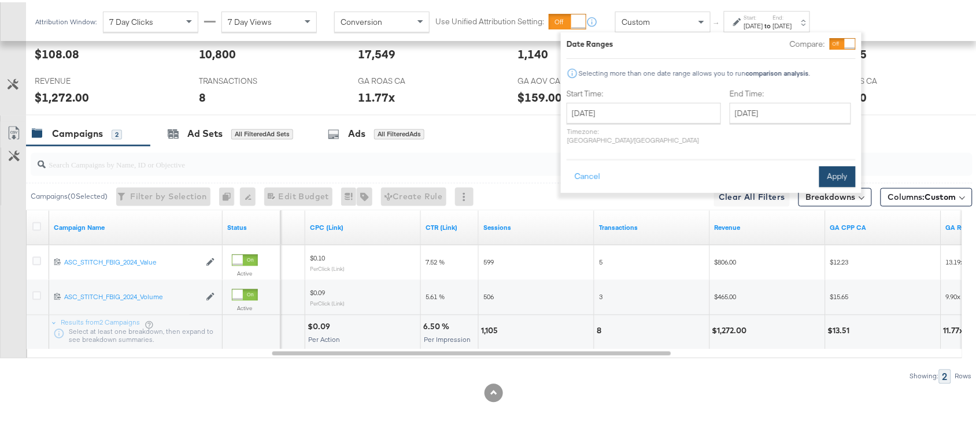
click at [839, 166] on button "Apply" at bounding box center [837, 174] width 36 height 21
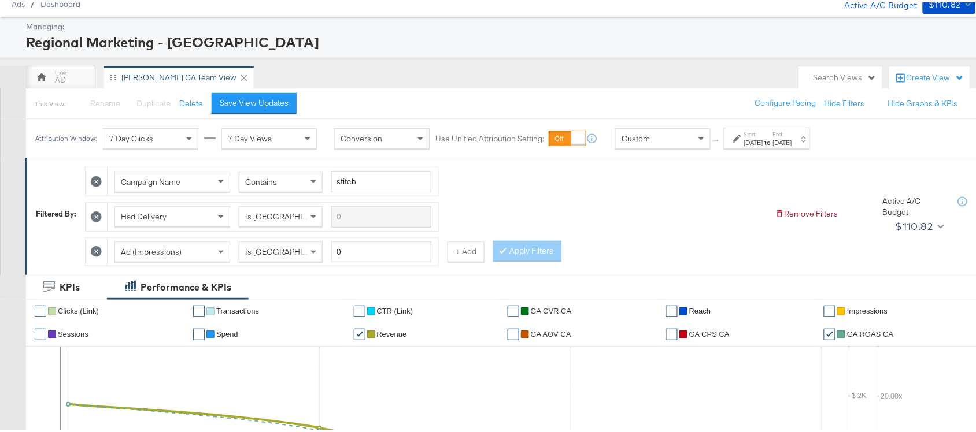
scroll to position [0, 0]
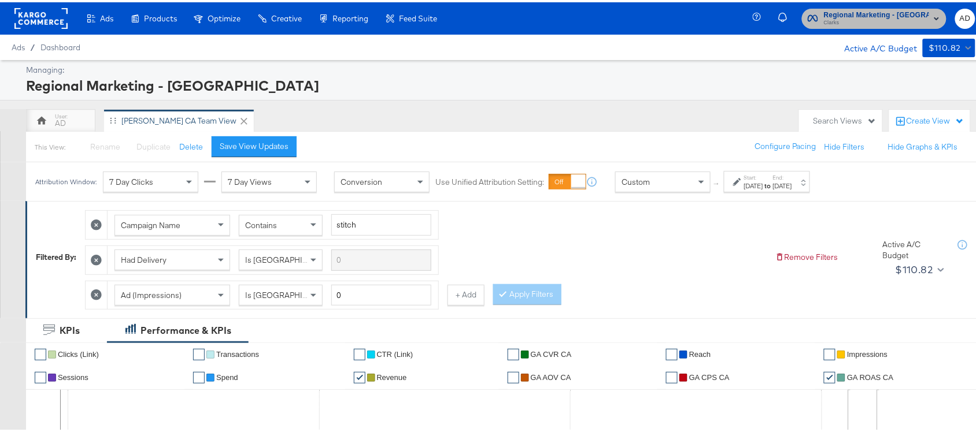
click at [892, 12] on span "Regional Marketing - [GEOGRAPHIC_DATA]" at bounding box center [876, 13] width 105 height 12
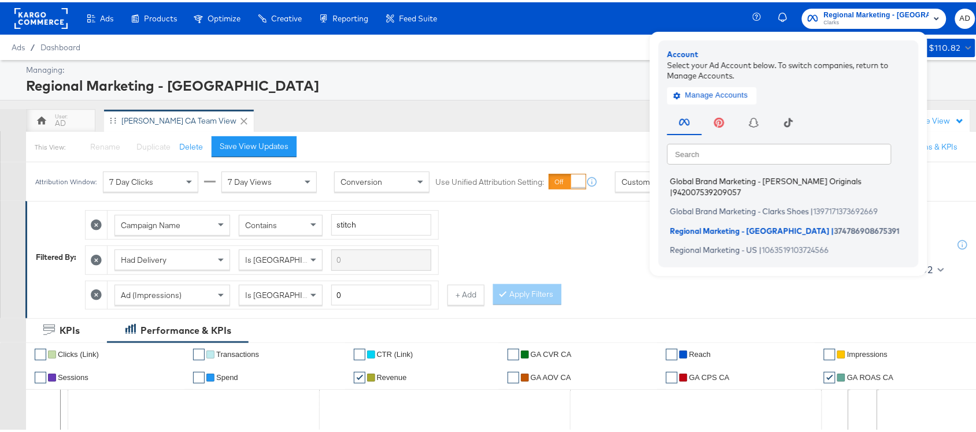
click at [766, 184] on li "Global Brand Marketing - [PERSON_NAME] Originals | 942007539209057" at bounding box center [791, 184] width 249 height 27
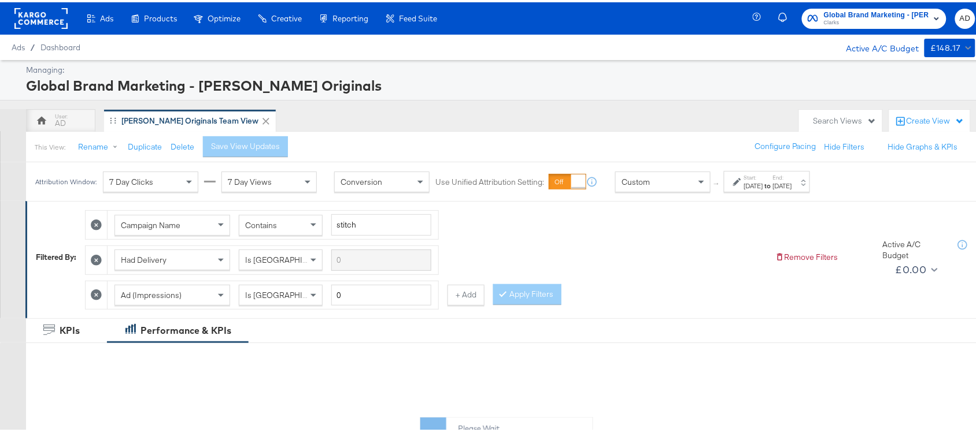
click at [763, 184] on div "[DATE]" at bounding box center [753, 183] width 19 height 9
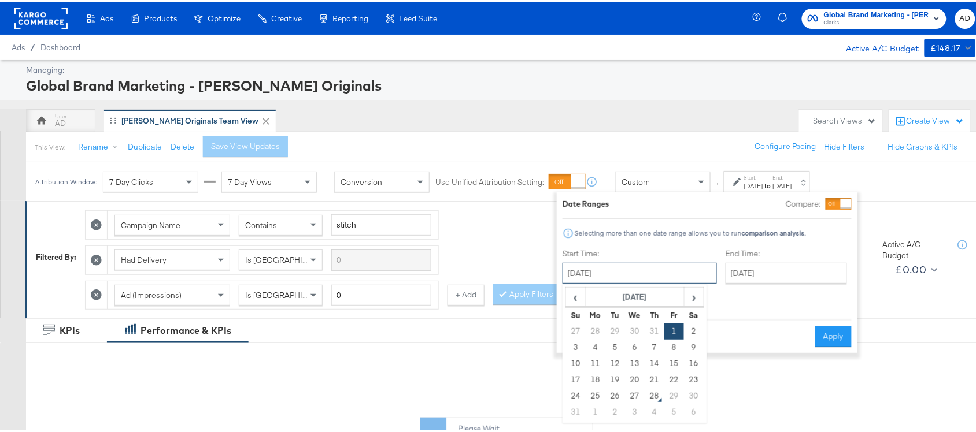
click at [651, 269] on input "[DATE]" at bounding box center [639, 271] width 154 height 21
click at [594, 396] on td "25" at bounding box center [596, 394] width 20 height 16
type input "[DATE]"
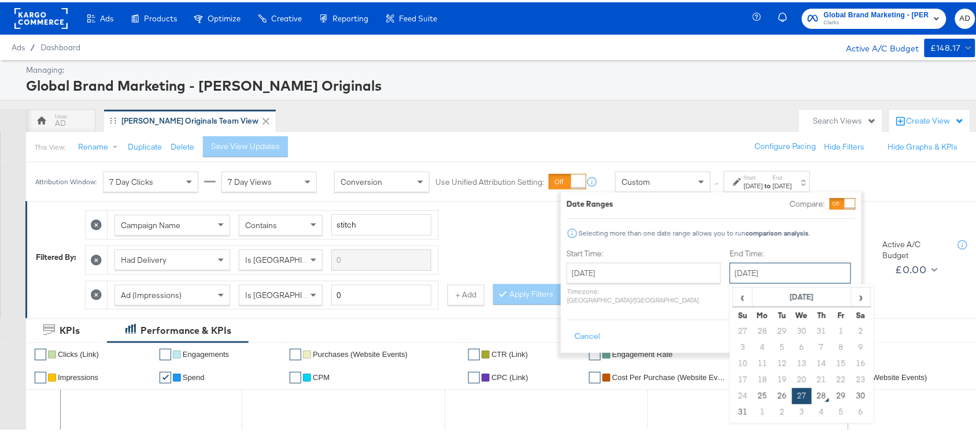
click at [729, 280] on input "[DATE]" at bounding box center [789, 271] width 121 height 21
click at [753, 397] on td "25" at bounding box center [763, 394] width 20 height 16
type input "[DATE]"
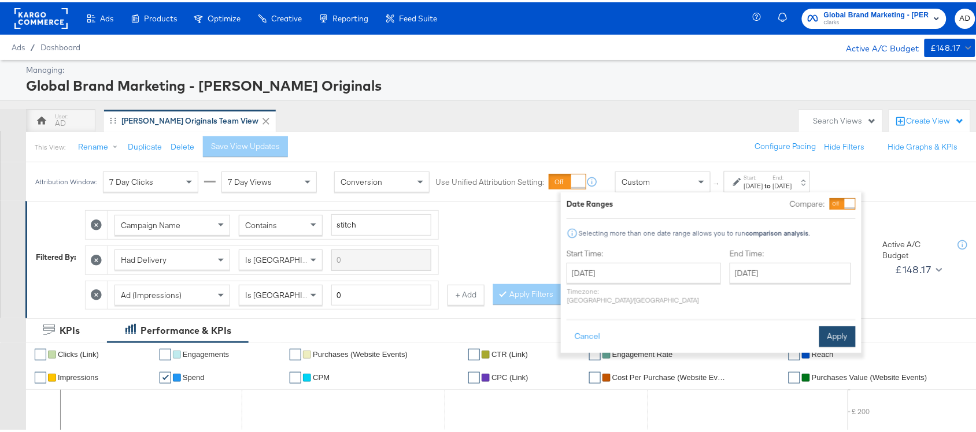
click at [836, 324] on button "Apply" at bounding box center [837, 334] width 36 height 21
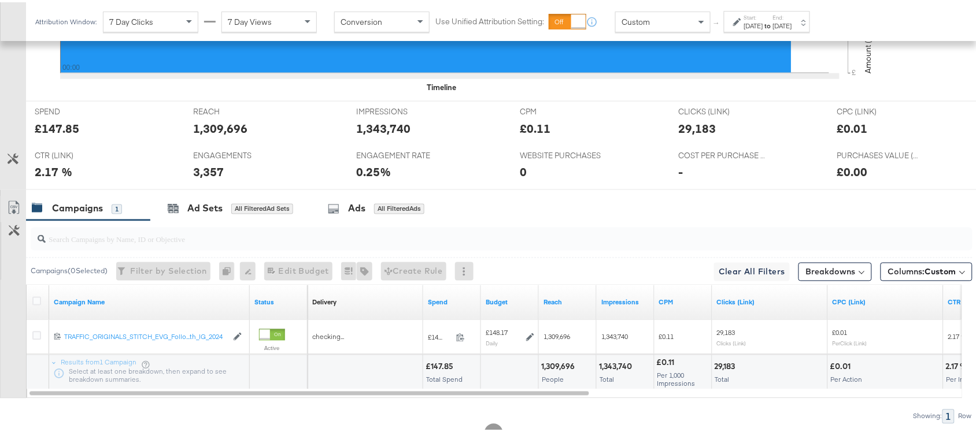
scroll to position [533, 0]
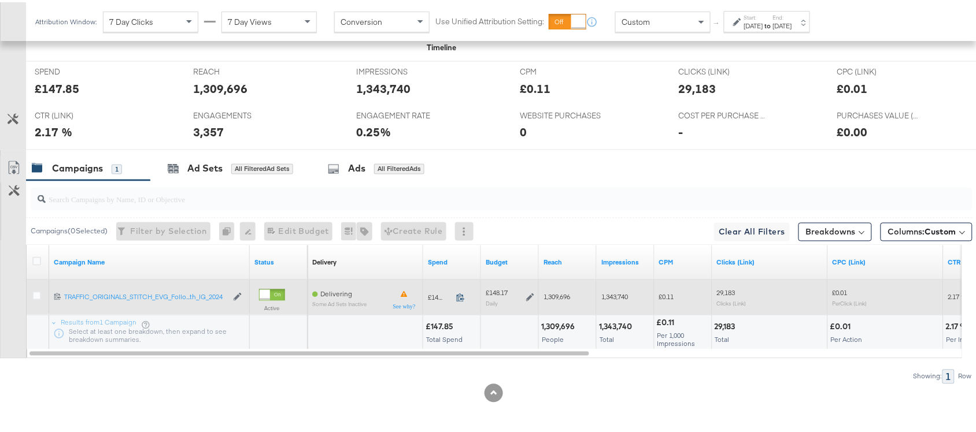
click at [458, 295] on icon at bounding box center [460, 295] width 9 height 9
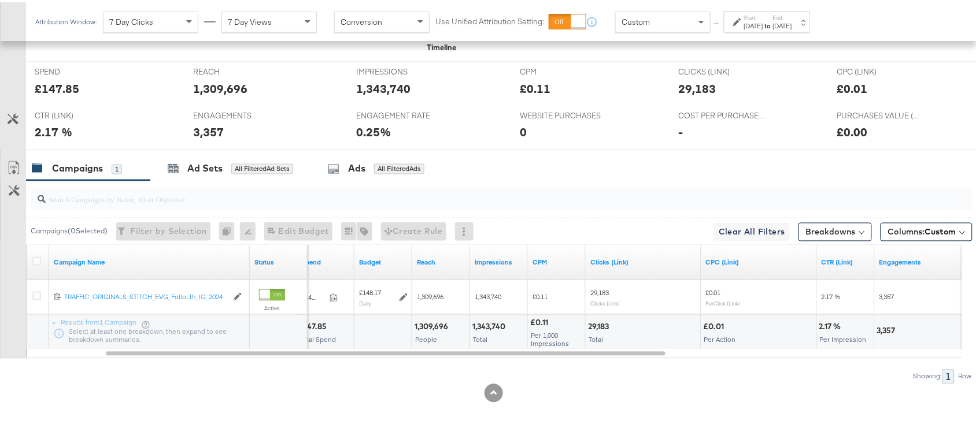
click at [432, 327] on div "1,309,696" at bounding box center [432, 325] width 37 height 11
click at [490, 330] on div "1,343,740" at bounding box center [490, 325] width 36 height 11
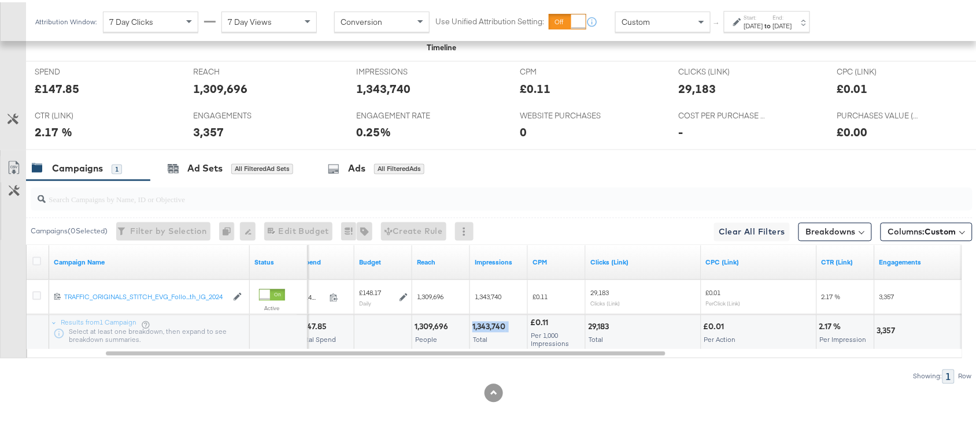
copy div "1,343,740"
click at [490, 330] on div "1,343,740" at bounding box center [490, 325] width 36 height 11
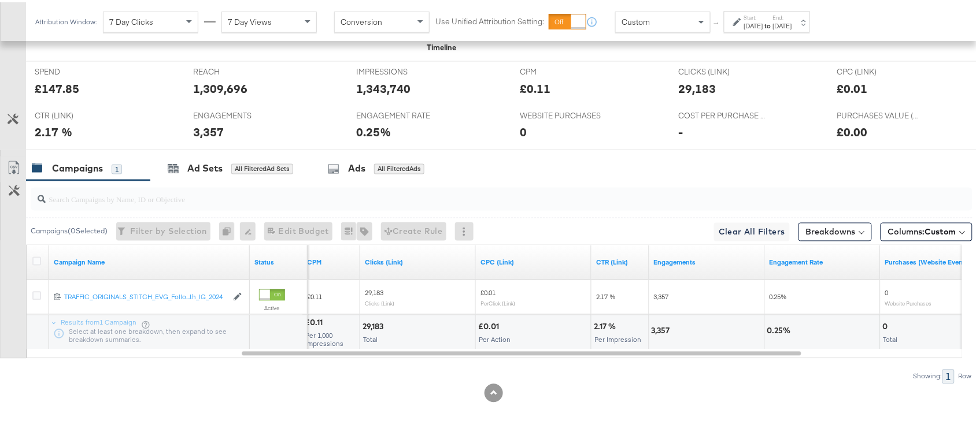
click at [360, 320] on div "29,183 Total" at bounding box center [417, 330] width 115 height 35
copy div "29,183"
click at [360, 320] on div "29,183 Total" at bounding box center [417, 330] width 115 height 35
click at [655, 322] on div "3,357" at bounding box center [706, 330] width 115 height 35
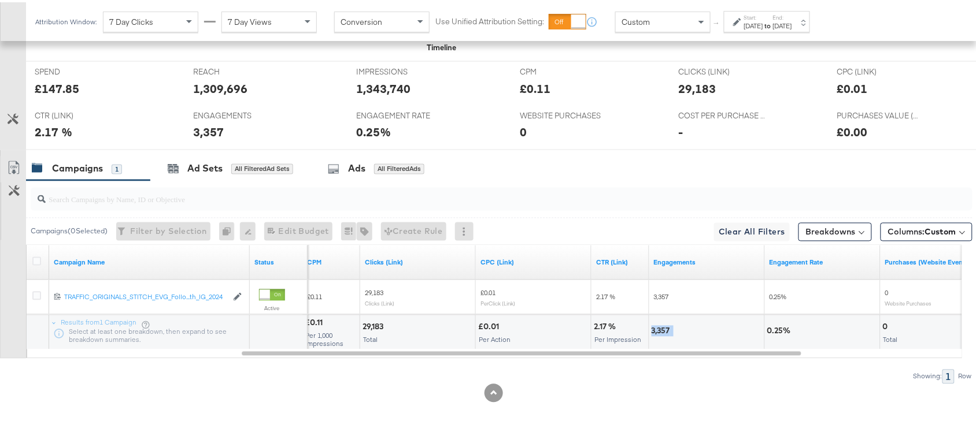
click at [655, 322] on div "3,357" at bounding box center [706, 330] width 115 height 35
copy div "3,357"
click at [792, 21] on div "[DATE]" at bounding box center [782, 23] width 19 height 9
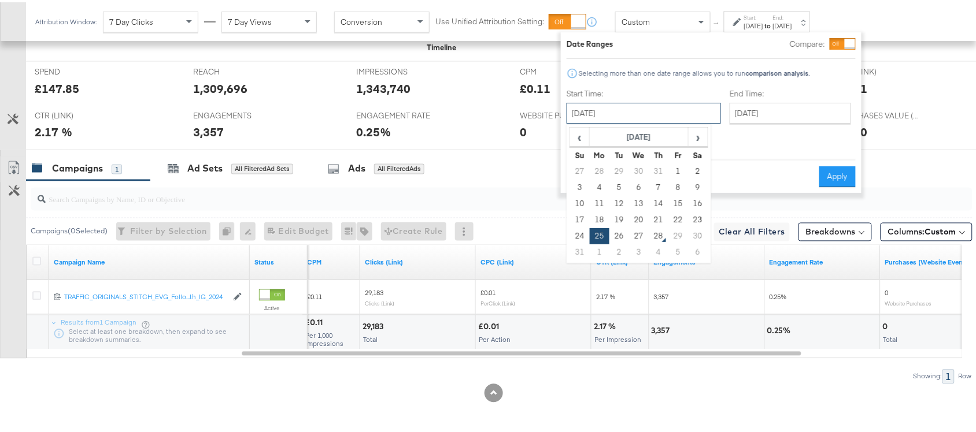
click at [645, 110] on input "[DATE]" at bounding box center [643, 111] width 154 height 21
click at [623, 238] on td "26" at bounding box center [619, 234] width 20 height 16
type input "[DATE]"
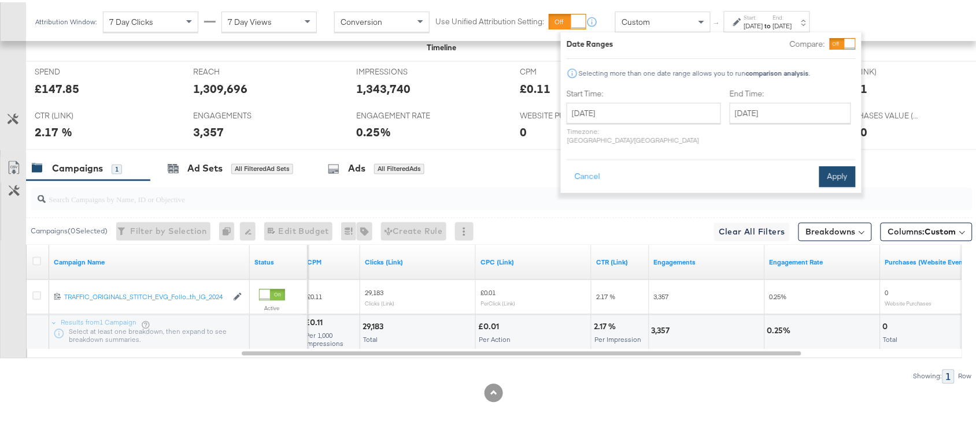
click at [844, 166] on button "Apply" at bounding box center [837, 174] width 36 height 21
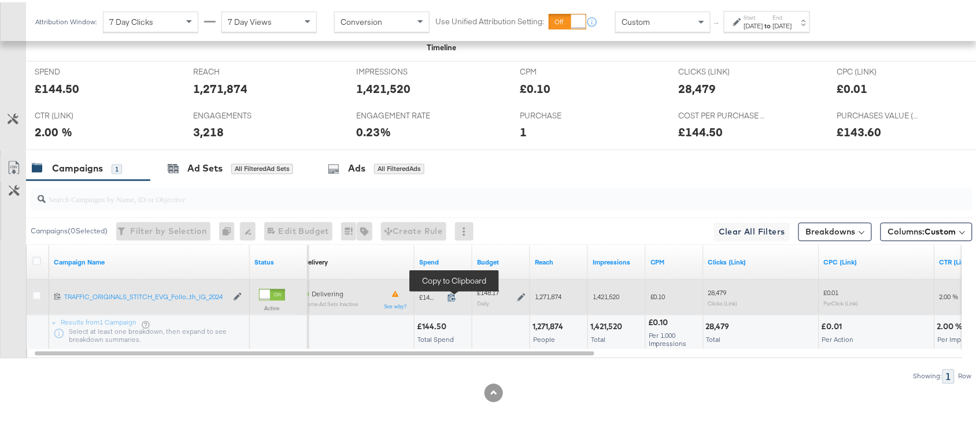
click at [453, 295] on icon at bounding box center [451, 295] width 9 height 9
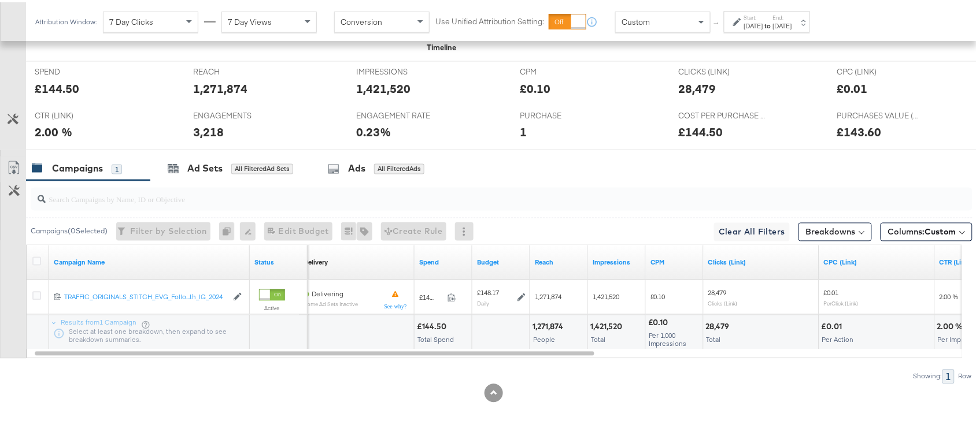
click at [550, 327] on div "1,271,874" at bounding box center [549, 325] width 34 height 11
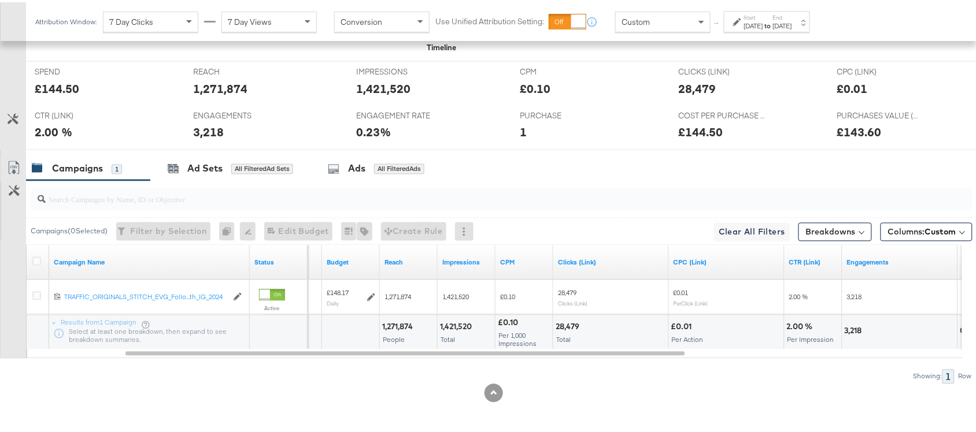
click at [451, 325] on div "1,421,520" at bounding box center [457, 325] width 35 height 11
copy div "1,421,520"
click at [451, 325] on div "1,421,520" at bounding box center [457, 325] width 35 height 11
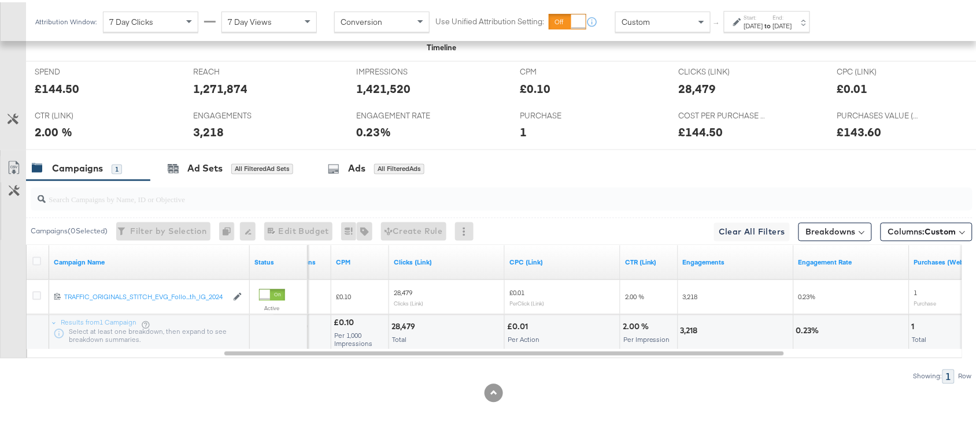
click at [403, 324] on div "28,479" at bounding box center [404, 325] width 27 height 11
copy div "28,479"
click at [686, 328] on div "3,218" at bounding box center [690, 329] width 21 height 11
copy div "3,218"
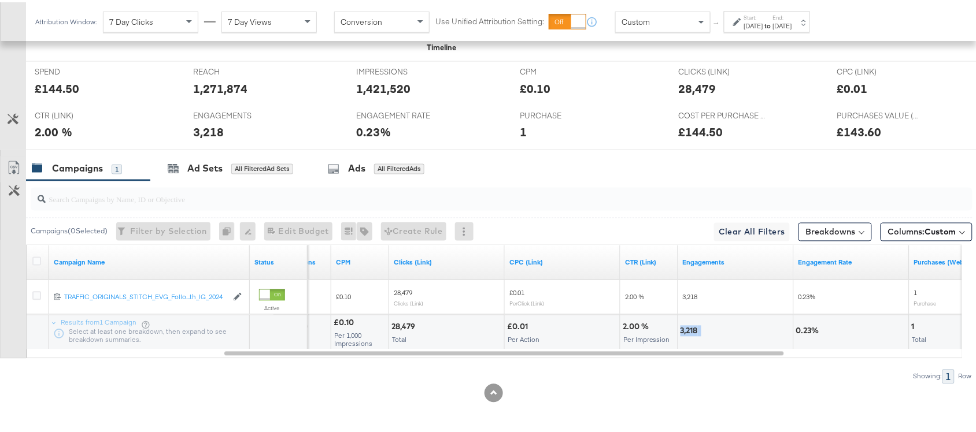
click at [686, 328] on div "3,218" at bounding box center [690, 329] width 21 height 11
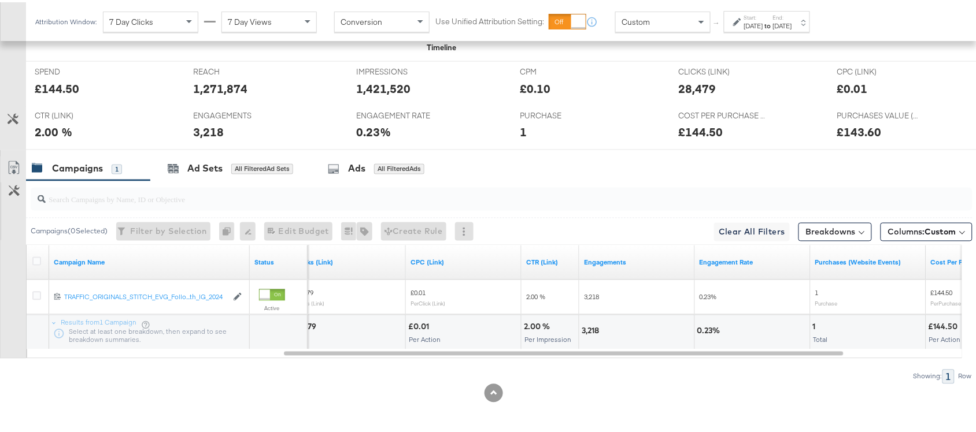
click at [763, 15] on label "Start:" at bounding box center [753, 16] width 19 height 8
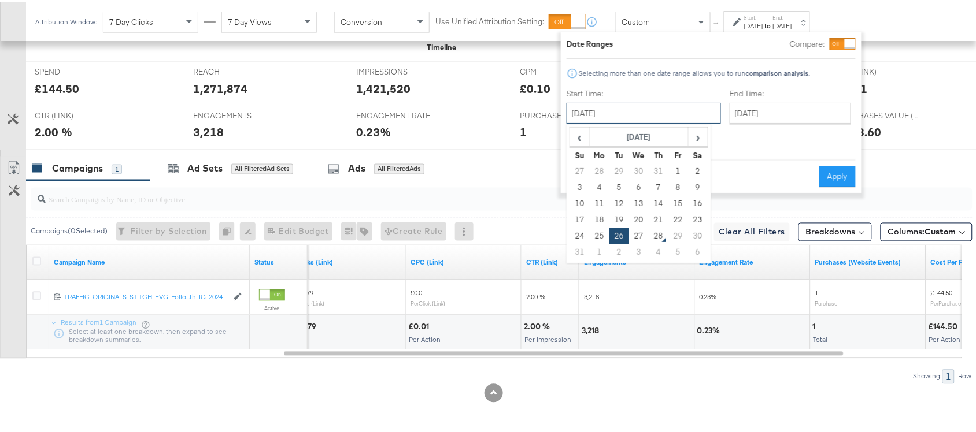
click at [630, 106] on input "[DATE]" at bounding box center [643, 111] width 154 height 21
click at [639, 235] on td "27" at bounding box center [639, 234] width 20 height 16
type input "[DATE]"
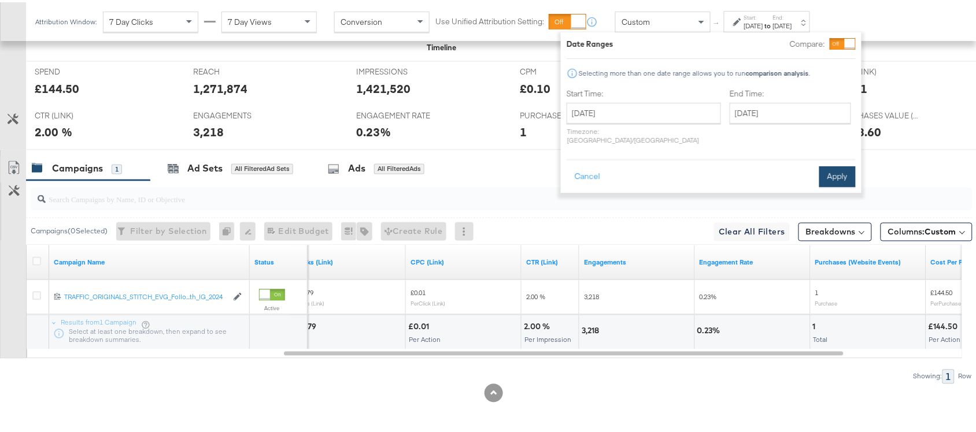
click at [847, 164] on button "Apply" at bounding box center [837, 174] width 36 height 21
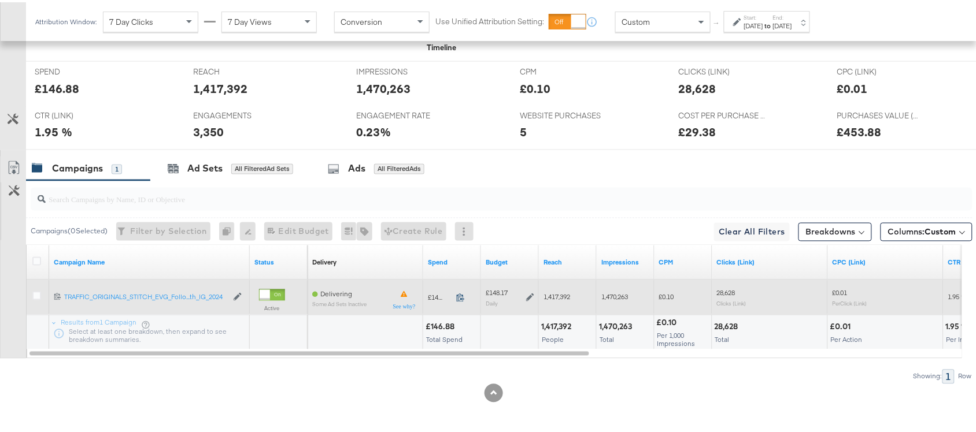
click at [460, 298] on icon at bounding box center [460, 295] width 9 height 9
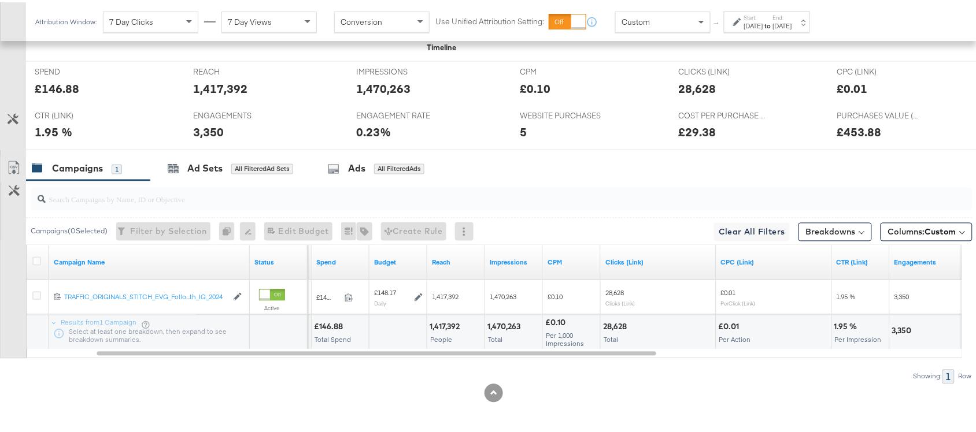
click at [447, 325] on div "1,417,392" at bounding box center [446, 325] width 34 height 11
copy div "1,417,392"
click at [447, 325] on div "1,417,392" at bounding box center [446, 325] width 34 height 11
click at [509, 328] on div "1,470,263" at bounding box center [505, 325] width 36 height 11
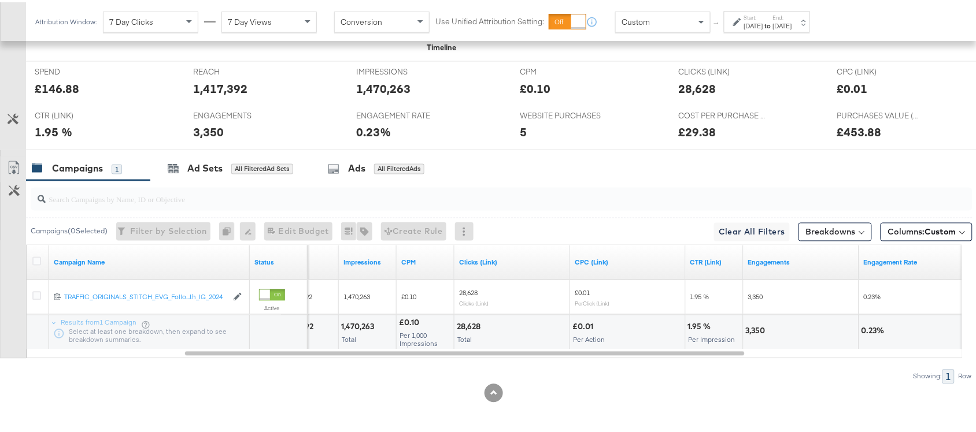
click at [471, 325] on div "28,628" at bounding box center [470, 325] width 27 height 11
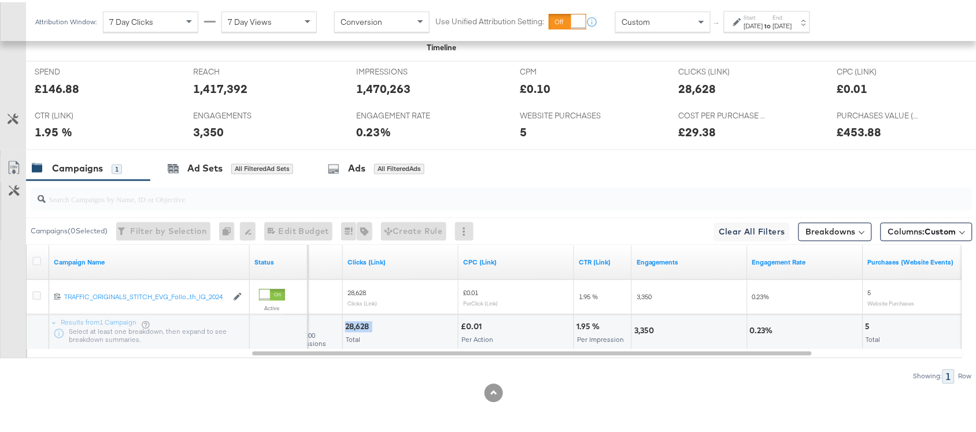
click at [368, 322] on div "28,628" at bounding box center [358, 325] width 27 height 11
click at [354, 327] on div "28,628" at bounding box center [358, 325] width 27 height 11
copy div "28,628"
click at [354, 327] on div "28,628" at bounding box center [358, 325] width 27 height 11
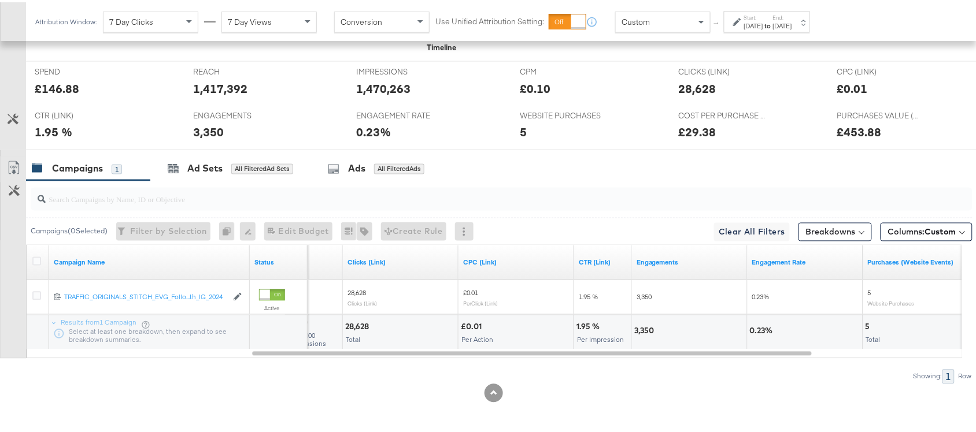
click at [645, 327] on div "3,350" at bounding box center [645, 329] width 23 height 11
copy div "3,350"
click at [645, 327] on div "3,350" at bounding box center [645, 329] width 23 height 11
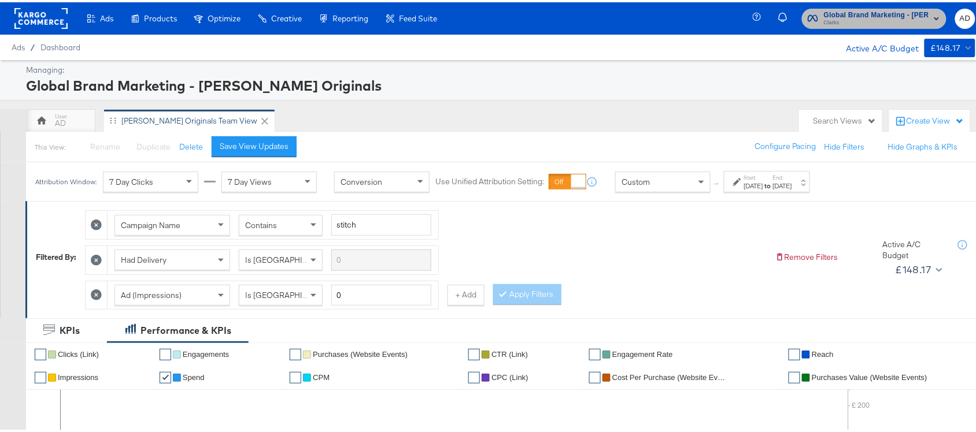
click at [874, 20] on span "Clarks" at bounding box center [876, 20] width 105 height 9
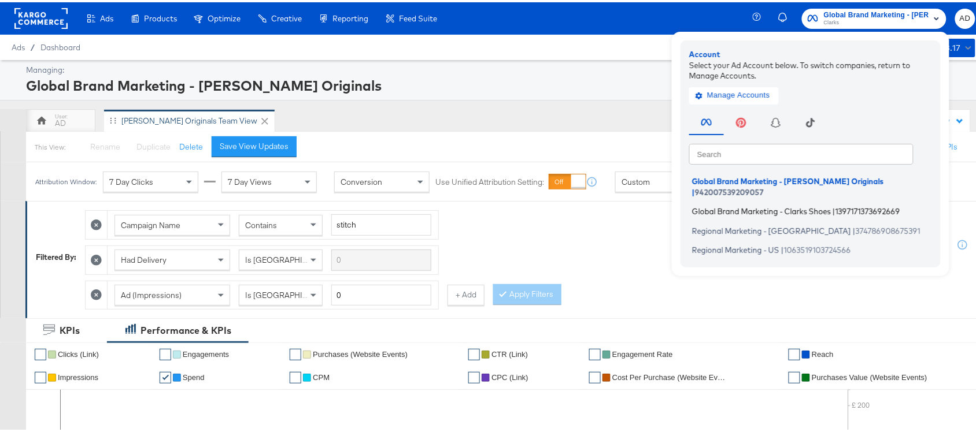
click at [753, 205] on span "Global Brand Marketing - Clarks Shoes" at bounding box center [761, 209] width 139 height 9
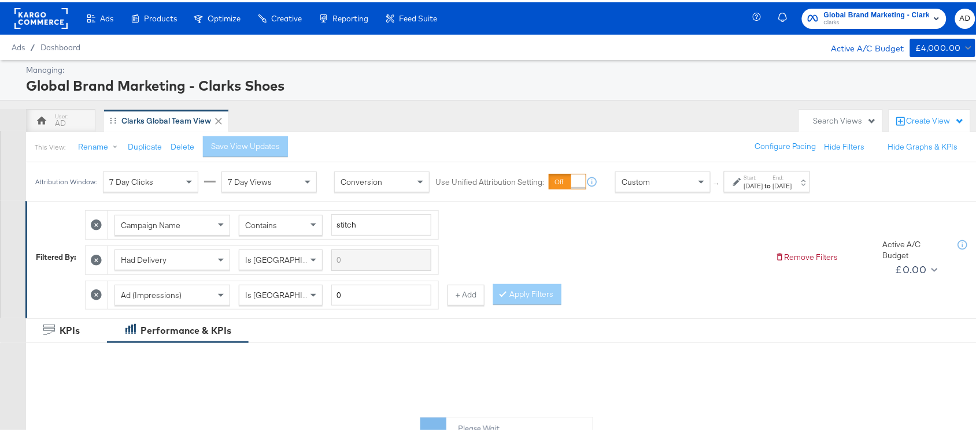
click at [763, 177] on label "Start:" at bounding box center [753, 176] width 19 height 8
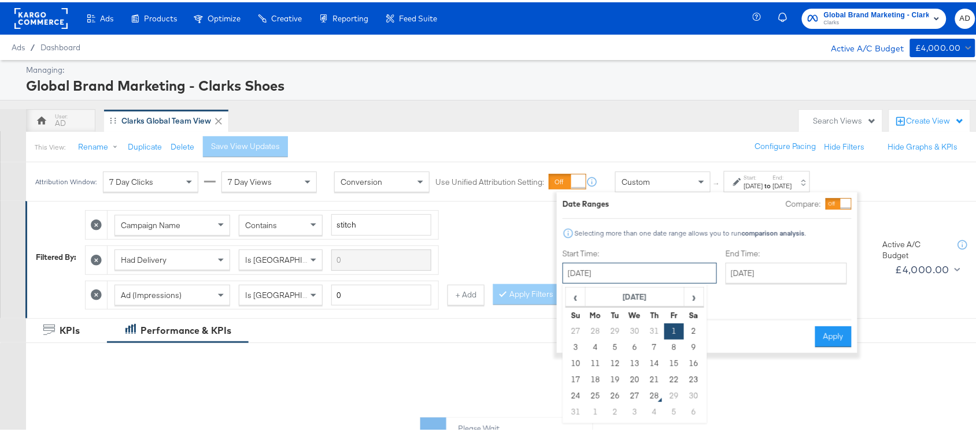
click at [598, 279] on input "[DATE]" at bounding box center [639, 271] width 154 height 21
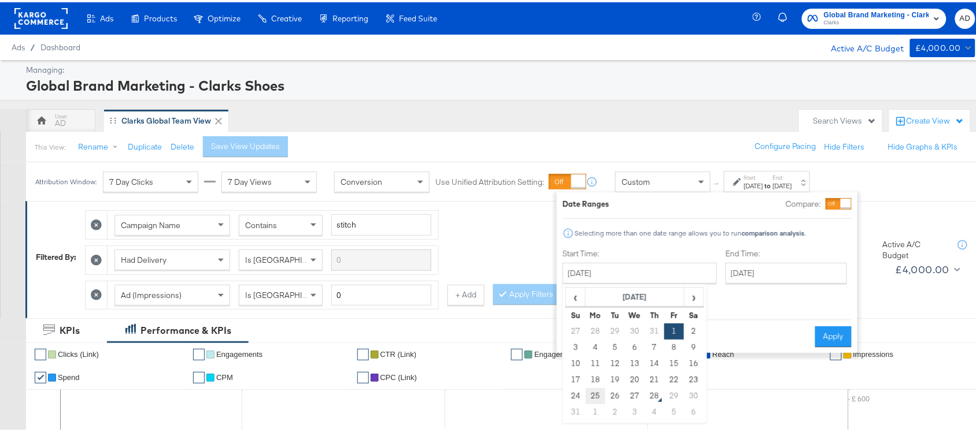
click at [592, 396] on td "25" at bounding box center [596, 394] width 20 height 16
type input "[DATE]"
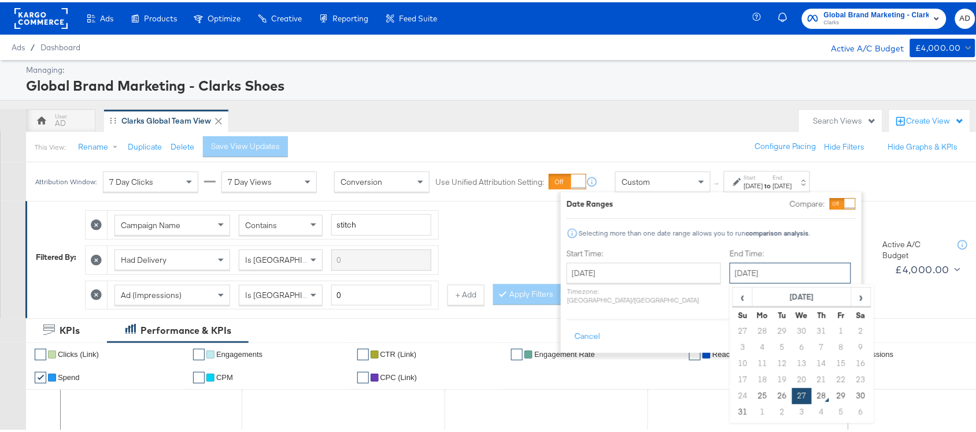
click at [766, 268] on input "[DATE]" at bounding box center [789, 271] width 121 height 21
click at [753, 399] on td "25" at bounding box center [763, 394] width 20 height 16
type input "[DATE]"
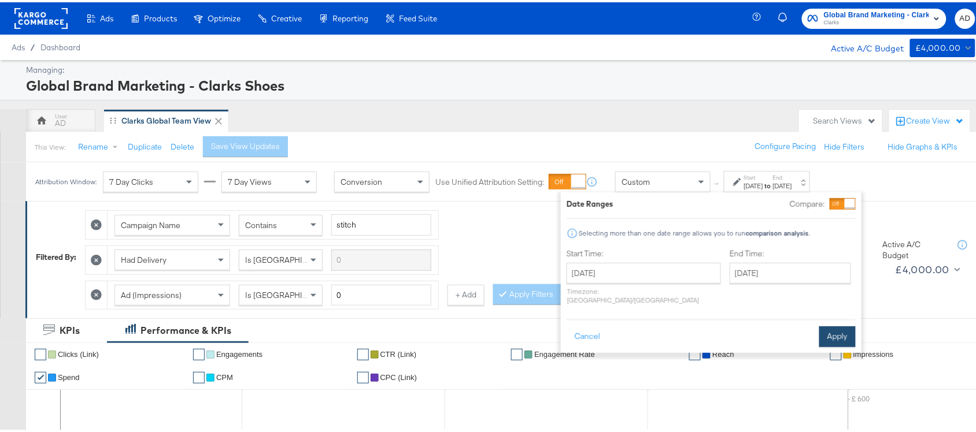
click at [831, 327] on button "Apply" at bounding box center [837, 334] width 36 height 21
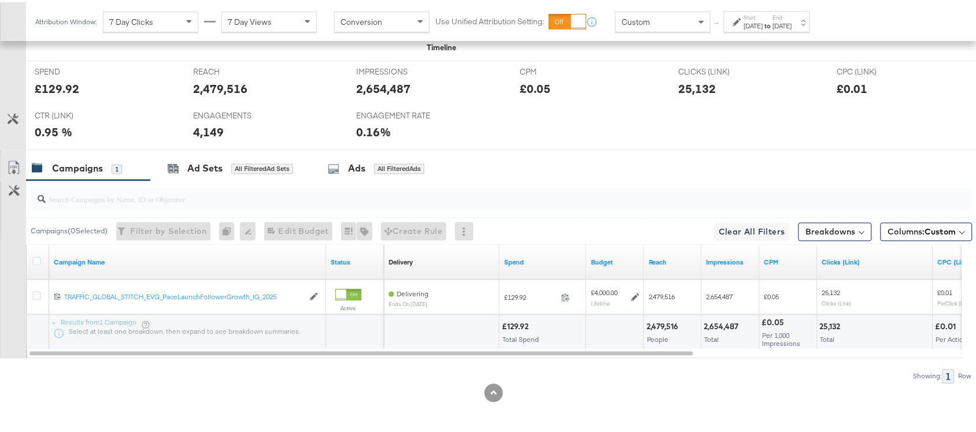
scroll to position [533, 0]
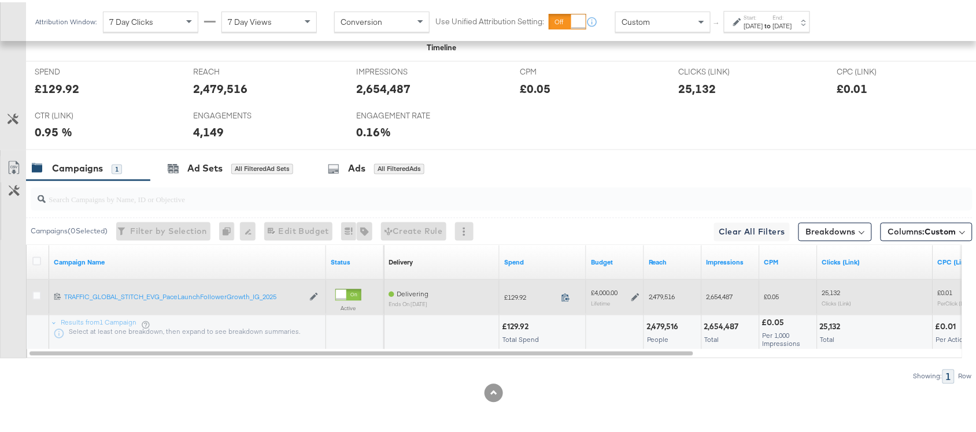
click at [565, 295] on icon at bounding box center [565, 295] width 9 height 9
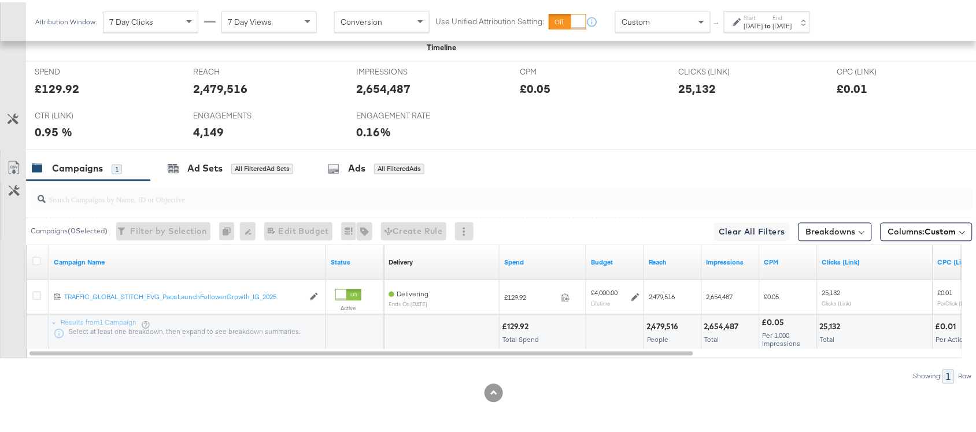
click at [665, 327] on div "2,479,516" at bounding box center [664, 325] width 36 height 11
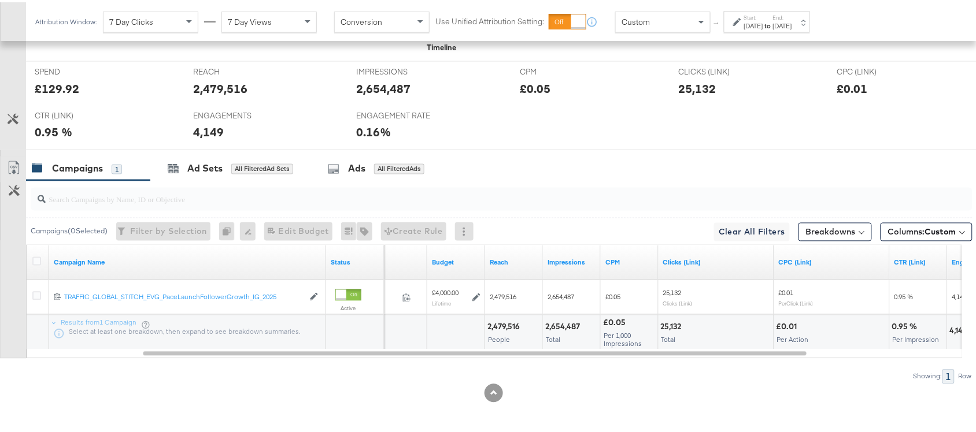
click at [571, 323] on div "2,654,487" at bounding box center [564, 325] width 38 height 11
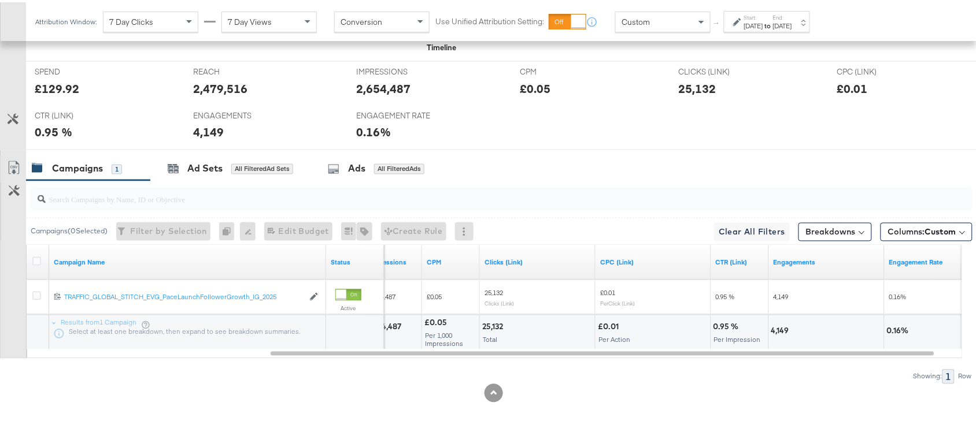
click at [386, 327] on div at bounding box center [385, 330] width 2 height 35
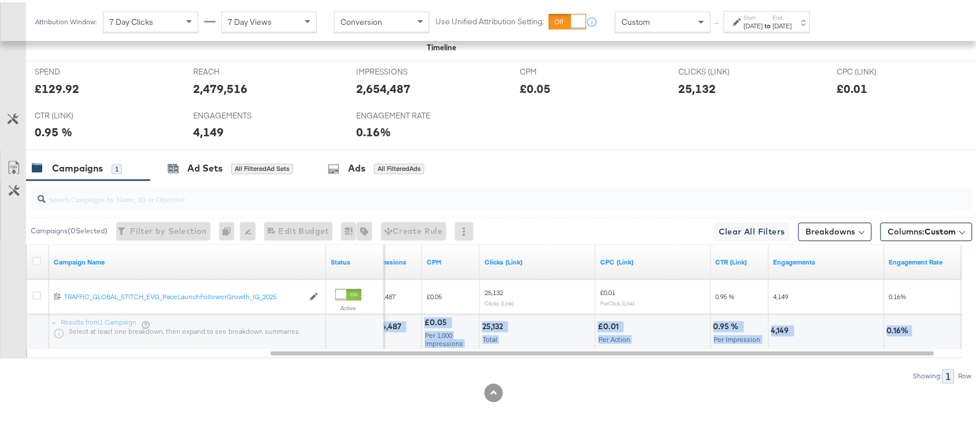
drag, startPoint x: 386, startPoint y: 327, endPoint x: 394, endPoint y: 327, distance: 8.1
click at [27, 313] on div "Results from 1 Campaign Select at least one breakdown, then expand to see break…" at bounding box center [27, 313] width 0 height 0
click at [394, 327] on div "2,654,487" at bounding box center [385, 325] width 38 height 11
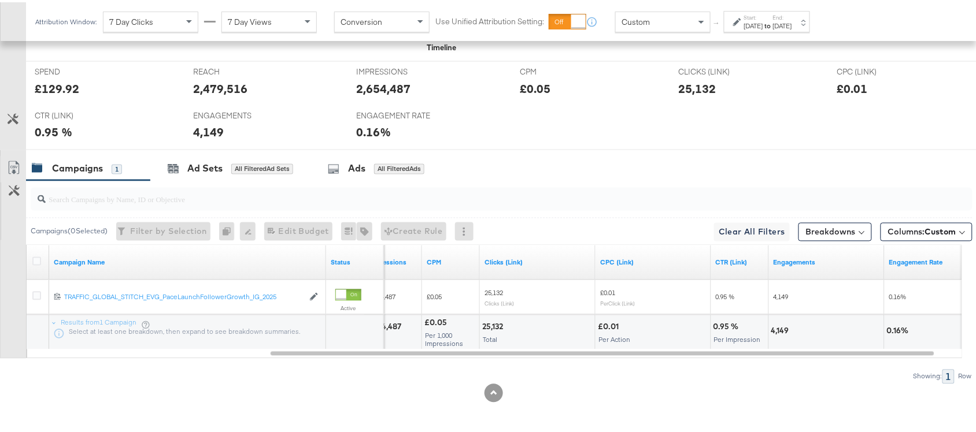
click at [488, 322] on div "25,132" at bounding box center [494, 325] width 24 height 11
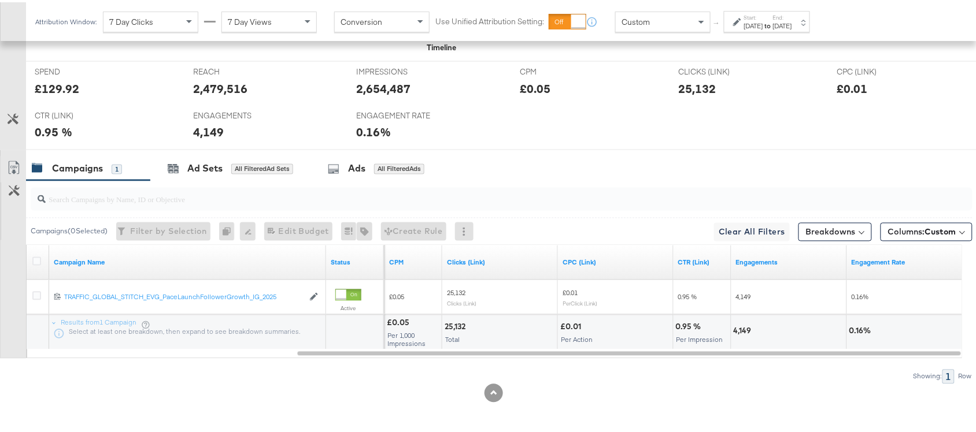
click at [743, 324] on div "4,149" at bounding box center [744, 329] width 21 height 11
click at [763, 21] on div "[DATE]" at bounding box center [753, 23] width 19 height 9
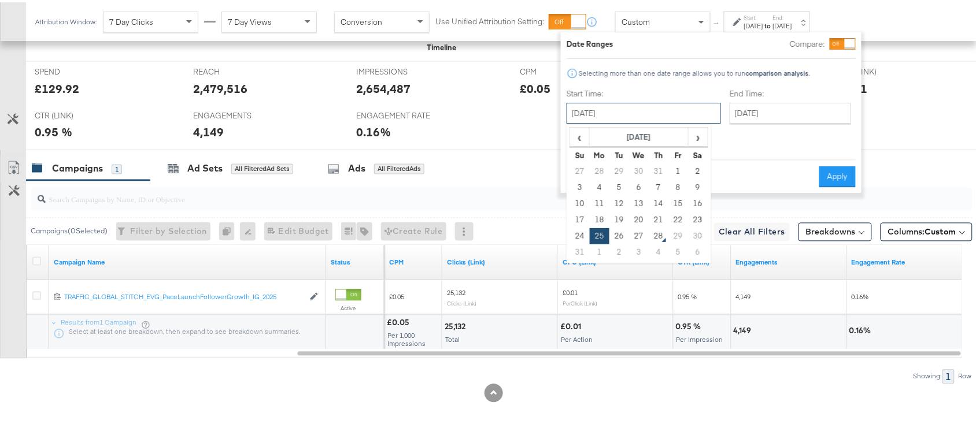
click at [627, 114] on input "[DATE]" at bounding box center [643, 111] width 154 height 21
click at [617, 235] on td "26" at bounding box center [619, 234] width 20 height 16
type input "[DATE]"
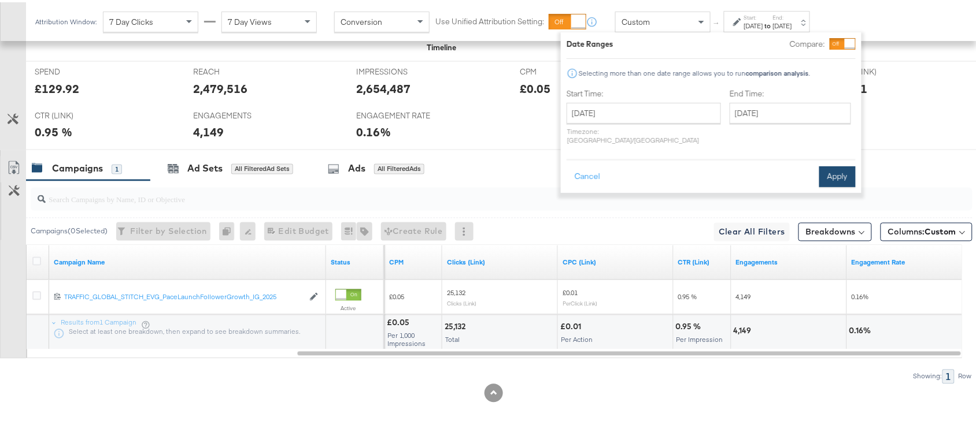
click at [833, 171] on button "Apply" at bounding box center [837, 174] width 36 height 21
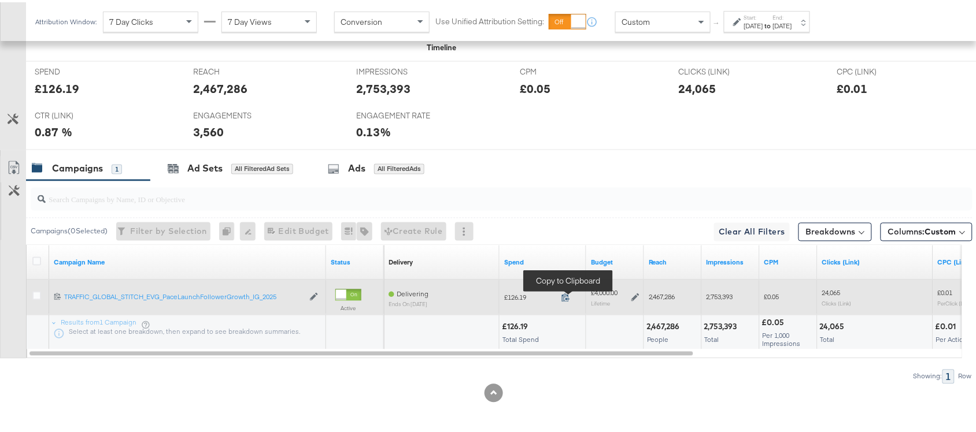
click at [565, 299] on icon at bounding box center [565, 295] width 9 height 9
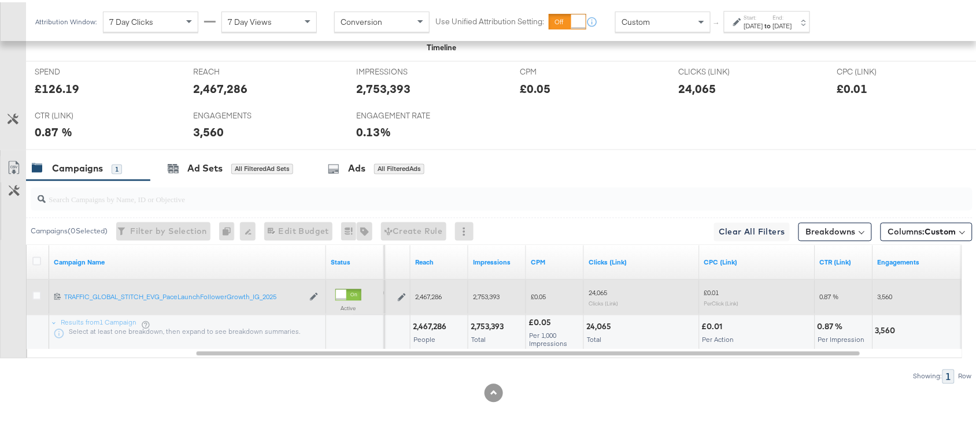
click at [419, 320] on div "2,467,286" at bounding box center [431, 325] width 37 height 11
copy div "2,467,286"
click at [419, 320] on div "2,467,286" at bounding box center [431, 325] width 37 height 11
click at [487, 324] on div "2,753,393" at bounding box center [489, 325] width 36 height 11
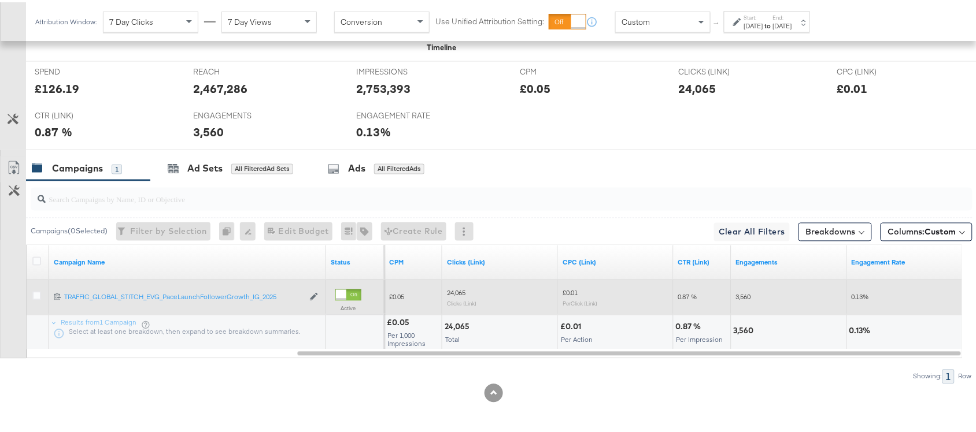
click at [458, 327] on div "24,065" at bounding box center [459, 325] width 28 height 11
click at [747, 328] on div "3,560" at bounding box center [746, 329] width 24 height 11
click at [763, 24] on div "[DATE]" at bounding box center [753, 23] width 19 height 9
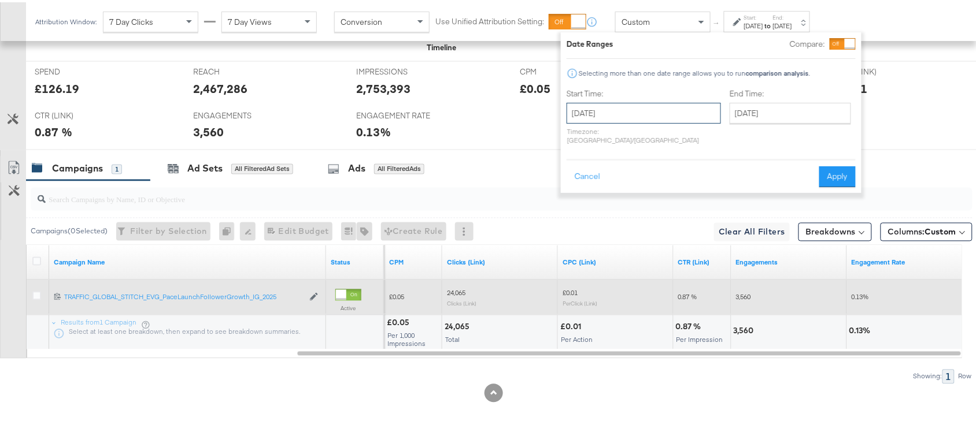
click at [627, 108] on input "[DATE]" at bounding box center [643, 111] width 154 height 21
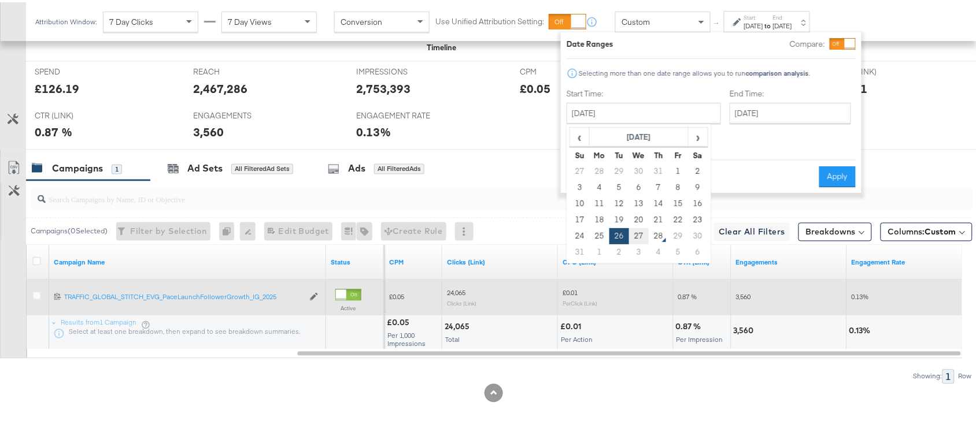
click at [637, 232] on td "27" at bounding box center [639, 234] width 20 height 16
type input "[DATE]"
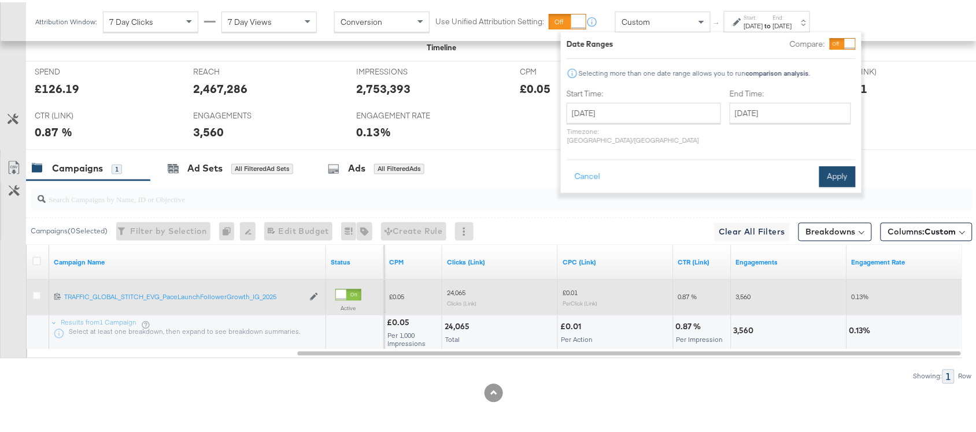
click at [842, 171] on button "Apply" at bounding box center [837, 174] width 36 height 21
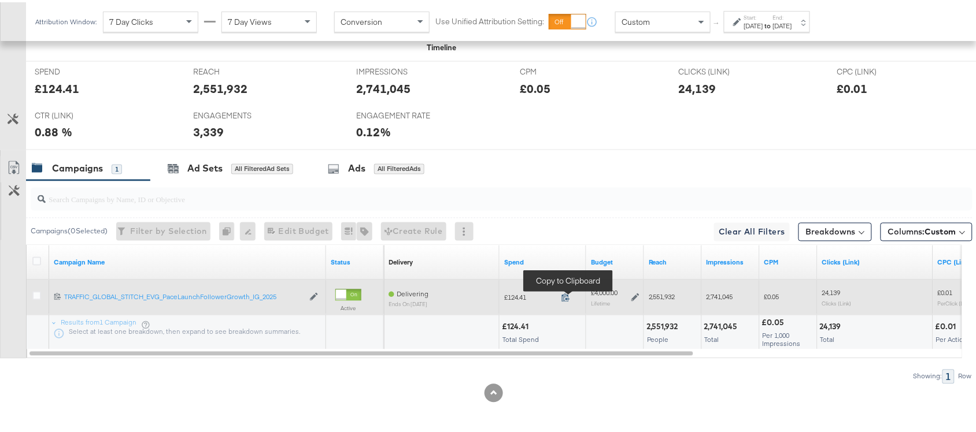
click at [562, 295] on icon at bounding box center [565, 295] width 9 height 9
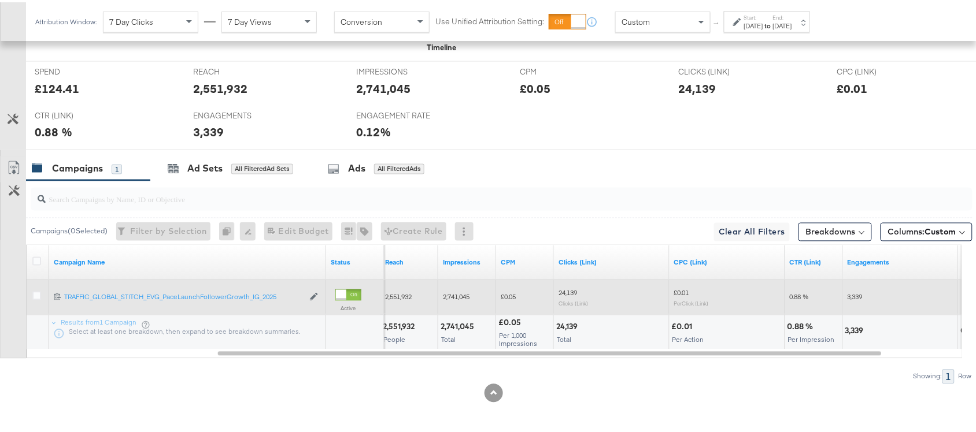
click at [392, 328] on div "2,551,932" at bounding box center [400, 325] width 35 height 11
copy div "2,551,932"
click at [392, 328] on div "2,551,932" at bounding box center [400, 325] width 35 height 11
click at [452, 327] on div "2,741,045" at bounding box center [458, 325] width 37 height 11
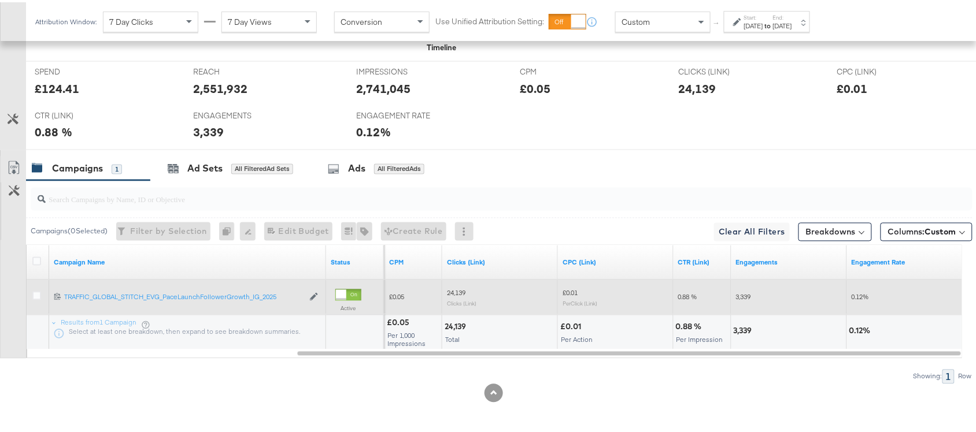
click at [458, 322] on div "24,139" at bounding box center [457, 325] width 25 height 11
click at [738, 328] on div "3,339" at bounding box center [745, 329] width 22 height 11
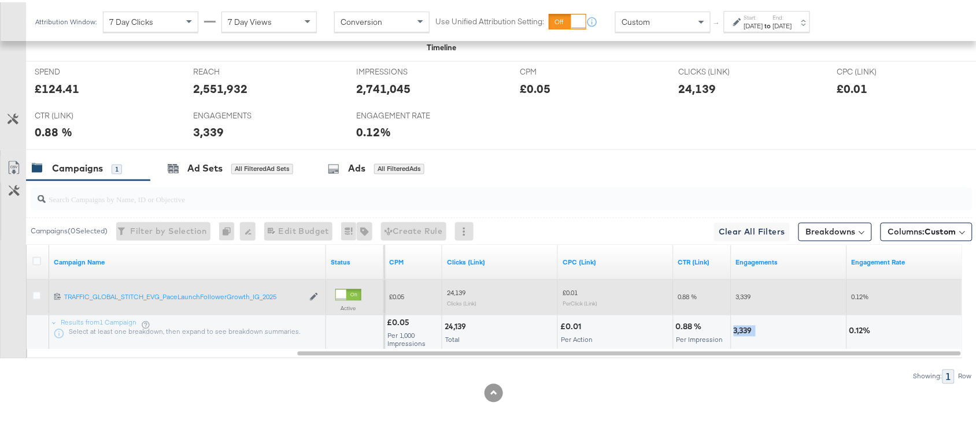
copy div "3,339"
click at [738, 328] on div "3,339" at bounding box center [745, 329] width 22 height 11
